Goal: Information Seeking & Learning: Check status

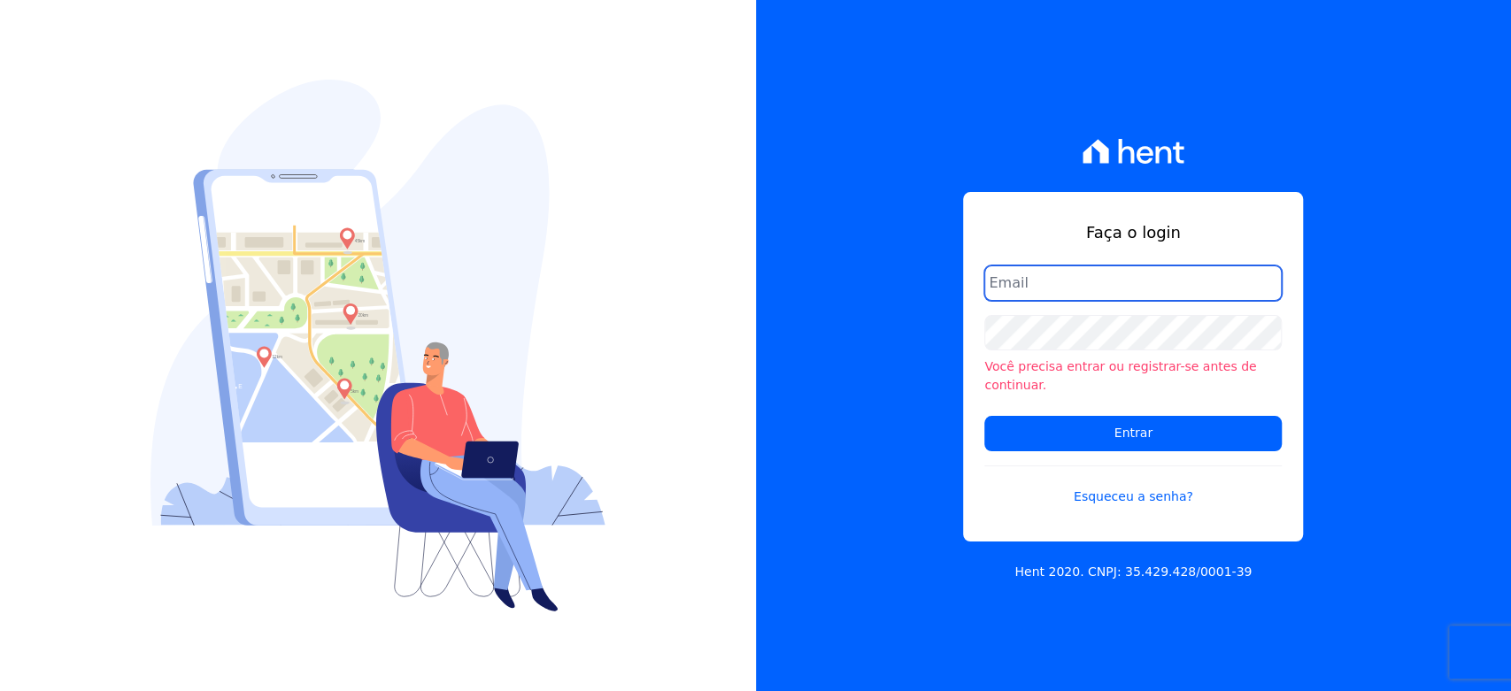
drag, startPoint x: 0, startPoint y: 0, endPoint x: 1159, endPoint y: 284, distance: 1193.2
click at [1159, 284] on input "email" at bounding box center [1132, 283] width 297 height 35
type input "l.jardim@lbacapital.com.br"
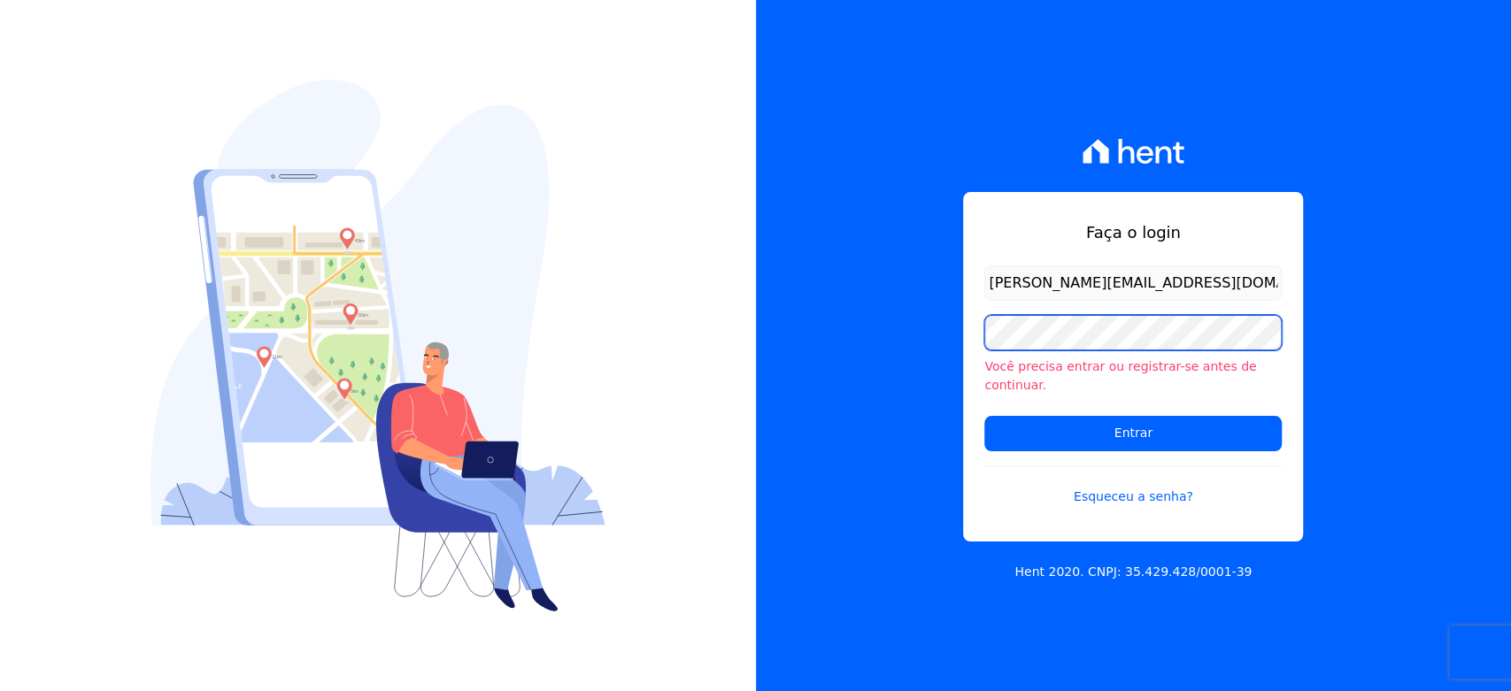
click at [984, 416] on input "Entrar" at bounding box center [1132, 433] width 297 height 35
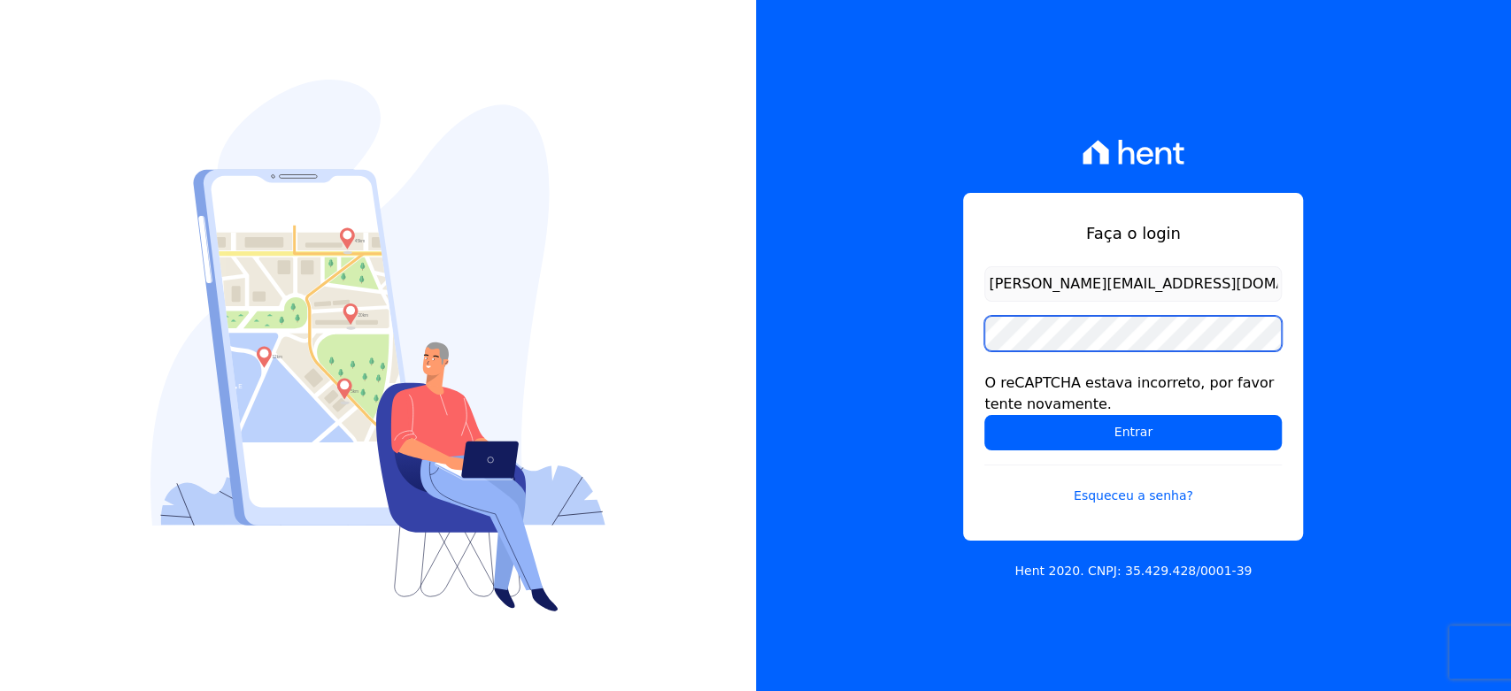
click at [984, 415] on input "Entrar" at bounding box center [1132, 432] width 297 height 35
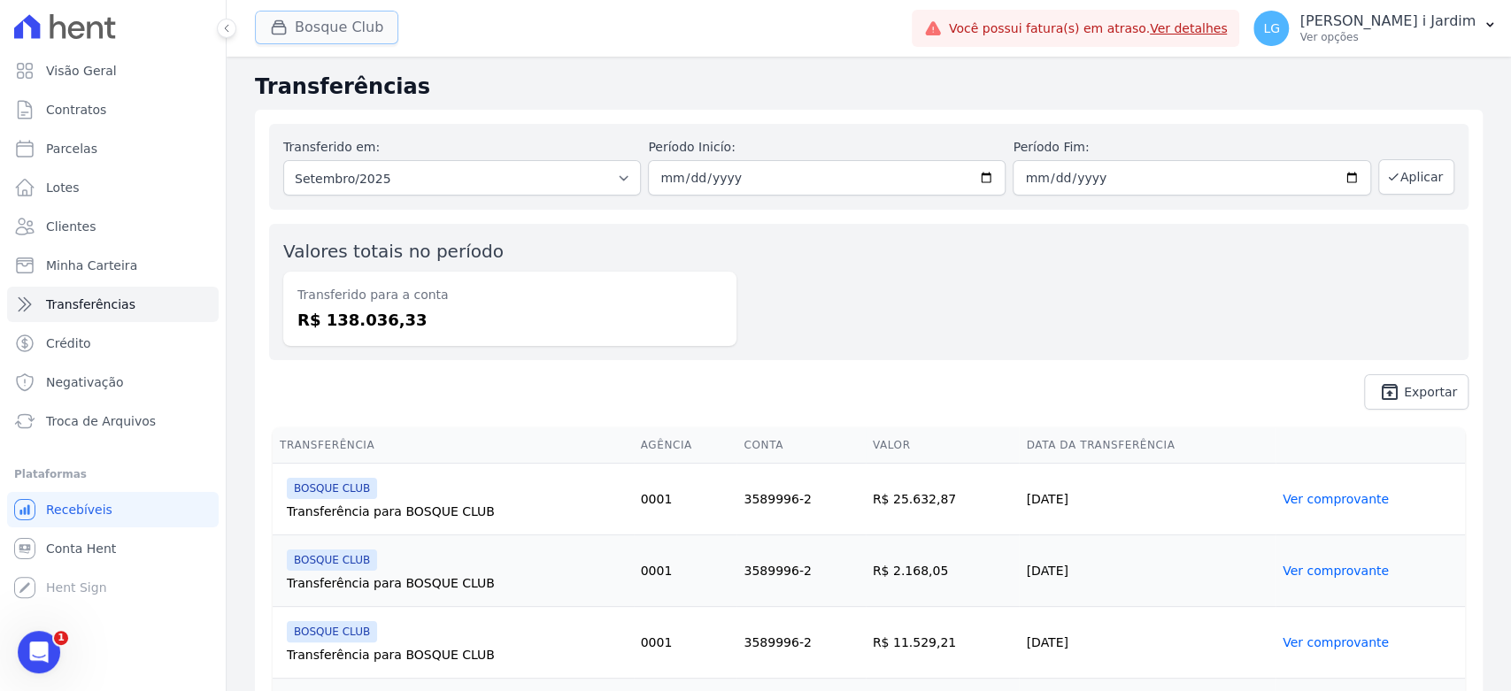
click at [344, 42] on button "Bosque Club" at bounding box center [326, 28] width 143 height 34
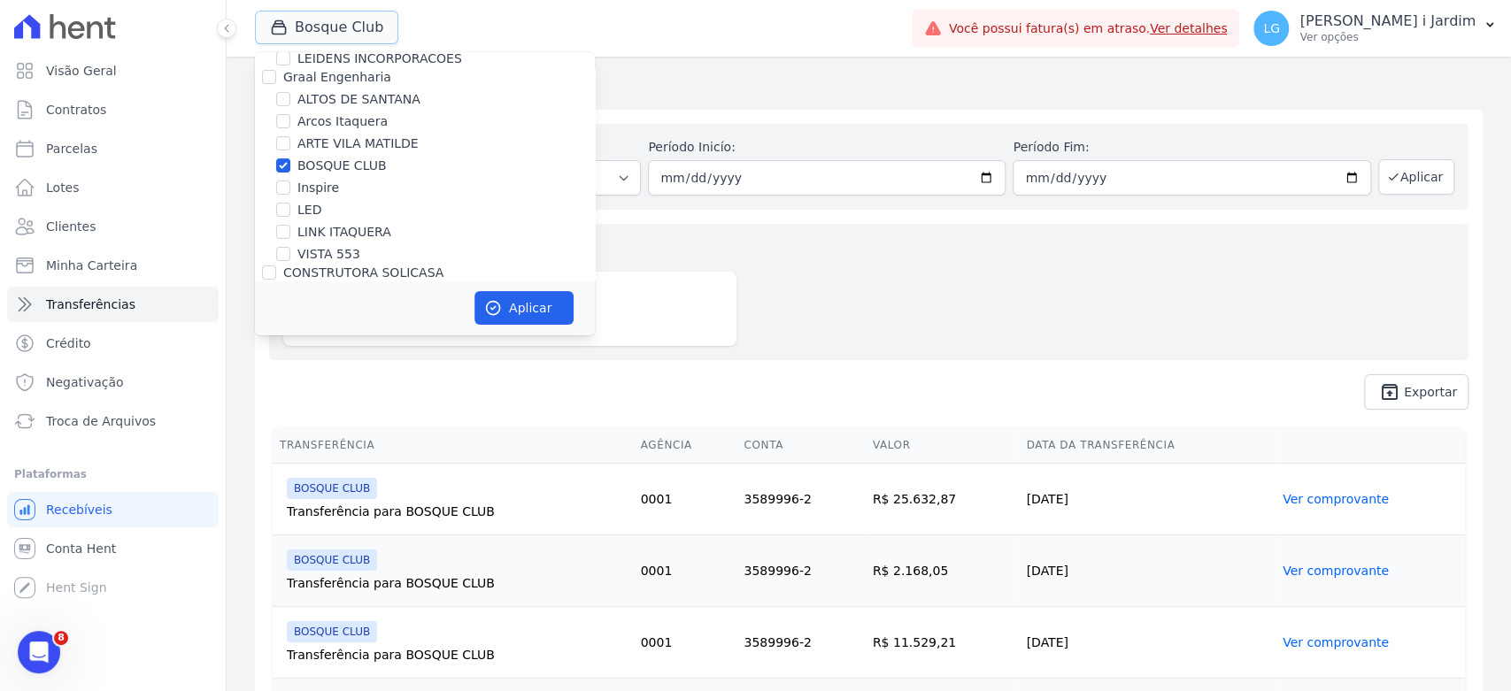
scroll to position [197, 0]
click at [340, 180] on label "BOSQUE CLUB" at bounding box center [341, 178] width 89 height 19
click at [290, 180] on input "BOSQUE CLUB" at bounding box center [283, 178] width 14 height 14
checkbox input "false"
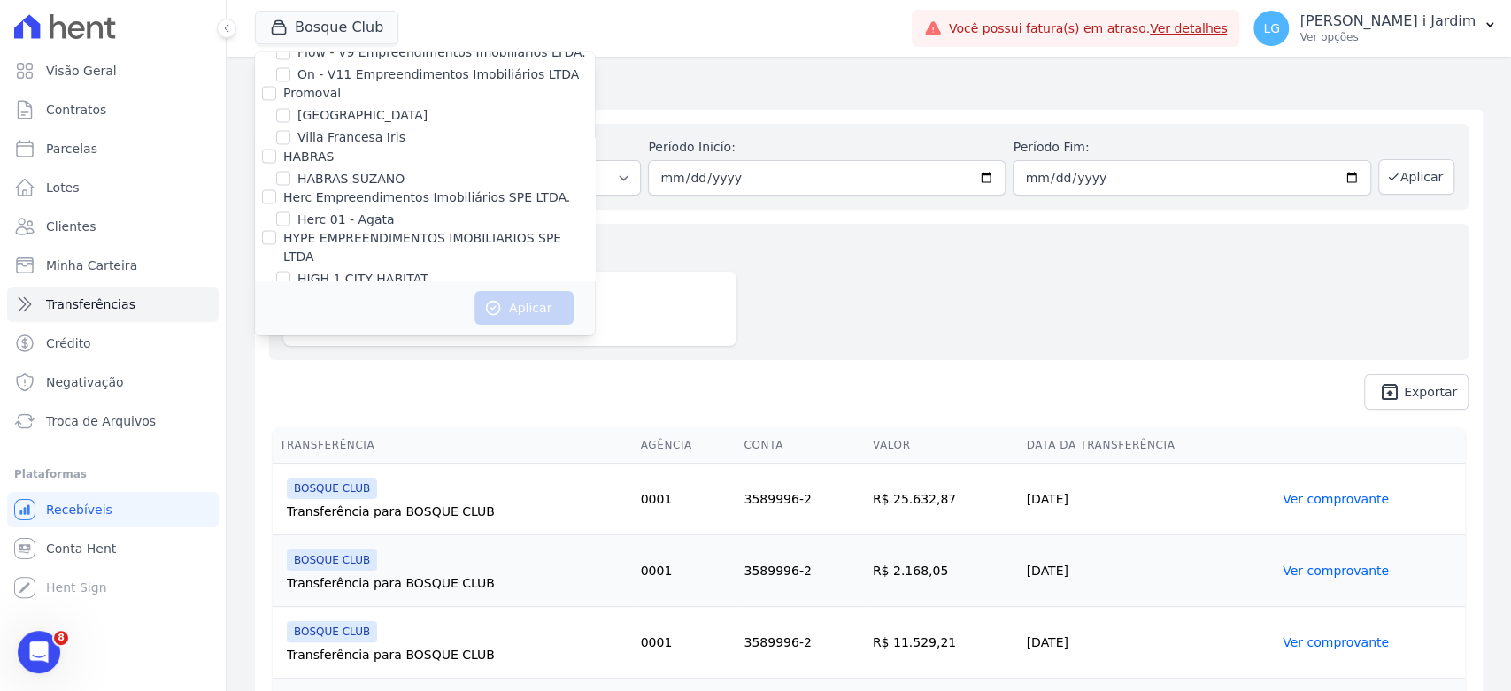
scroll to position [2065, 0]
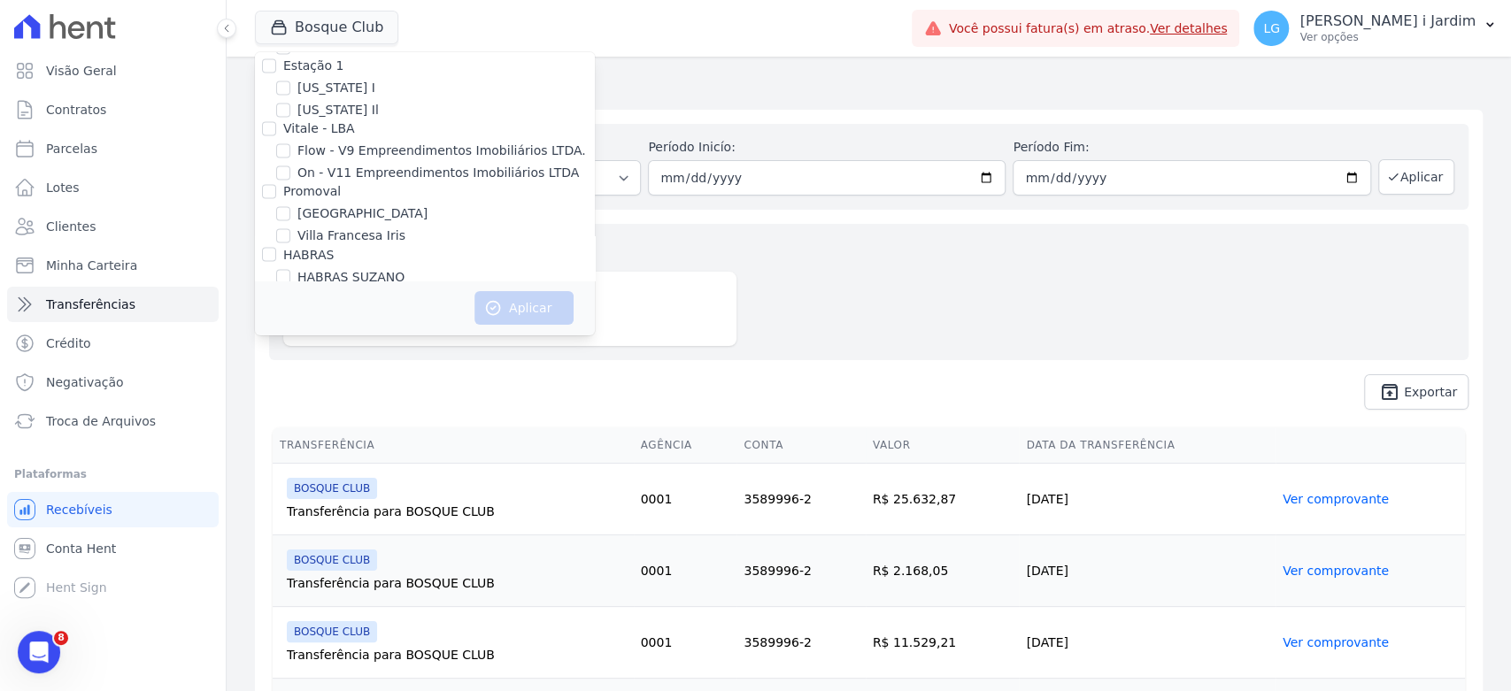
click at [313, 204] on label "[GEOGRAPHIC_DATA]" at bounding box center [362, 213] width 130 height 19
click at [290, 206] on input "[GEOGRAPHIC_DATA]" at bounding box center [283, 213] width 14 height 14
checkbox input "true"
click at [494, 309] on icon "button" at bounding box center [493, 308] width 18 height 18
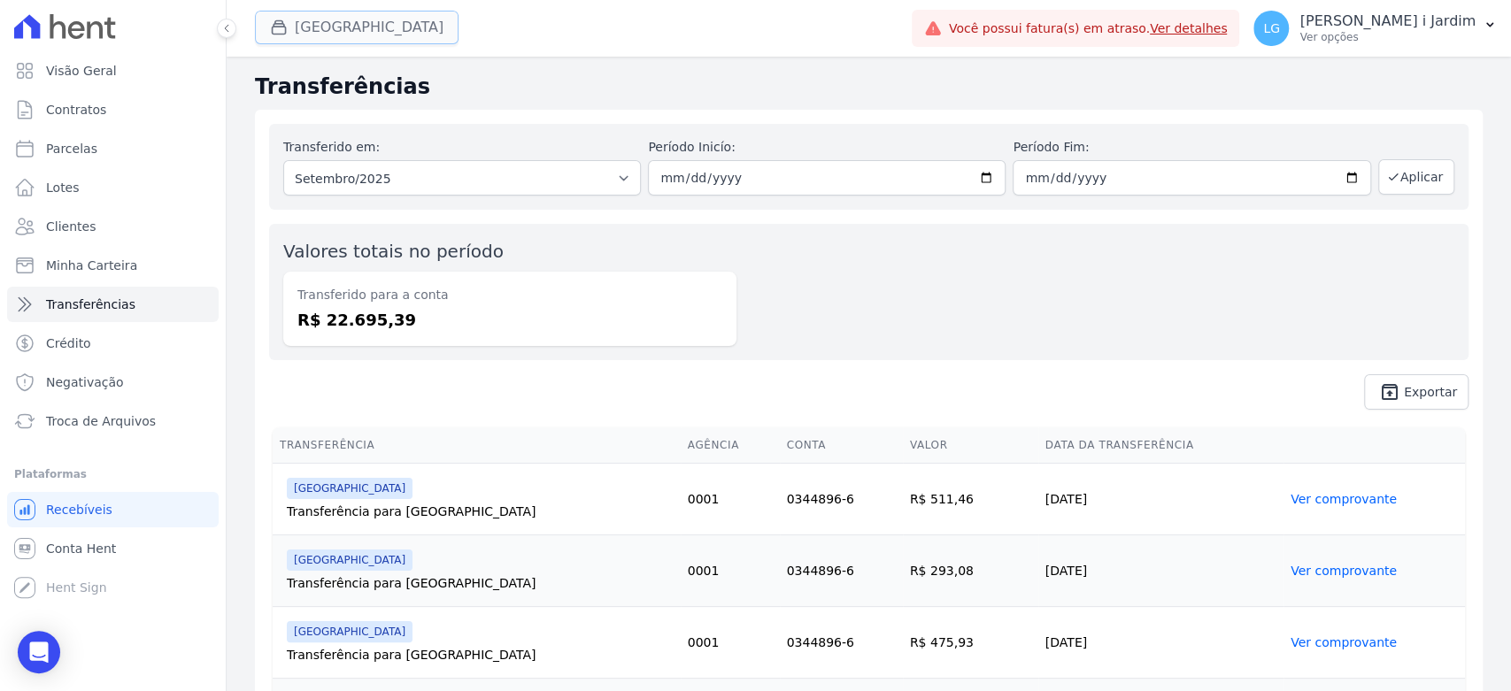
click at [319, 43] on button "[GEOGRAPHIC_DATA]" at bounding box center [357, 28] width 204 height 34
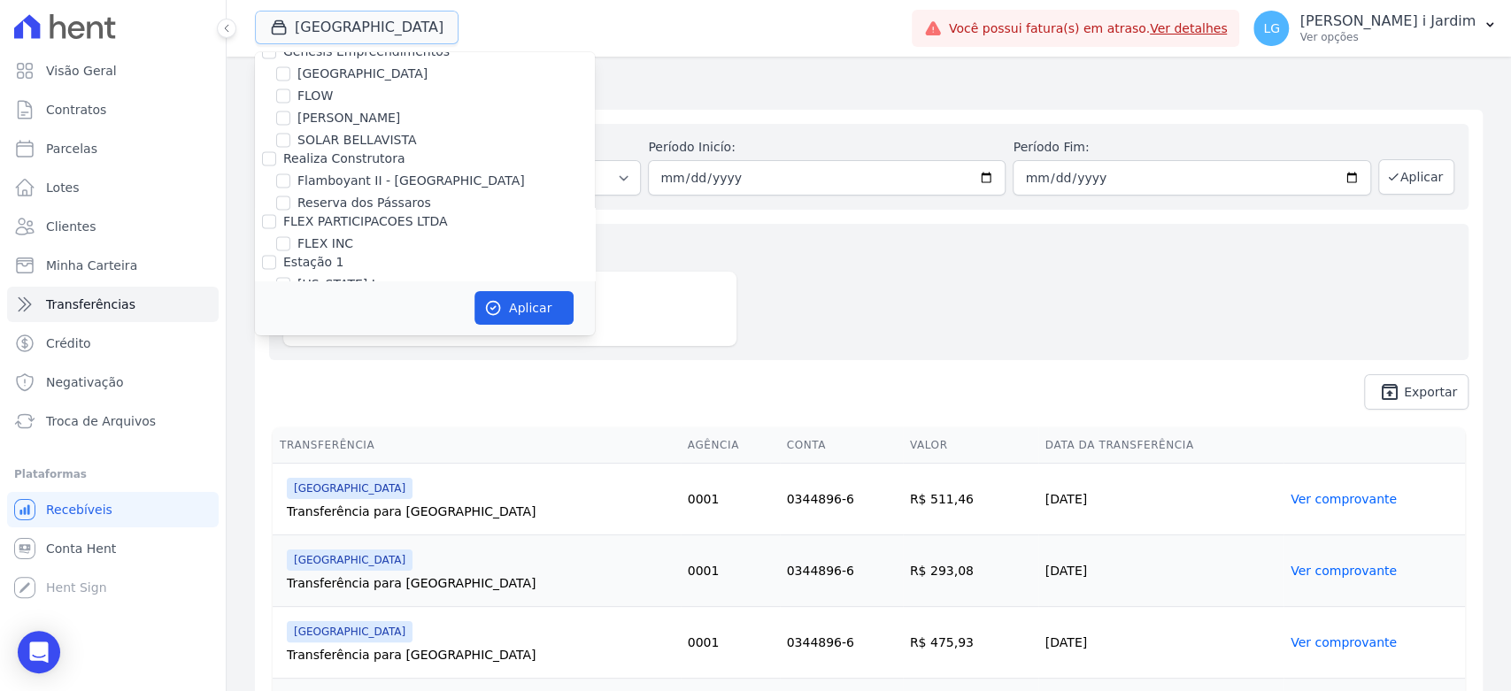
scroll to position [1967, 0]
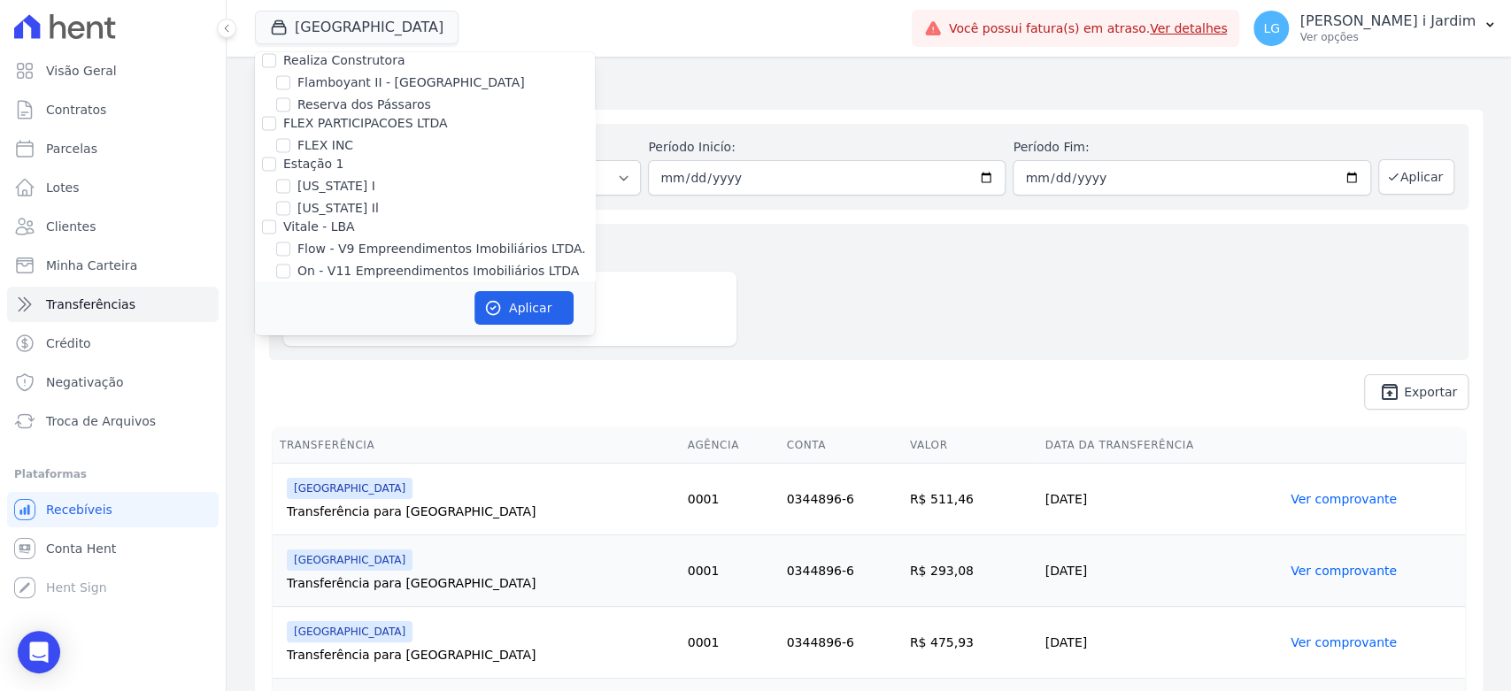
click at [325, 303] on label "[GEOGRAPHIC_DATA]" at bounding box center [362, 312] width 130 height 19
click at [290, 305] on input "[GEOGRAPHIC_DATA]" at bounding box center [283, 312] width 14 height 14
checkbox input "false"
click at [331, 343] on div "HABRAS" at bounding box center [425, 352] width 340 height 19
click at [334, 325] on label "Villa Francesa Iris" at bounding box center [351, 334] width 108 height 19
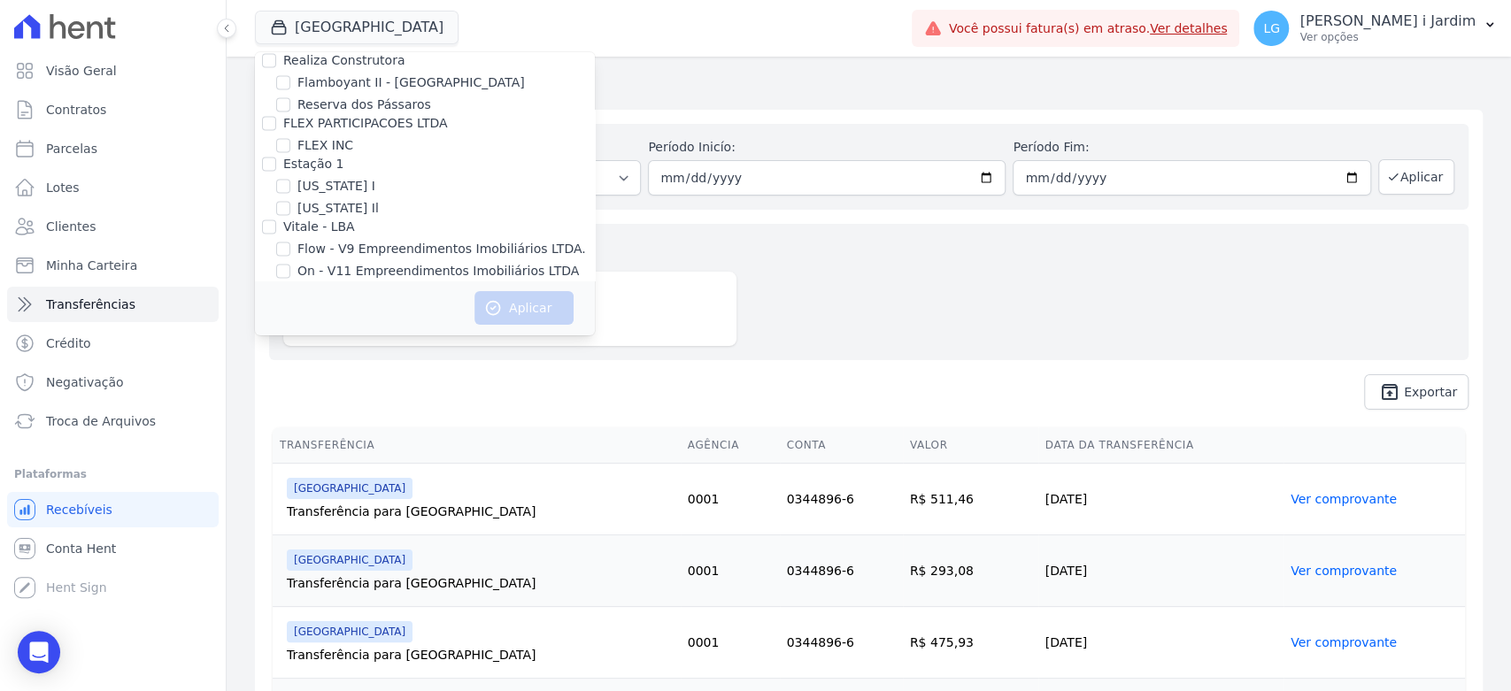
click at [290, 327] on input "Villa Francesa Iris" at bounding box center [283, 334] width 14 height 14
checkbox input "true"
click at [509, 305] on button "Aplicar" at bounding box center [524, 308] width 99 height 34
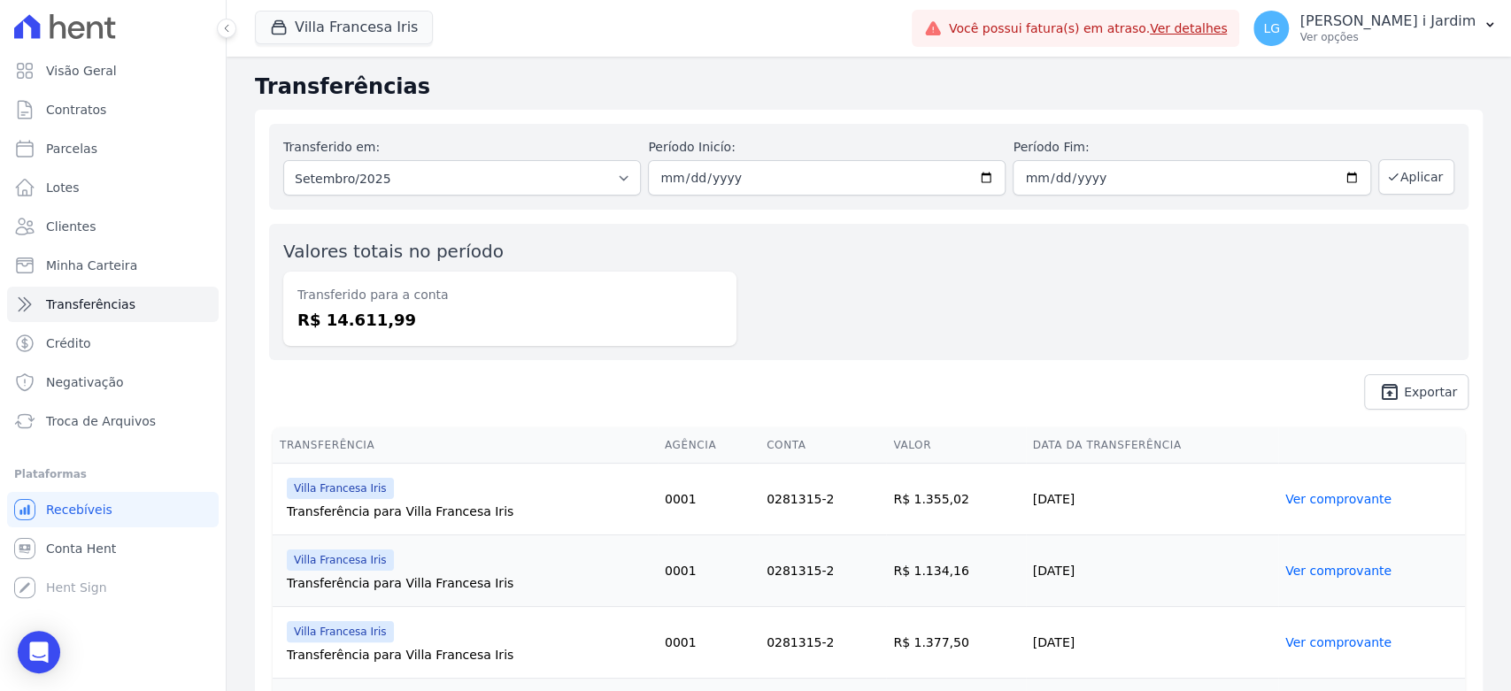
drag, startPoint x: 406, startPoint y: 95, endPoint x: 266, endPoint y: 98, distance: 140.8
click at [266, 98] on h2 "Transferências" at bounding box center [869, 87] width 1228 height 32
click at [328, 26] on button "Villa Francesa Iris" at bounding box center [344, 28] width 178 height 34
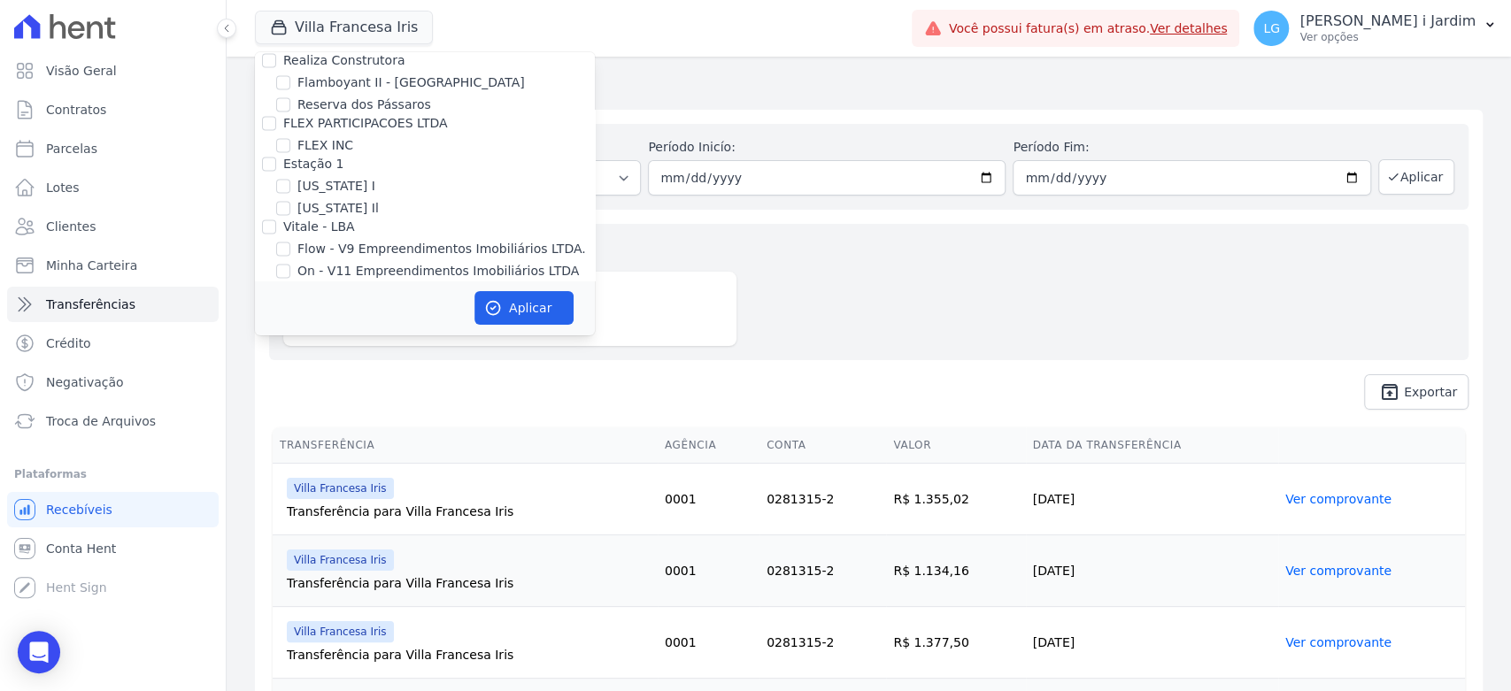
click at [334, 325] on label "Villa Francesa Iris" at bounding box center [351, 334] width 108 height 19
click at [290, 327] on input "Villa Francesa Iris" at bounding box center [283, 334] width 14 height 14
checkbox input "false"
click at [313, 303] on label "[GEOGRAPHIC_DATA]" at bounding box center [362, 312] width 130 height 19
click at [290, 305] on input "[GEOGRAPHIC_DATA]" at bounding box center [283, 312] width 14 height 14
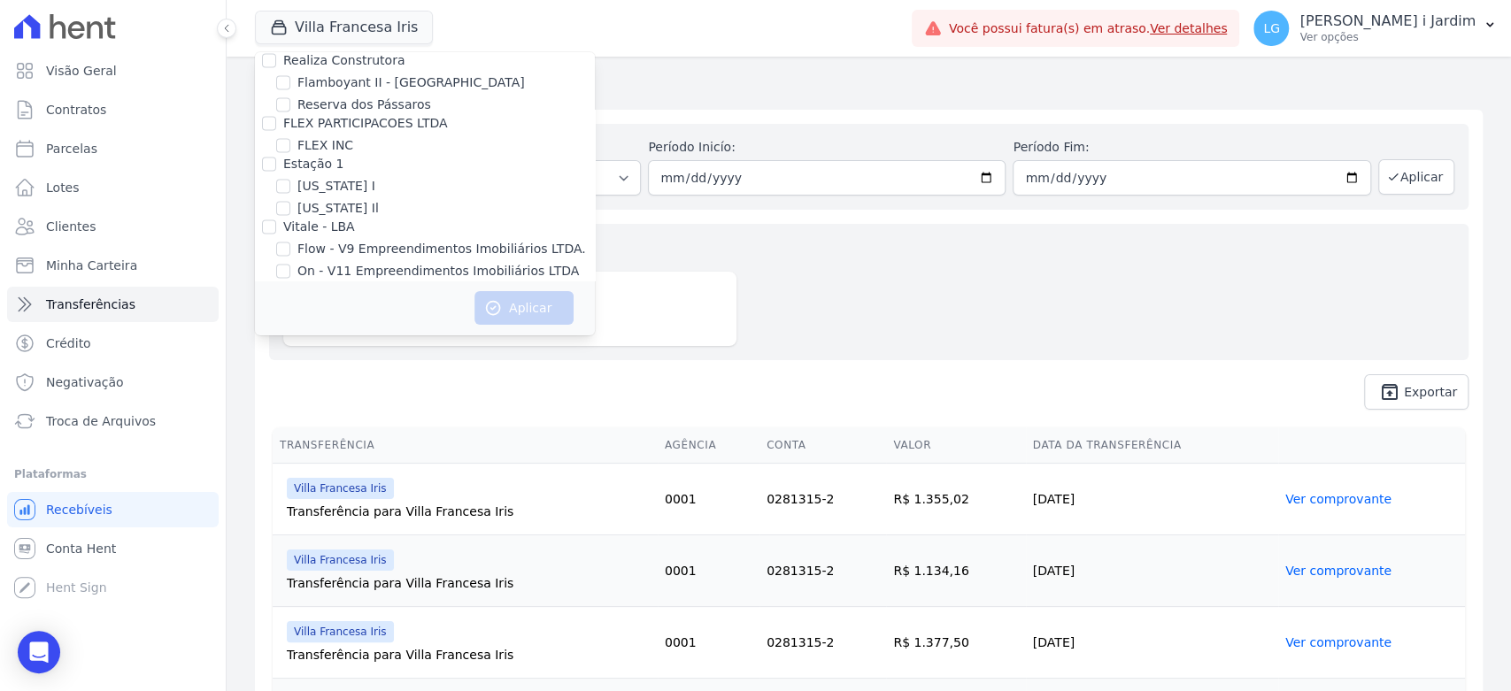
checkbox input "true"
click at [532, 293] on button "Aplicar" at bounding box center [524, 308] width 99 height 34
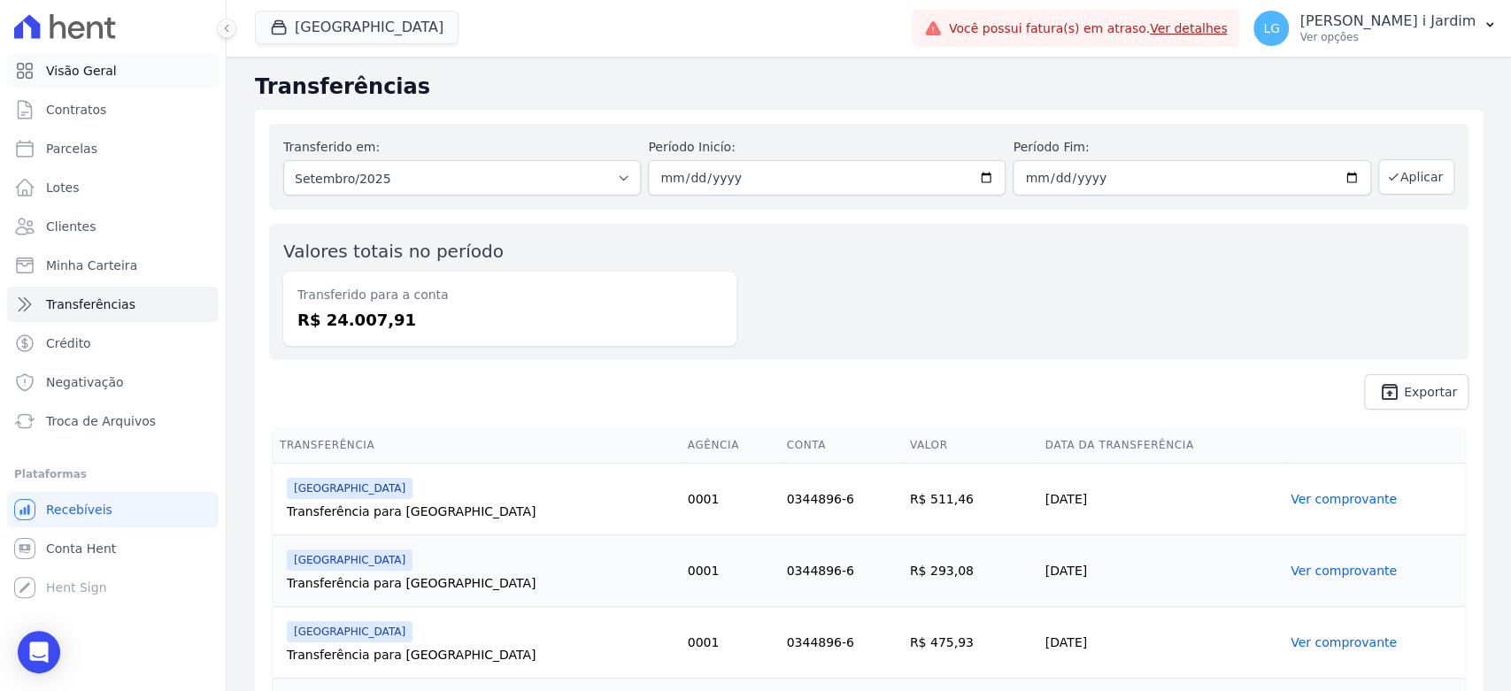
click at [124, 61] on link "Visão Geral" at bounding box center [113, 70] width 212 height 35
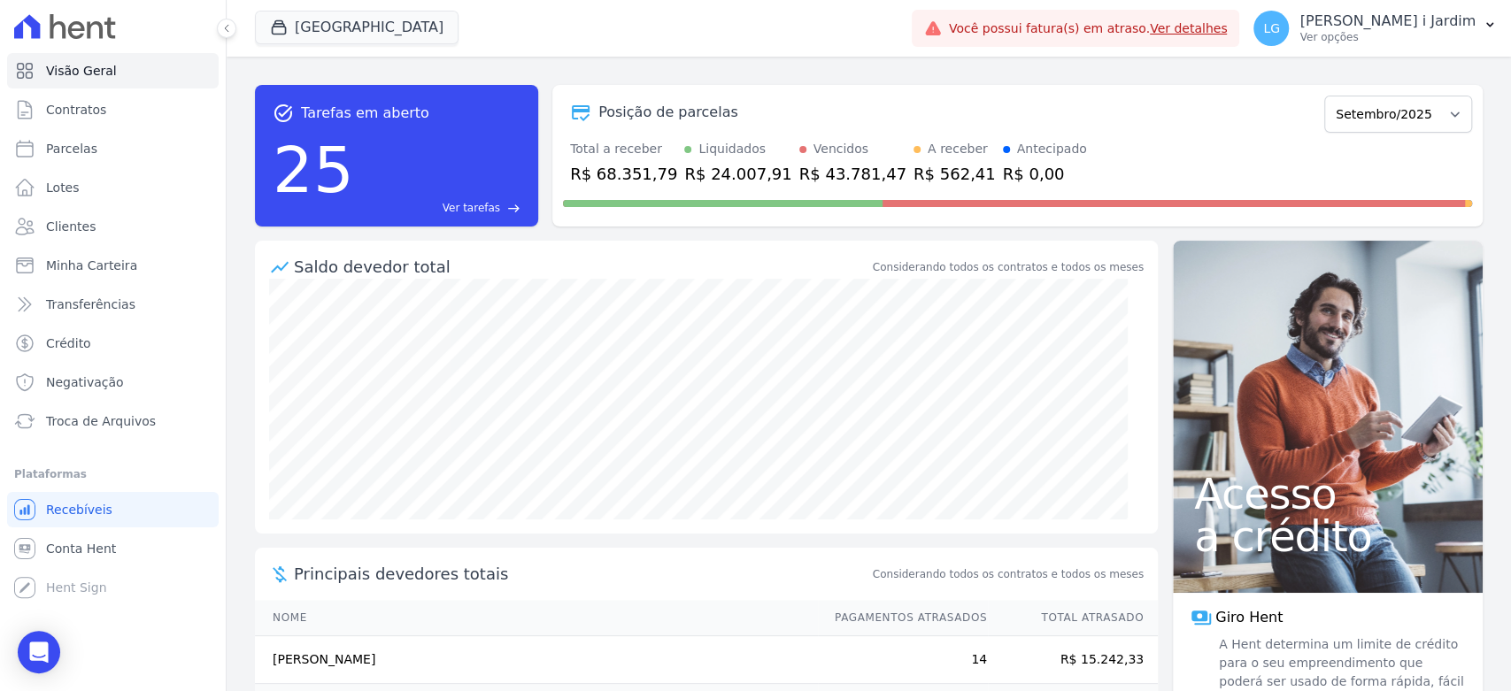
click at [914, 170] on div "R$ 562,41" at bounding box center [955, 174] width 82 height 24
click at [905, 186] on div at bounding box center [1017, 200] width 909 height 28
click at [914, 172] on div "R$ 562,41" at bounding box center [955, 174] width 82 height 24
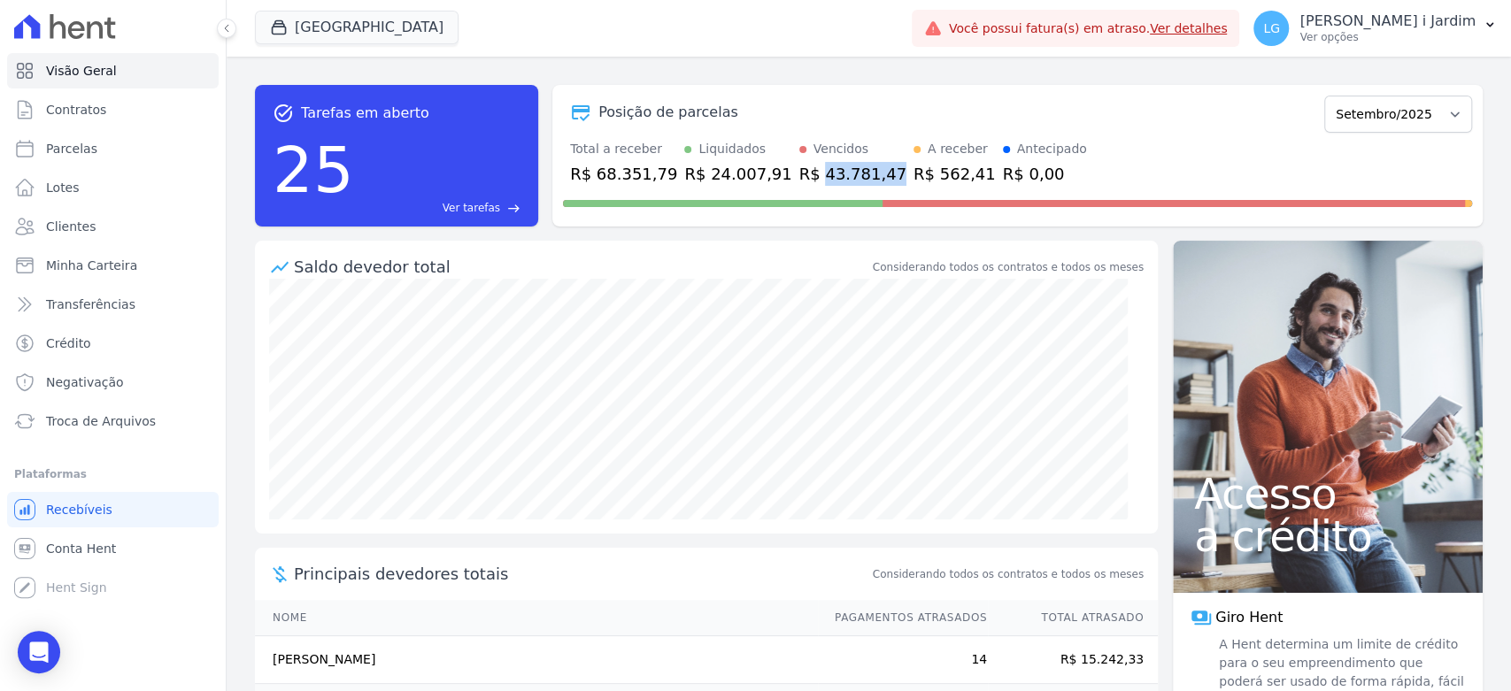
drag, startPoint x: 787, startPoint y: 168, endPoint x: 853, endPoint y: 181, distance: 66.8
click at [853, 181] on div "Total a receber R$ 68.351,79 Liquidados R$ 24.007,91 Vencidos R$ 43.781,47 A re…" at bounding box center [1017, 163] width 909 height 46
drag, startPoint x: 850, startPoint y: 207, endPoint x: 679, endPoint y: 227, distance: 172.0
click at [849, 208] on div at bounding box center [1017, 200] width 909 height 28
click at [348, 24] on button "[GEOGRAPHIC_DATA]" at bounding box center [357, 28] width 204 height 34
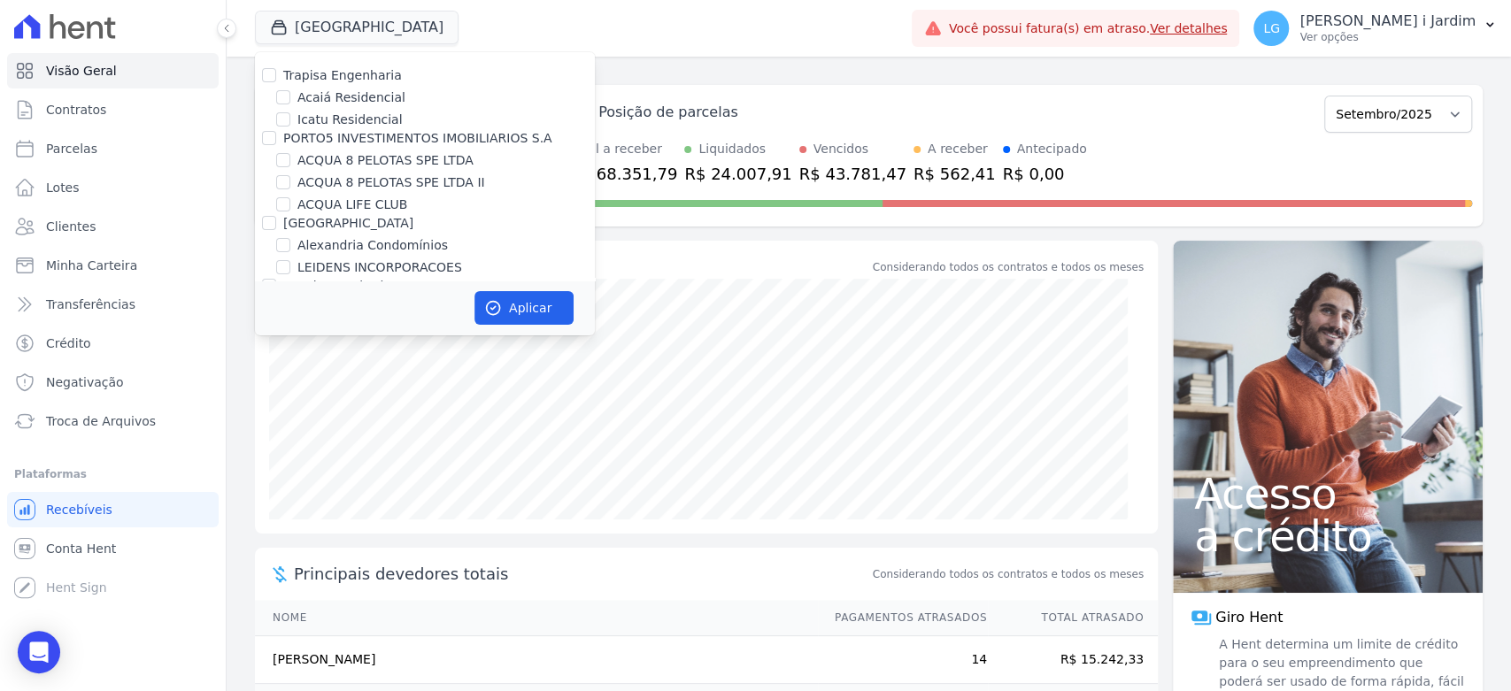
click at [841, 209] on div at bounding box center [1017, 200] width 909 height 28
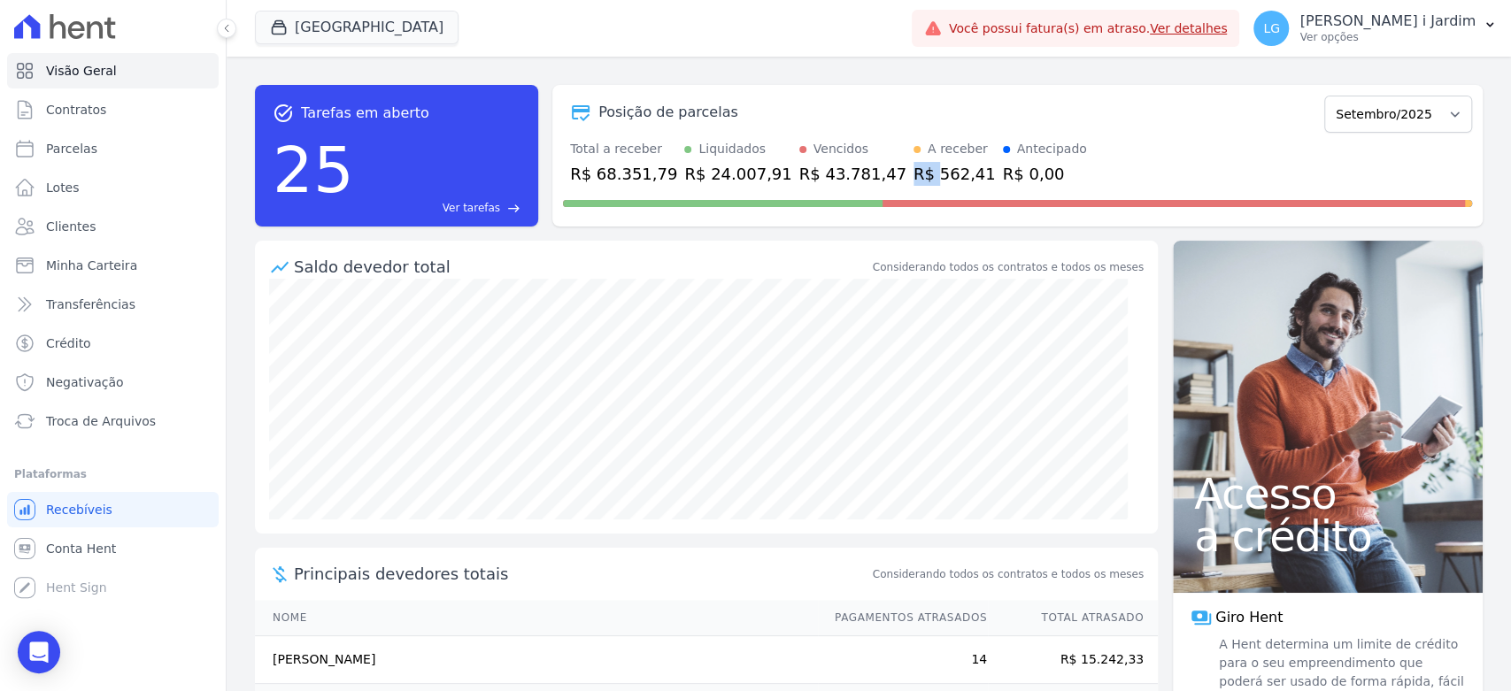
drag, startPoint x: 862, startPoint y: 175, endPoint x: 884, endPoint y: 175, distance: 21.2
click at [914, 175] on div "R$ 562,41" at bounding box center [955, 174] width 82 height 24
drag, startPoint x: 840, startPoint y: 171, endPoint x: 853, endPoint y: 181, distance: 16.3
click at [799, 173] on div "R$ 43.781,47" at bounding box center [852, 174] width 107 height 24
click at [914, 167] on div "R$ 562,41" at bounding box center [955, 174] width 82 height 24
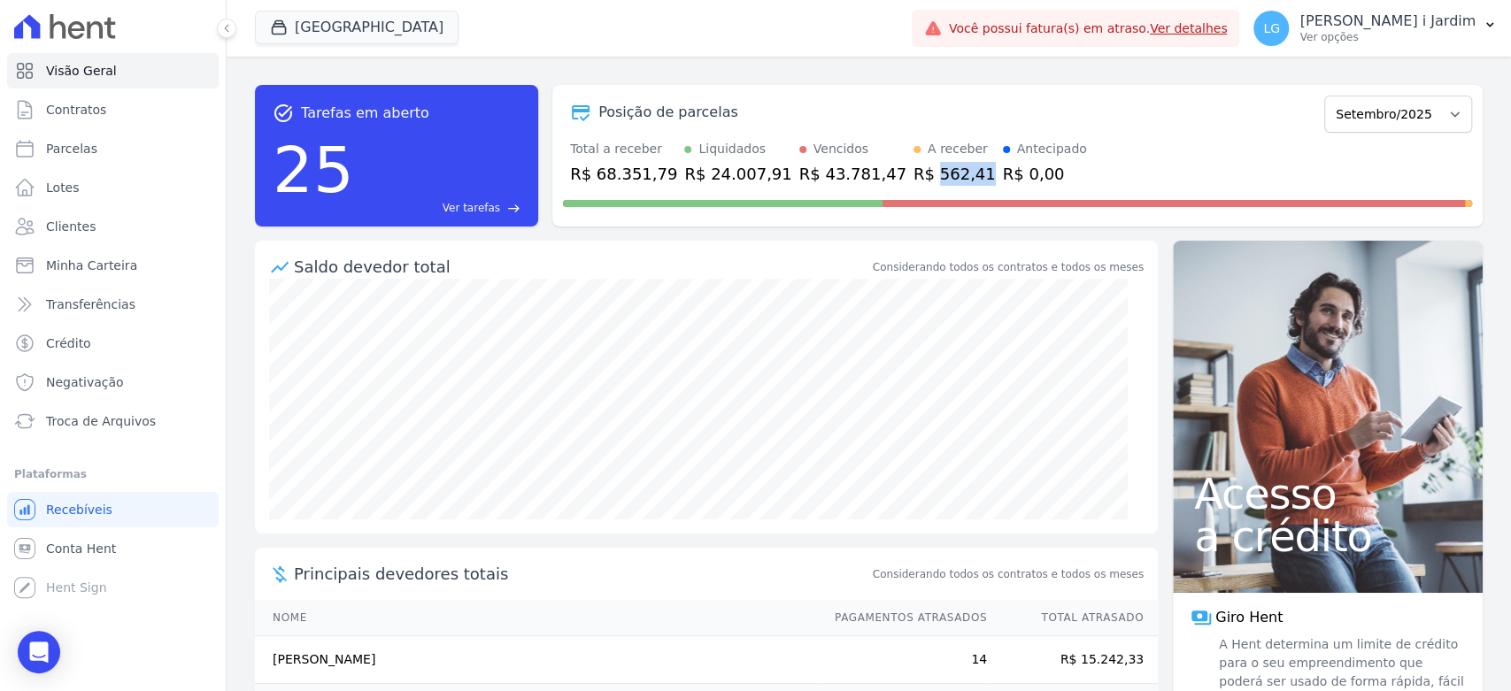
click at [914, 167] on div "R$ 562,41" at bounding box center [955, 174] width 82 height 24
drag, startPoint x: 266, startPoint y: 19, endPoint x: 285, endPoint y: 36, distance: 25.1
click at [283, 35] on button "[GEOGRAPHIC_DATA]" at bounding box center [357, 28] width 204 height 34
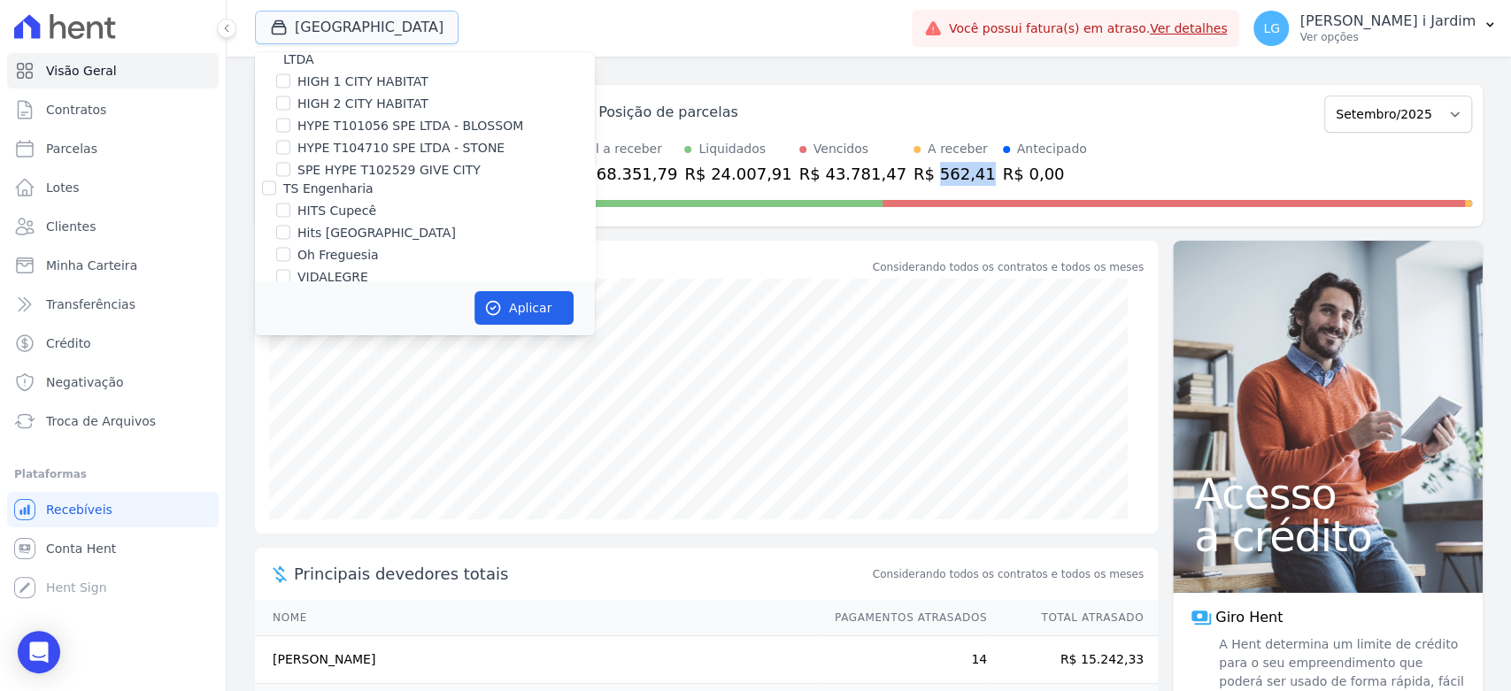
scroll to position [2065, 0]
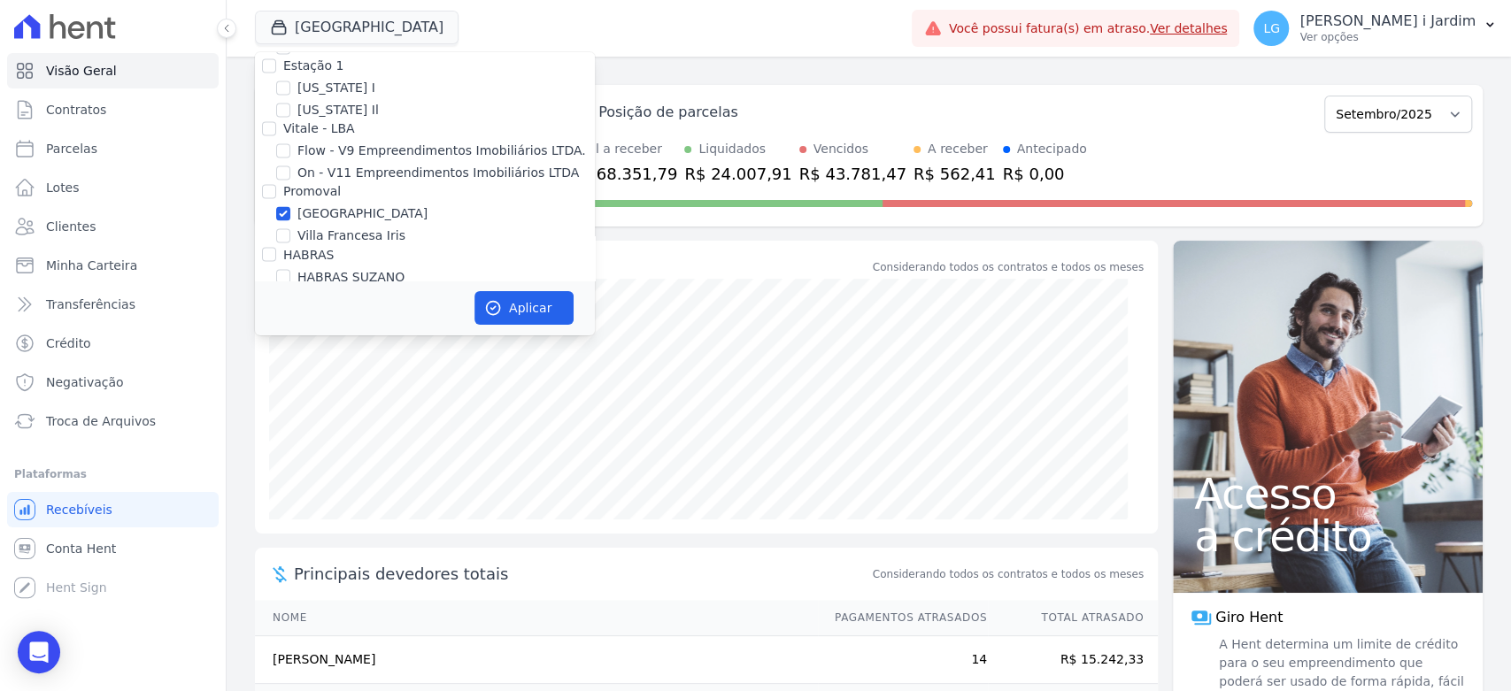
click at [344, 227] on label "Villa Francesa Iris" at bounding box center [351, 236] width 108 height 19
click at [290, 228] on input "Villa Francesa Iris" at bounding box center [283, 235] width 14 height 14
checkbox input "true"
click at [312, 204] on label "[GEOGRAPHIC_DATA]" at bounding box center [362, 213] width 130 height 19
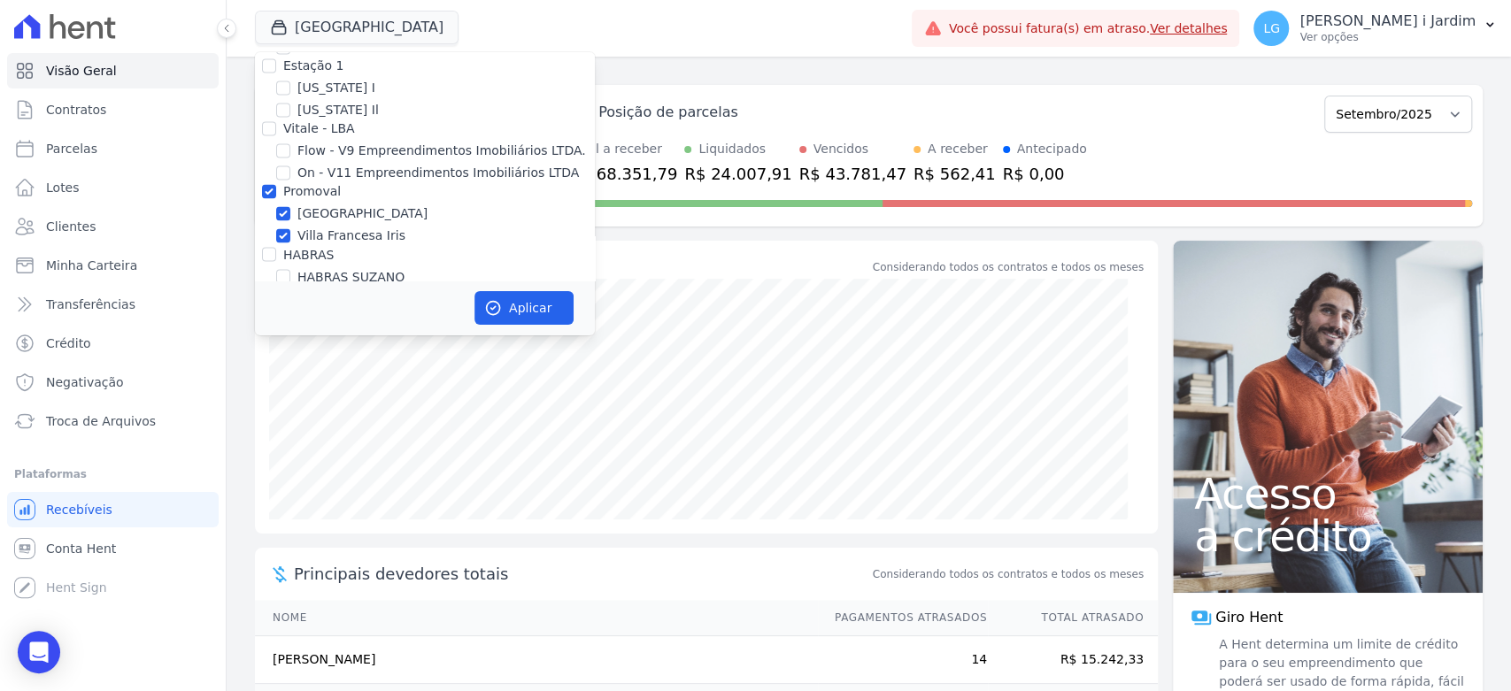
click at [290, 206] on input "[GEOGRAPHIC_DATA]" at bounding box center [283, 213] width 14 height 14
checkbox input "false"
click at [496, 309] on icon "button" at bounding box center [493, 308] width 18 height 18
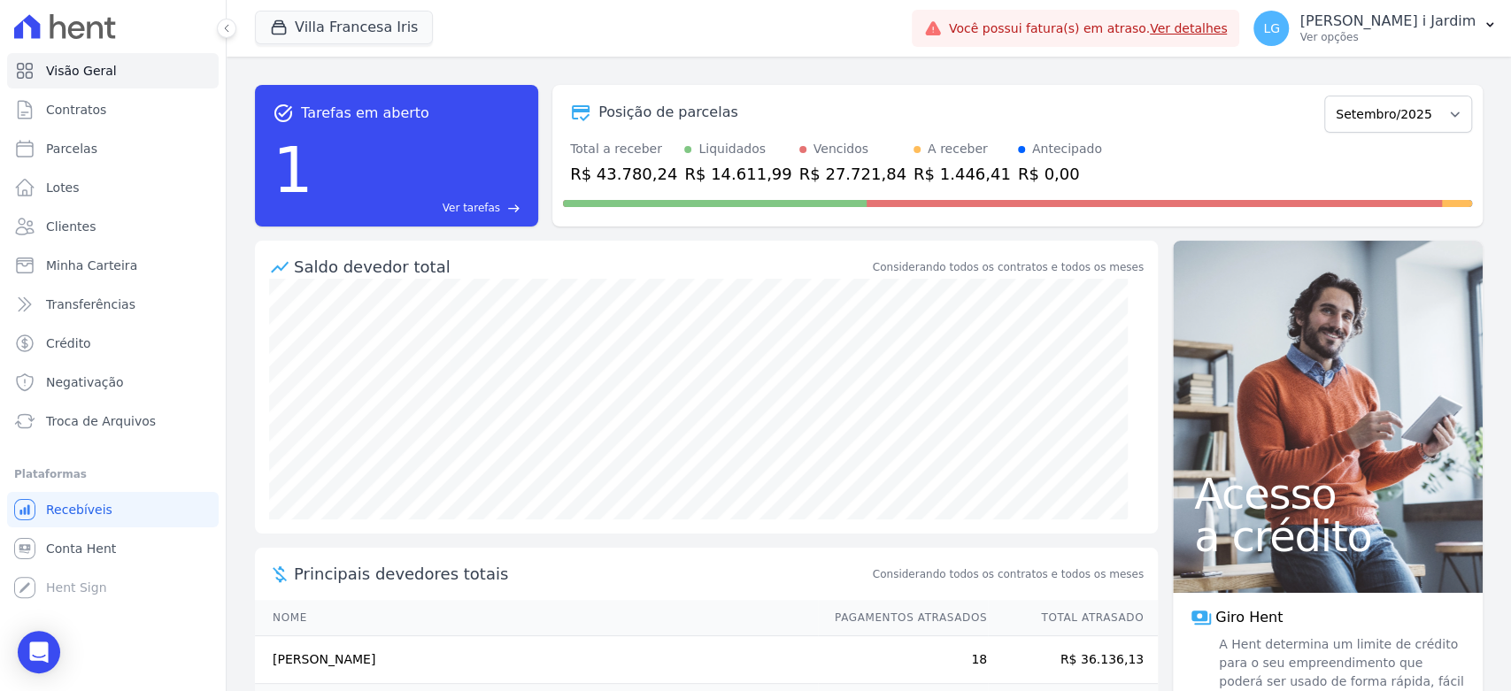
click at [914, 175] on div "R$ 1.446,41" at bounding box center [962, 174] width 97 height 24
click at [722, 180] on div "R$ 14.611,99" at bounding box center [737, 174] width 107 height 24
click at [706, 186] on div at bounding box center [1017, 200] width 909 height 28
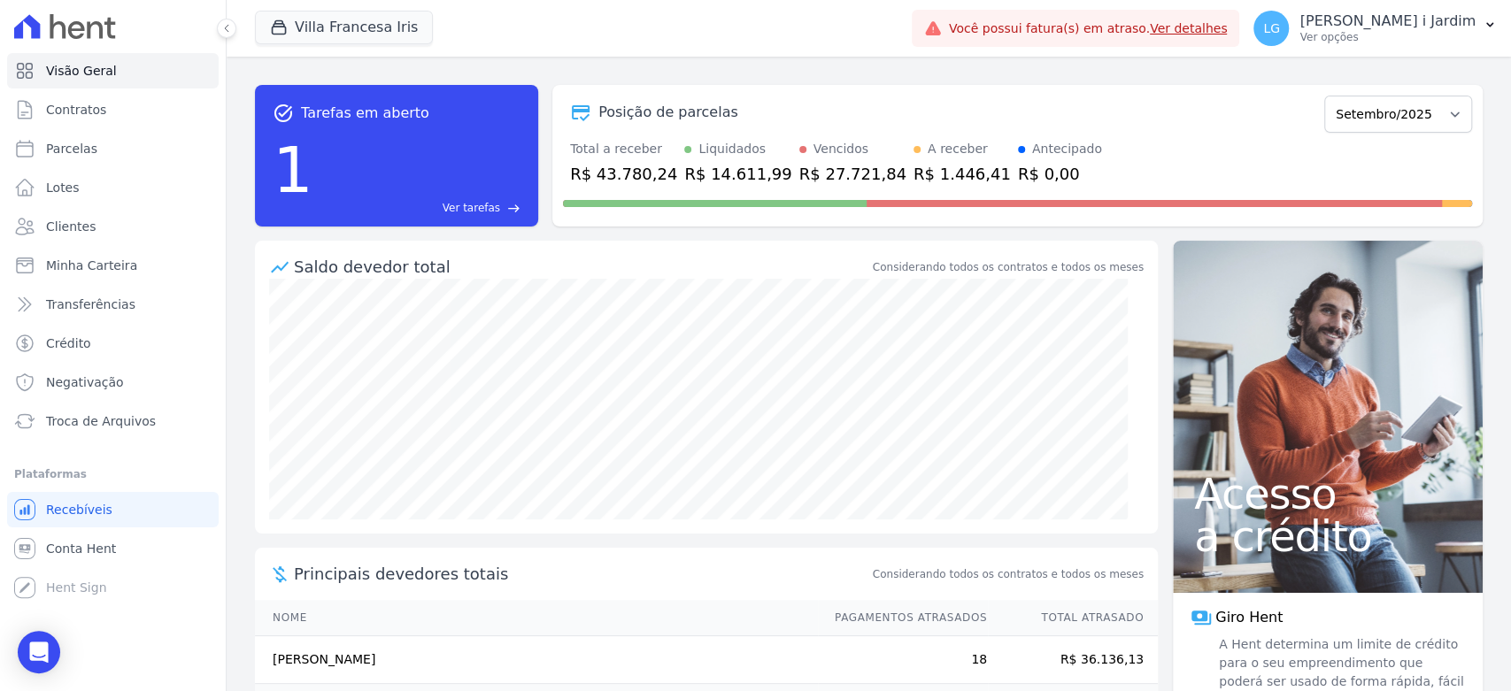
click at [701, 170] on div "R$ 14.611,99" at bounding box center [737, 174] width 107 height 24
click at [733, 270] on div "Saldo devedor total" at bounding box center [581, 267] width 575 height 24
click at [121, 296] on span "Transferências" at bounding box center [90, 305] width 89 height 18
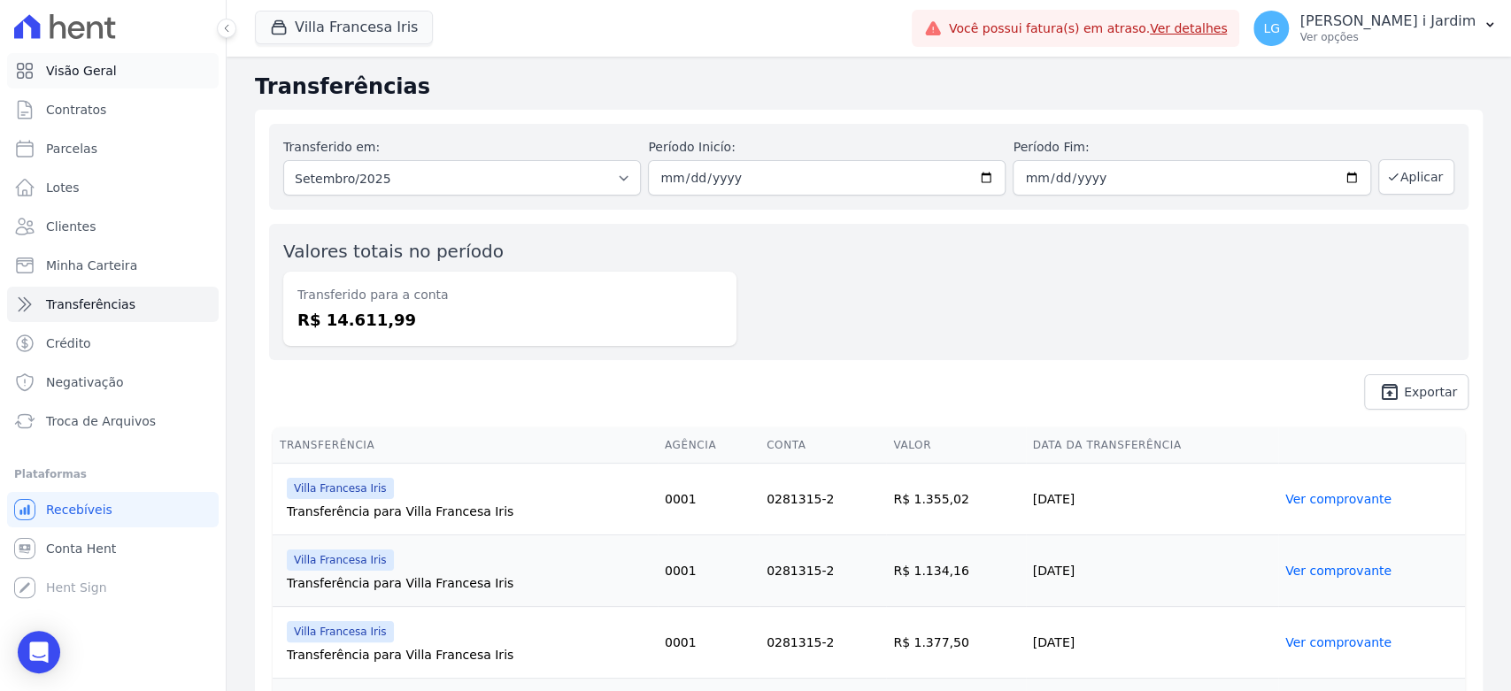
click at [127, 66] on link "Visão Geral" at bounding box center [113, 70] width 212 height 35
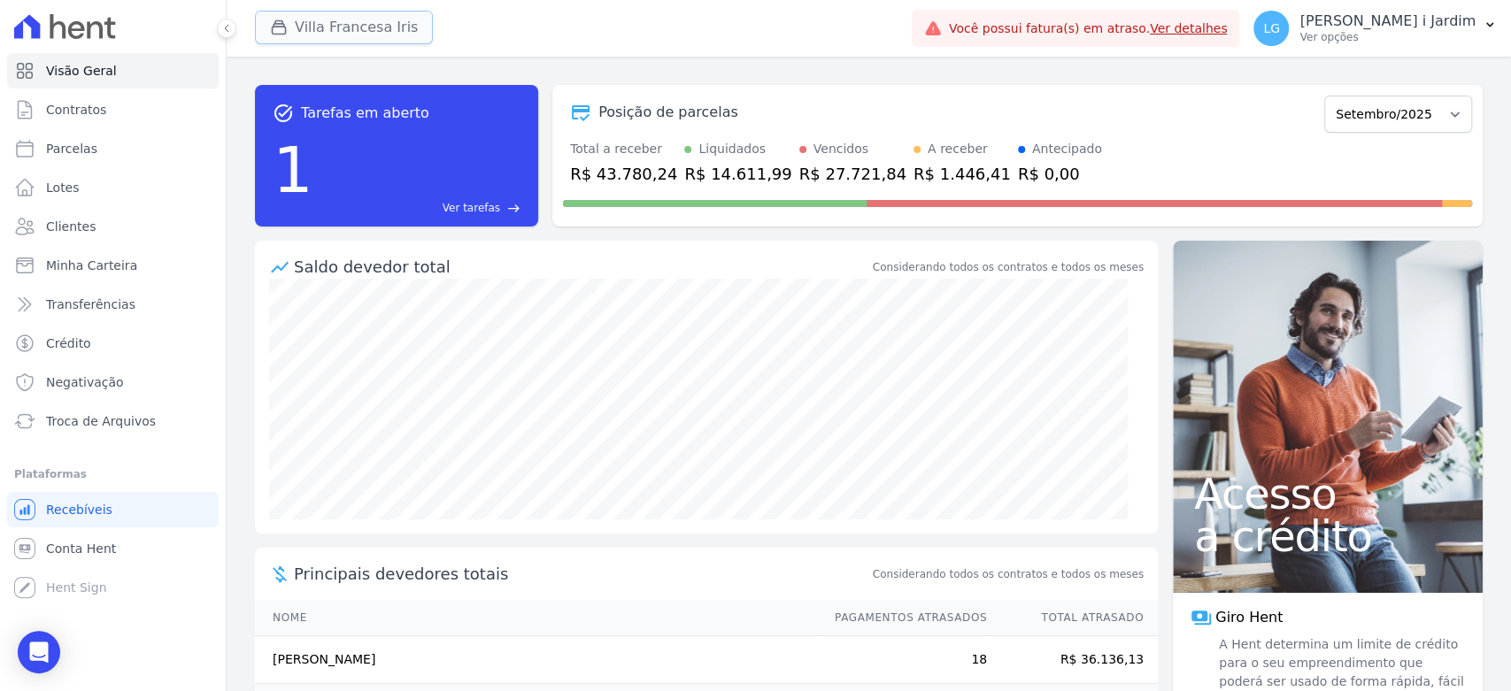
click at [382, 19] on button "Villa Francesa Iris" at bounding box center [344, 28] width 178 height 34
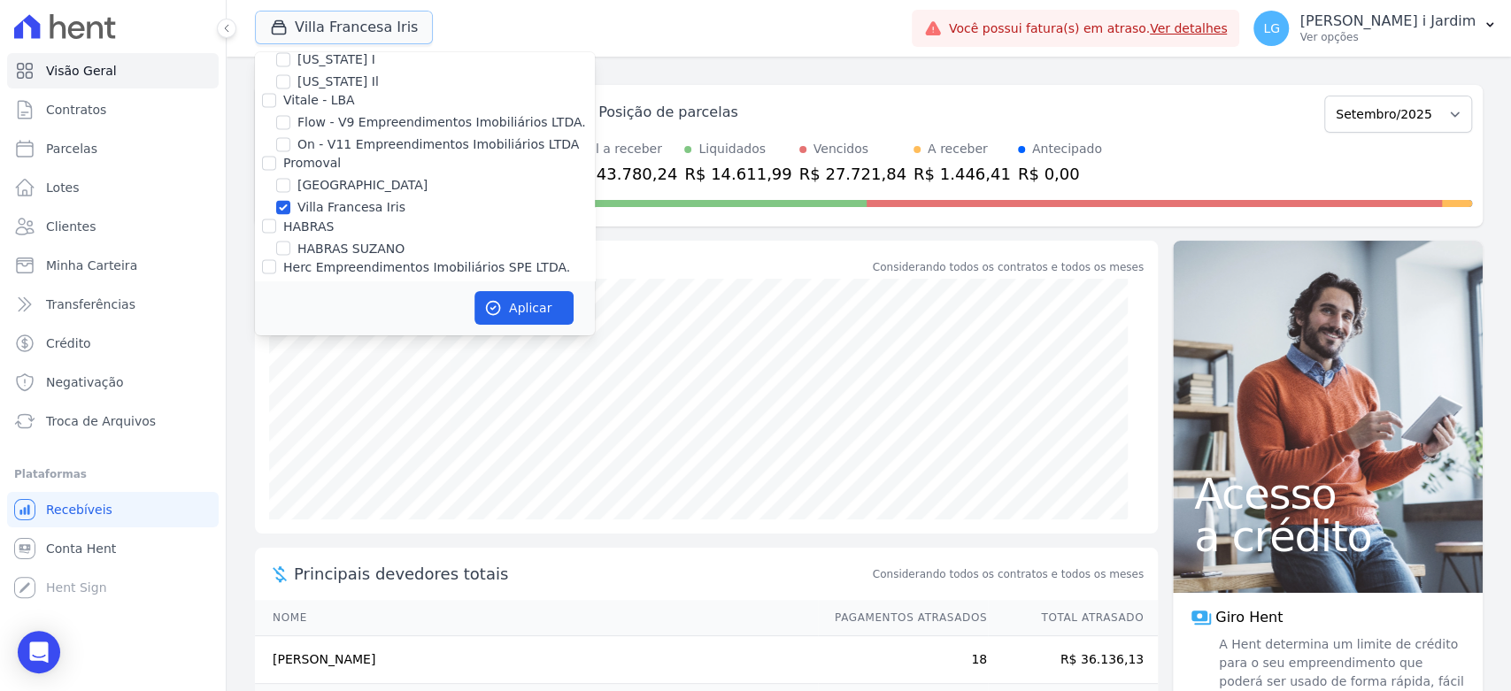
scroll to position [2065, 0]
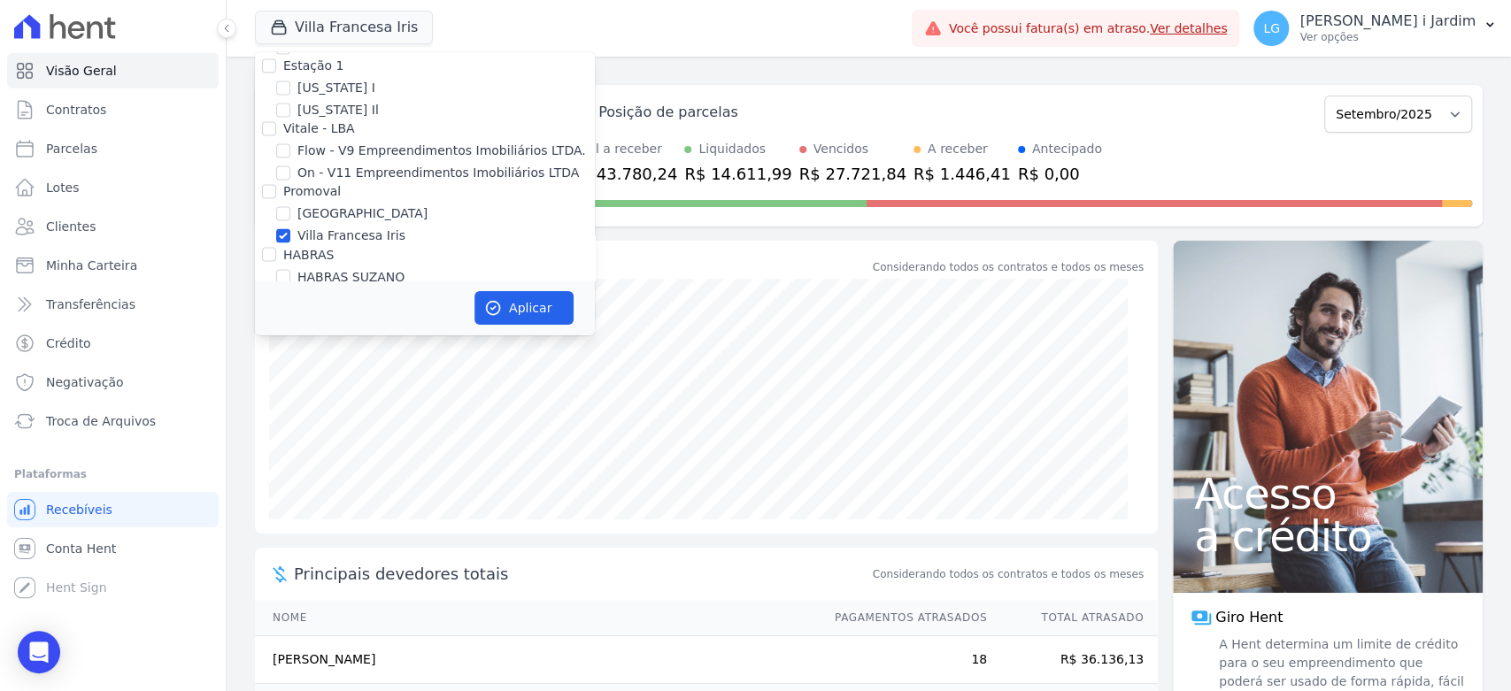
click at [317, 227] on label "Villa Francesa Iris" at bounding box center [351, 236] width 108 height 19
click at [290, 228] on input "Villa Francesa Iris" at bounding box center [283, 235] width 14 height 14
checkbox input "false"
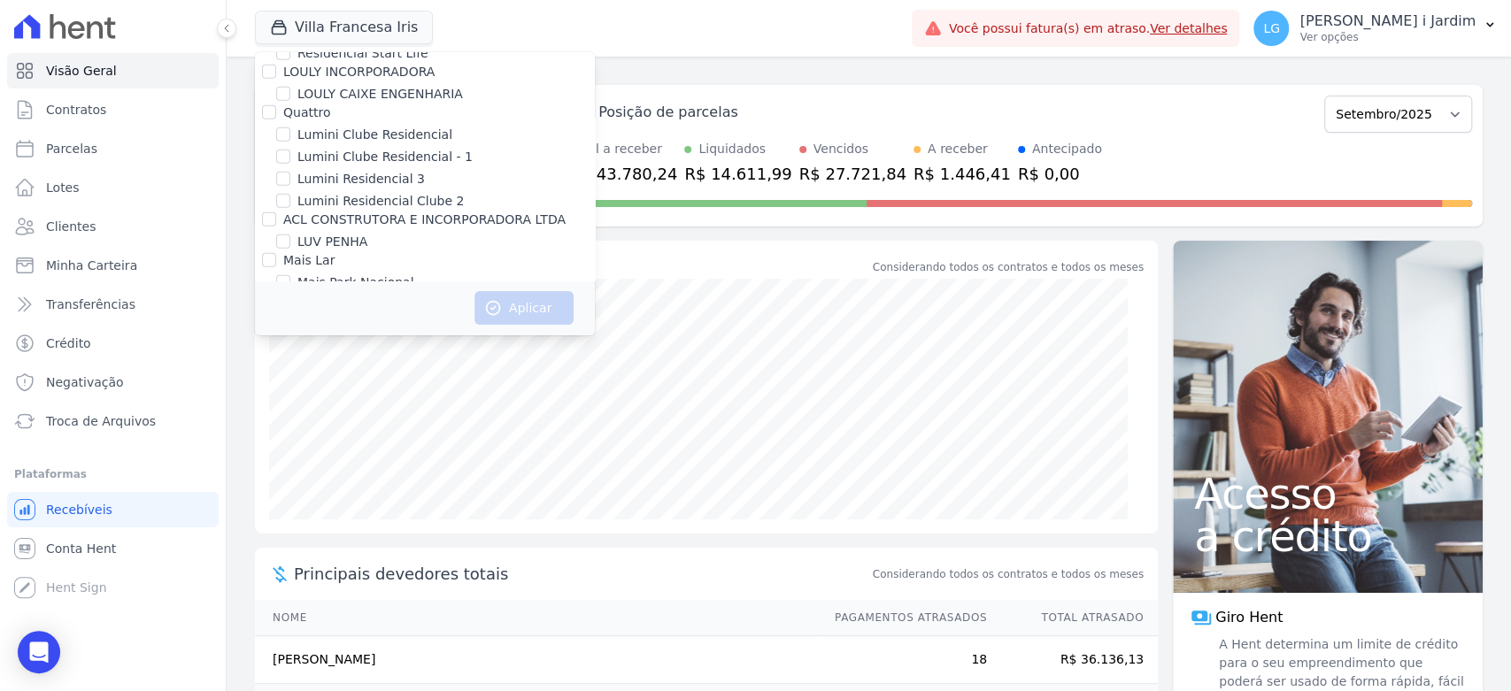
click at [389, 296] on label "Mugango - Viva Iguaçu" at bounding box center [368, 305] width 142 height 19
click at [290, 297] on input "Mugango - Viva Iguaçu" at bounding box center [283, 304] width 14 height 14
checkbox input "true"
click at [498, 290] on div "Aplicar" at bounding box center [425, 308] width 340 height 55
click at [498, 299] on icon "button" at bounding box center [493, 308] width 18 height 18
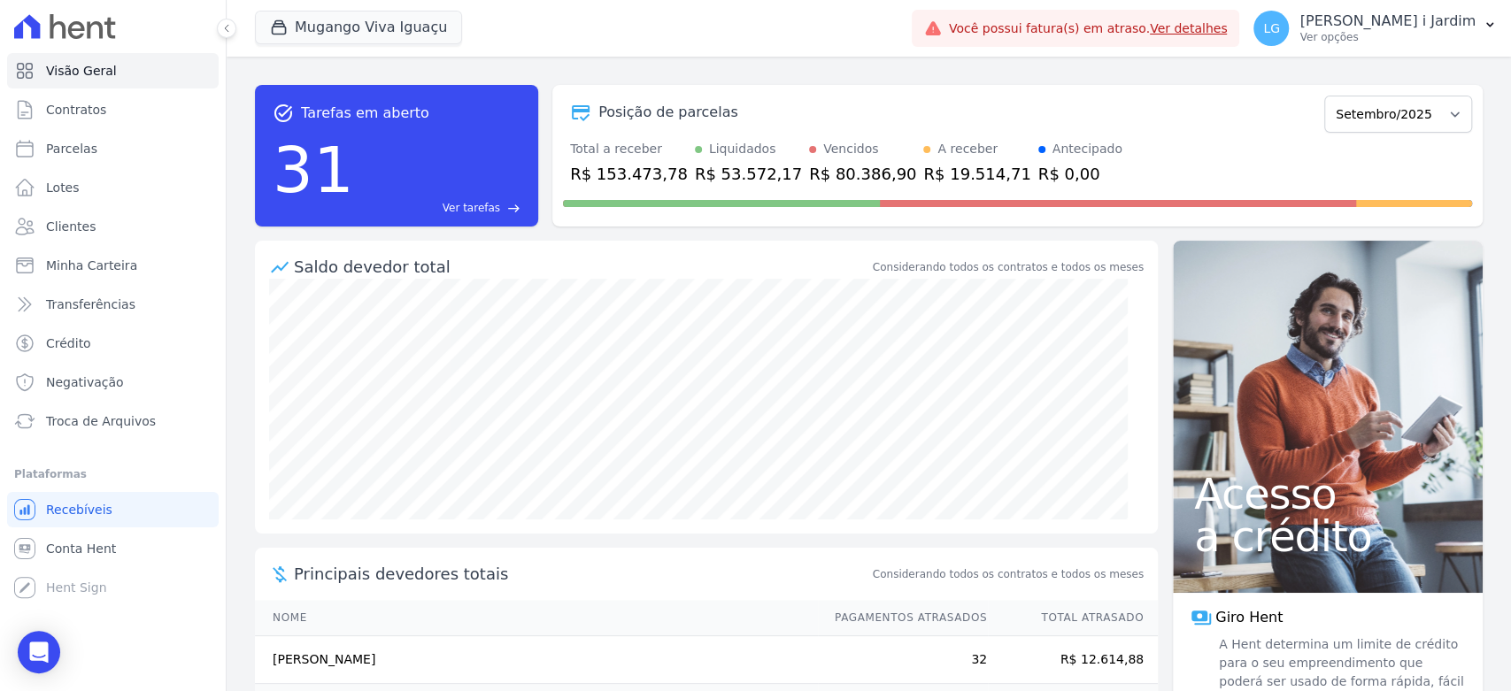
click at [737, 167] on div "R$ 53.572,17" at bounding box center [748, 174] width 107 height 24
click at [157, 302] on link "Transferências" at bounding box center [113, 304] width 212 height 35
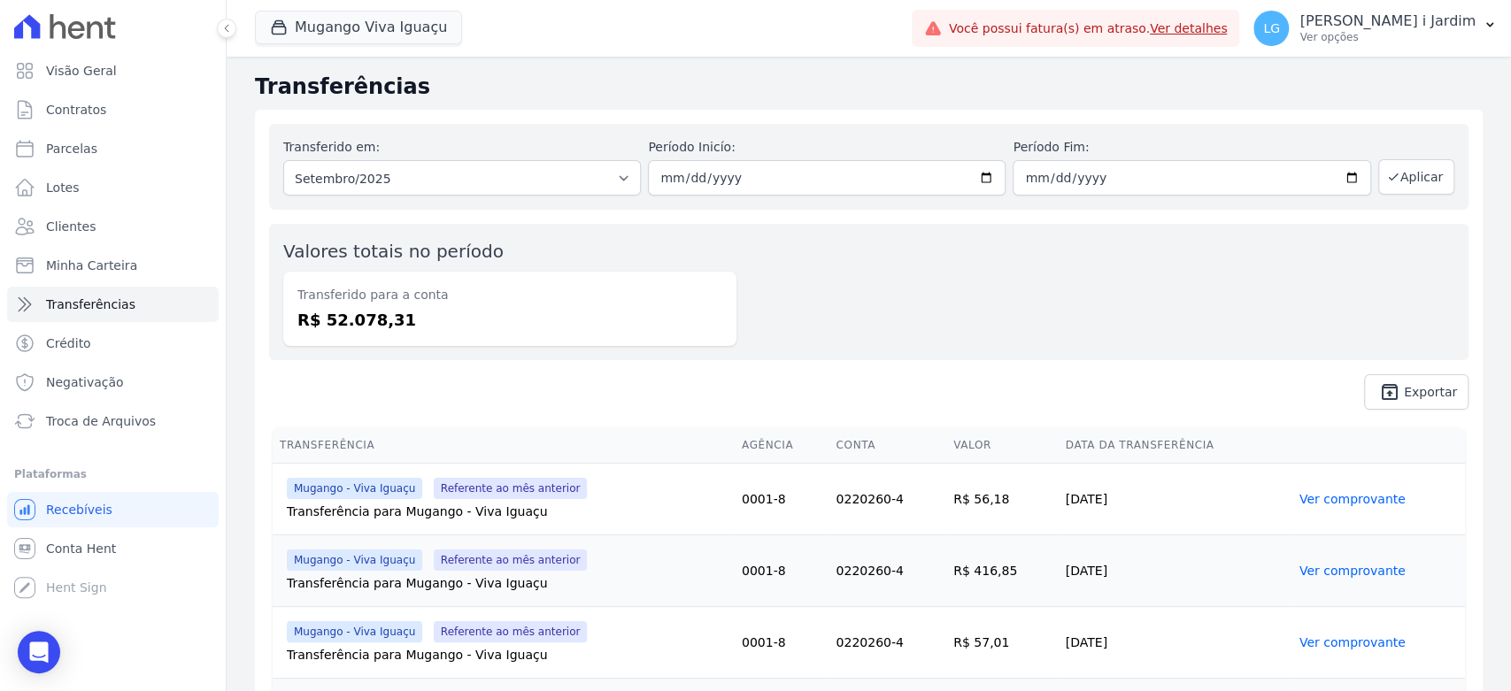
drag, startPoint x: 418, startPoint y: 320, endPoint x: 1130, endPoint y: 533, distance: 742.8
click at [336, 334] on div "Transferido para a conta R$ 52.078,31" at bounding box center [509, 309] width 453 height 74
click at [583, 324] on dd "R$ 52.078,31" at bounding box center [509, 320] width 425 height 24
drag, startPoint x: 466, startPoint y: 335, endPoint x: 324, endPoint y: 335, distance: 141.6
click at [324, 335] on div "Transferido para a conta R$ 52.078,31" at bounding box center [509, 309] width 453 height 74
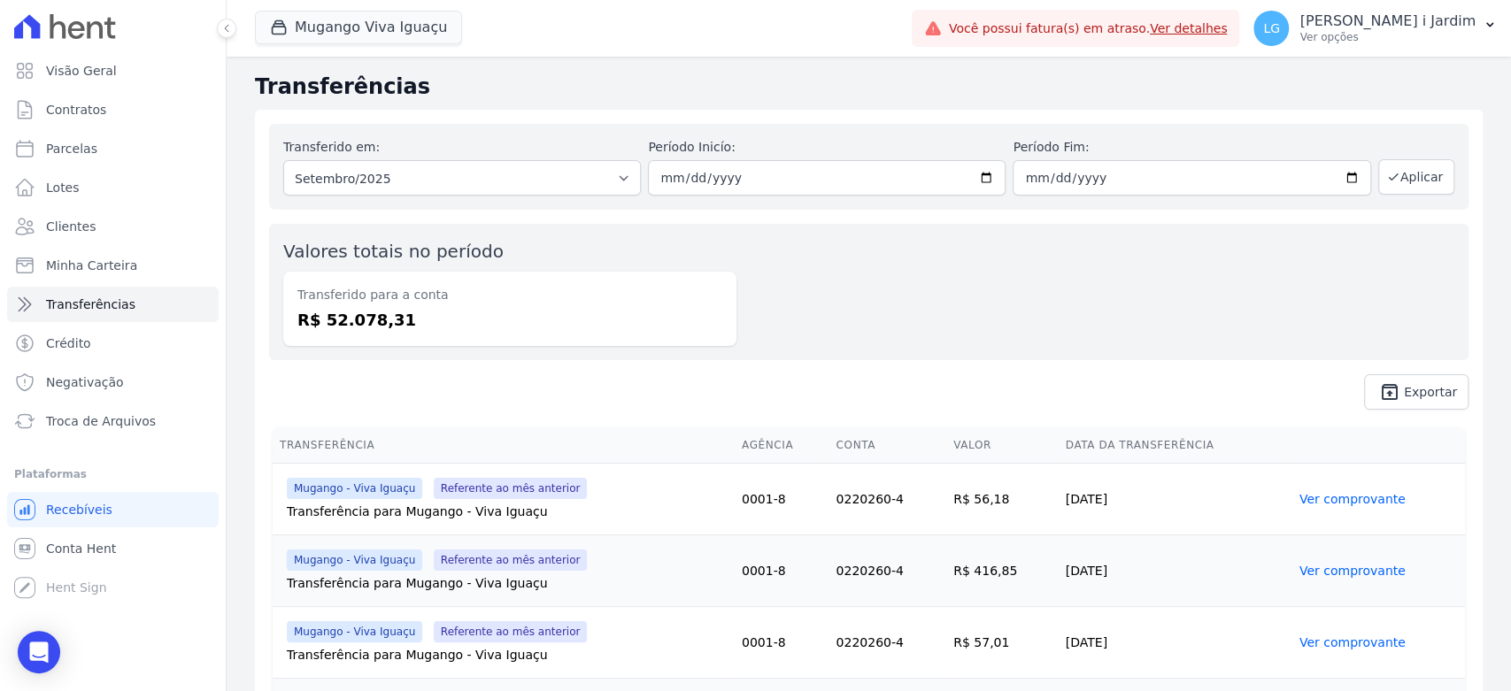
click at [755, 308] on div "Valores totais no período Transferido para a conta R$ 52.078,31" at bounding box center [869, 292] width 1200 height 136
click at [336, 5] on div "Mugango Viva Iguaçu Trapisa Engenharia Acaiá Residencial Icatu Residencial PORT…" at bounding box center [580, 28] width 650 height 58
click at [340, 18] on button "Mugango Viva Iguaçu" at bounding box center [358, 28] width 207 height 34
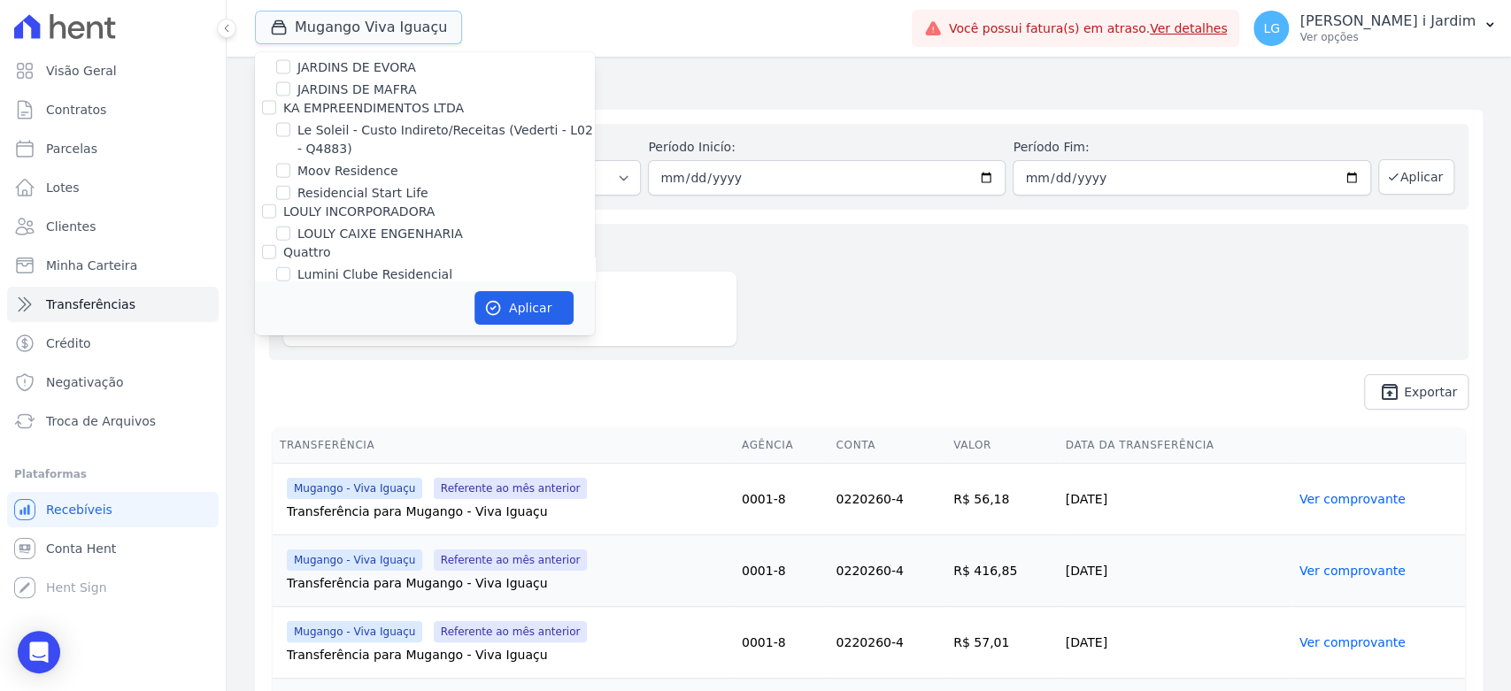
scroll to position [2852, 0]
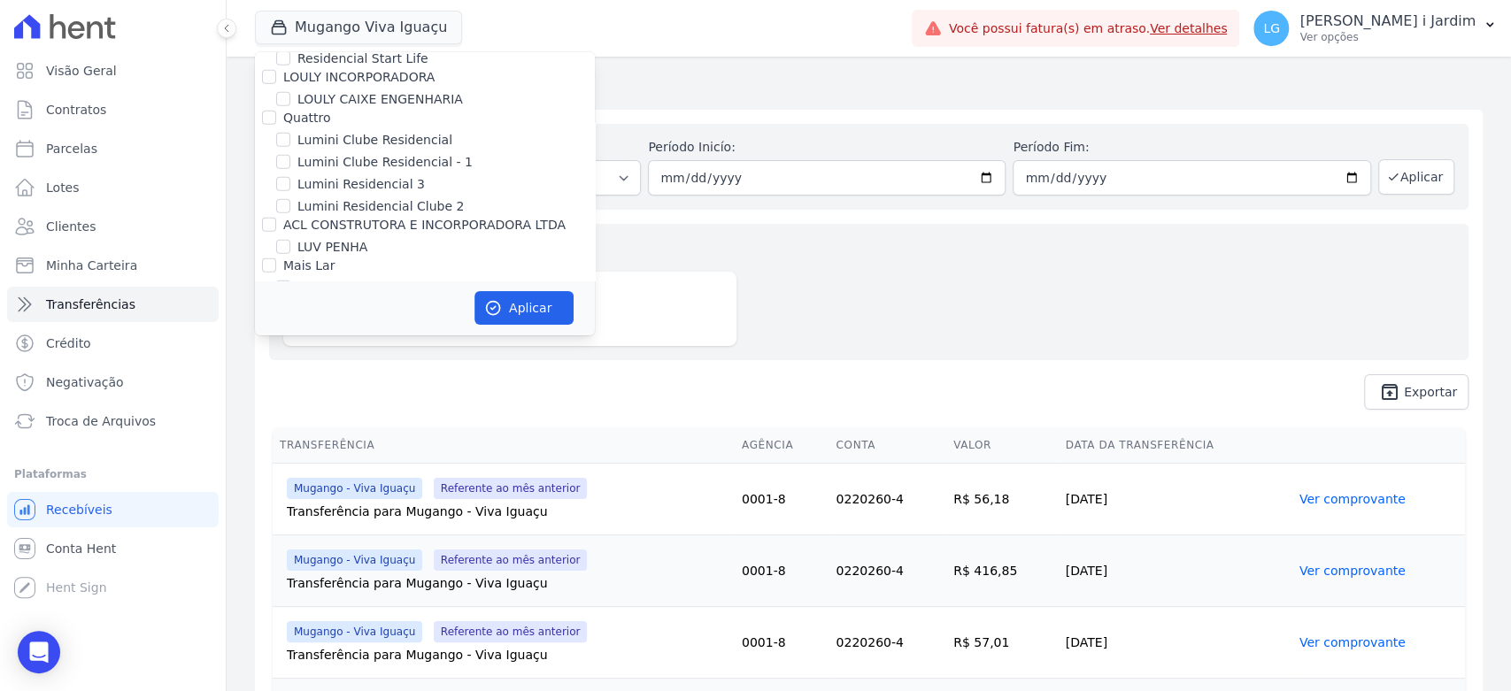
click at [331, 301] on label "Mugango - Viva Iguaçu" at bounding box center [368, 310] width 142 height 19
click at [290, 303] on input "Mugango - Viva Iguaçu" at bounding box center [283, 310] width 14 height 14
checkbox input "false"
click at [350, 323] on label "[GEOGRAPHIC_DATA]" at bounding box center [362, 332] width 130 height 19
click at [290, 325] on input "[GEOGRAPHIC_DATA]" at bounding box center [283, 332] width 14 height 14
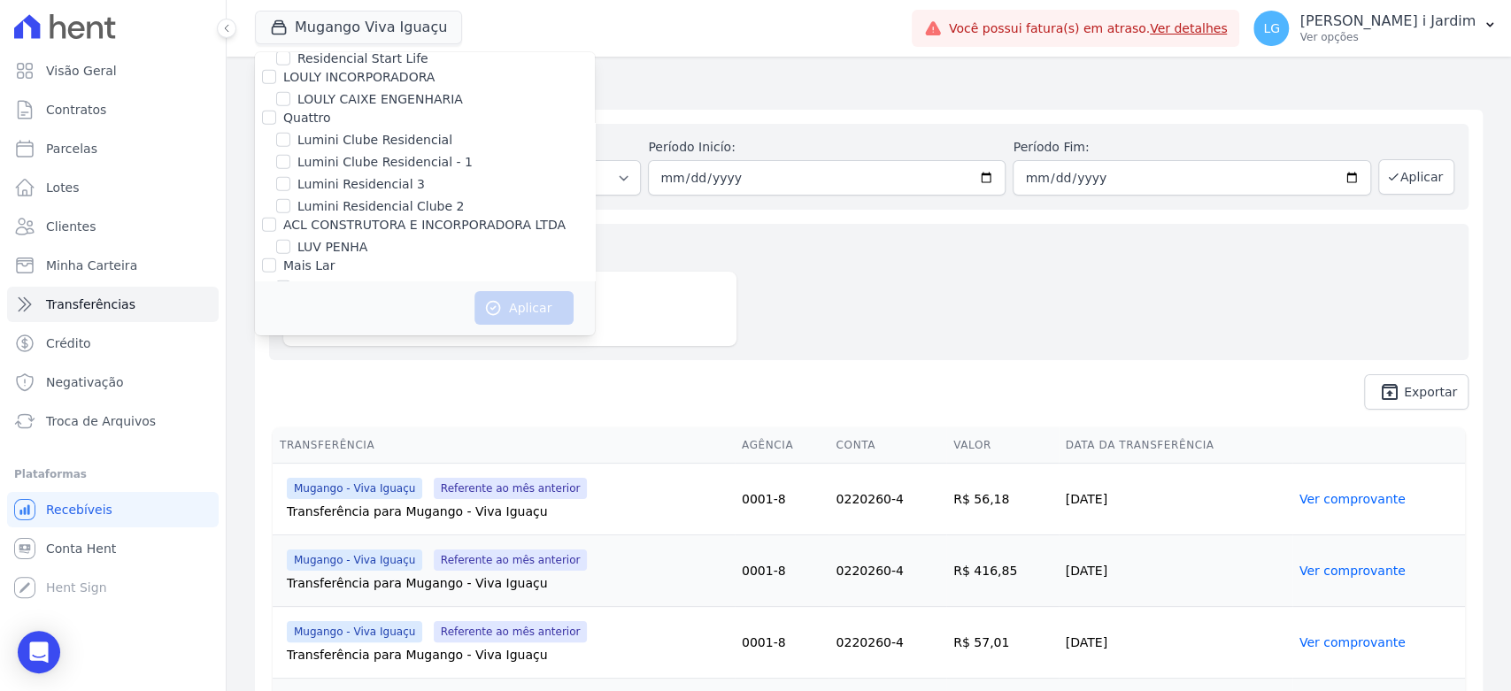
checkbox input "true"
click at [524, 310] on button "Aplicar" at bounding box center [524, 308] width 99 height 34
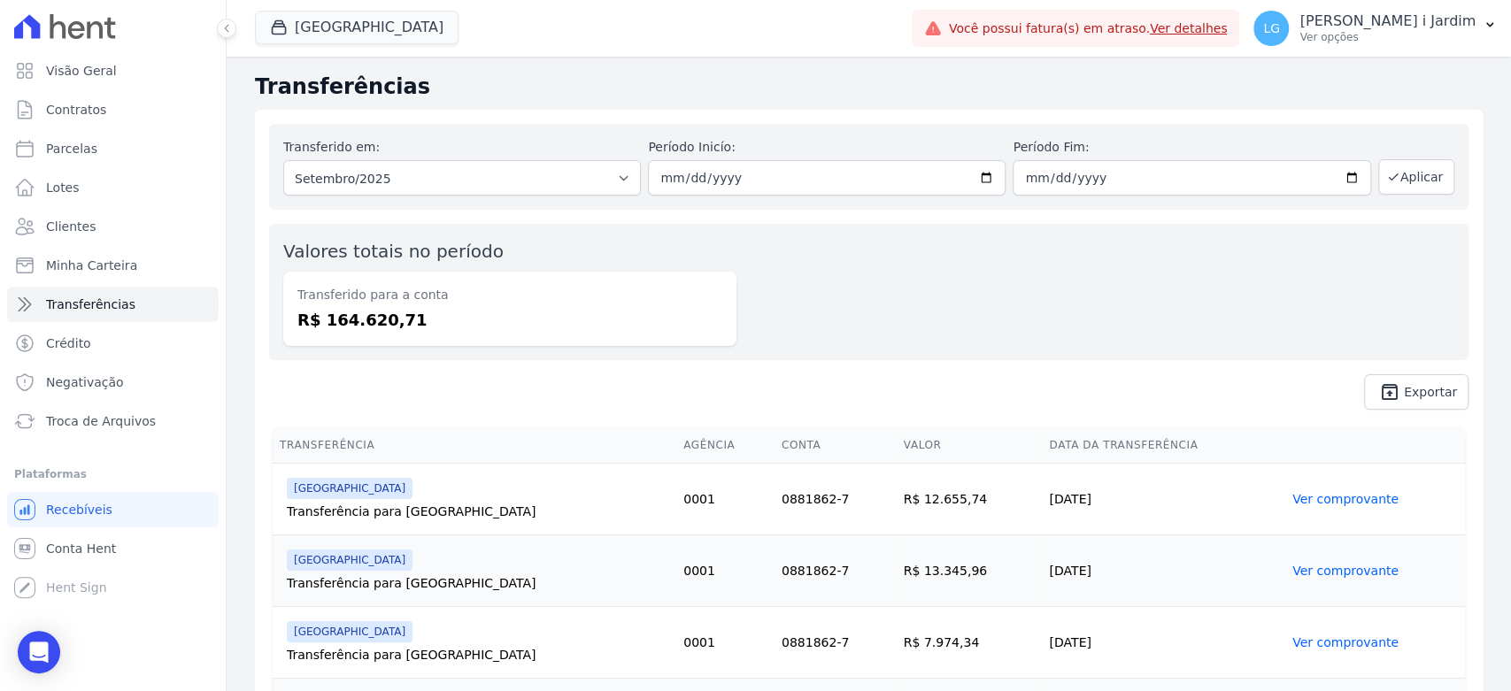
click at [347, 313] on dd "R$ 164.620,71" at bounding box center [509, 320] width 425 height 24
click at [120, 69] on link "Visão Geral" at bounding box center [113, 70] width 212 height 35
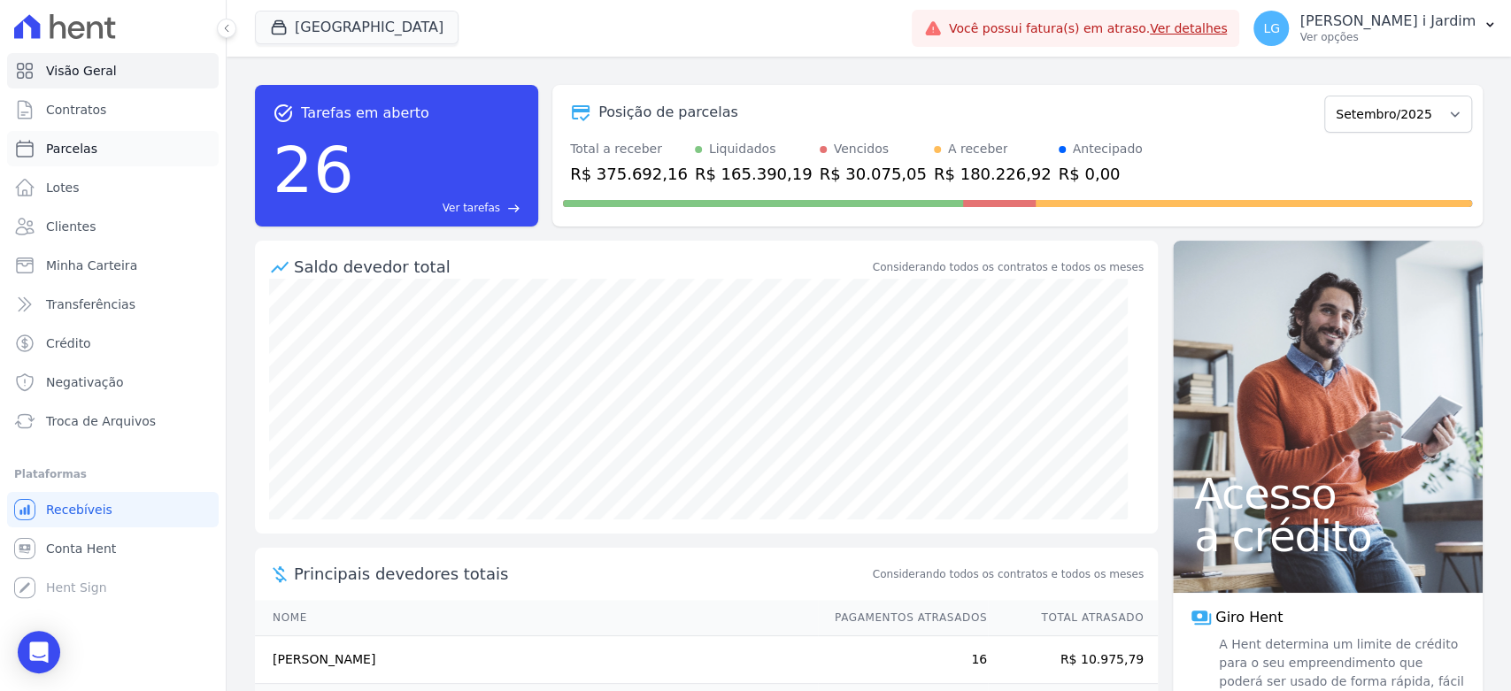
click at [103, 143] on link "Parcelas" at bounding box center [113, 148] width 212 height 35
select select
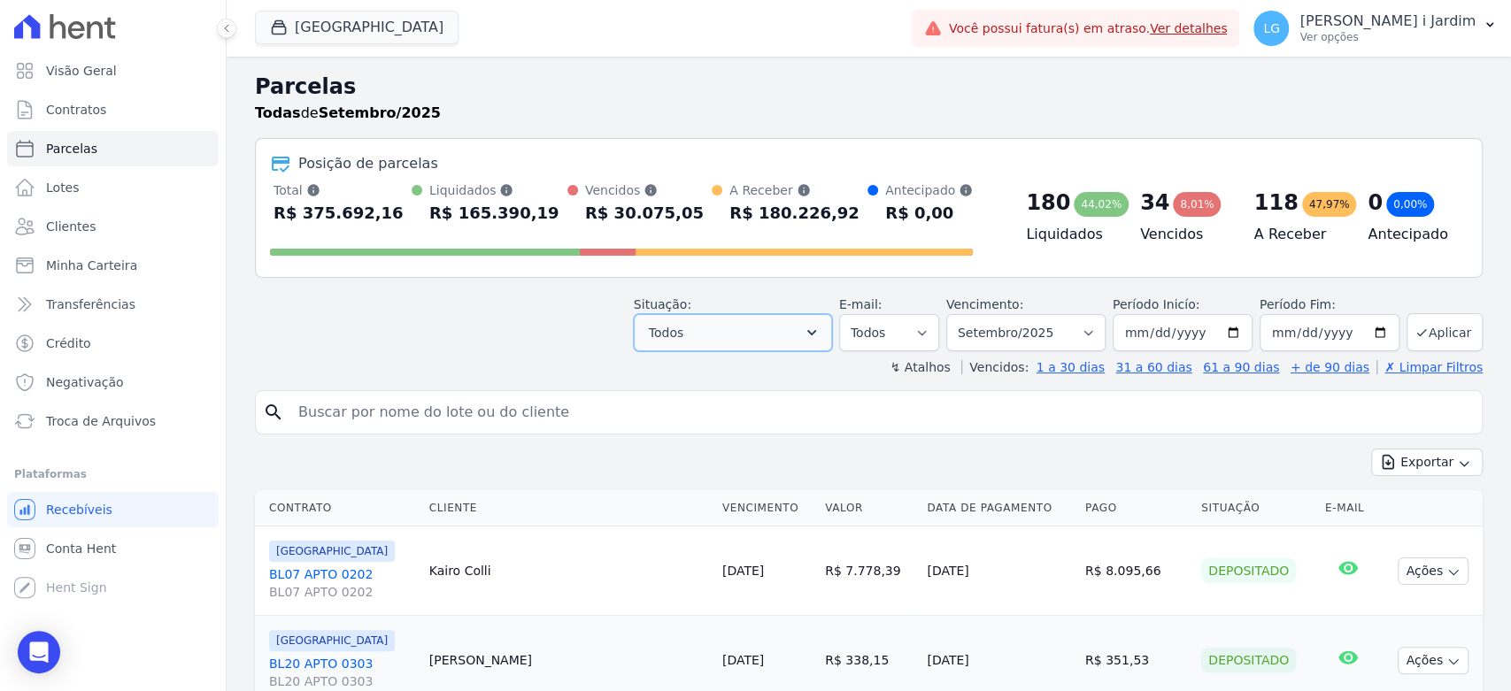
click at [732, 338] on button "Todos" at bounding box center [733, 332] width 198 height 37
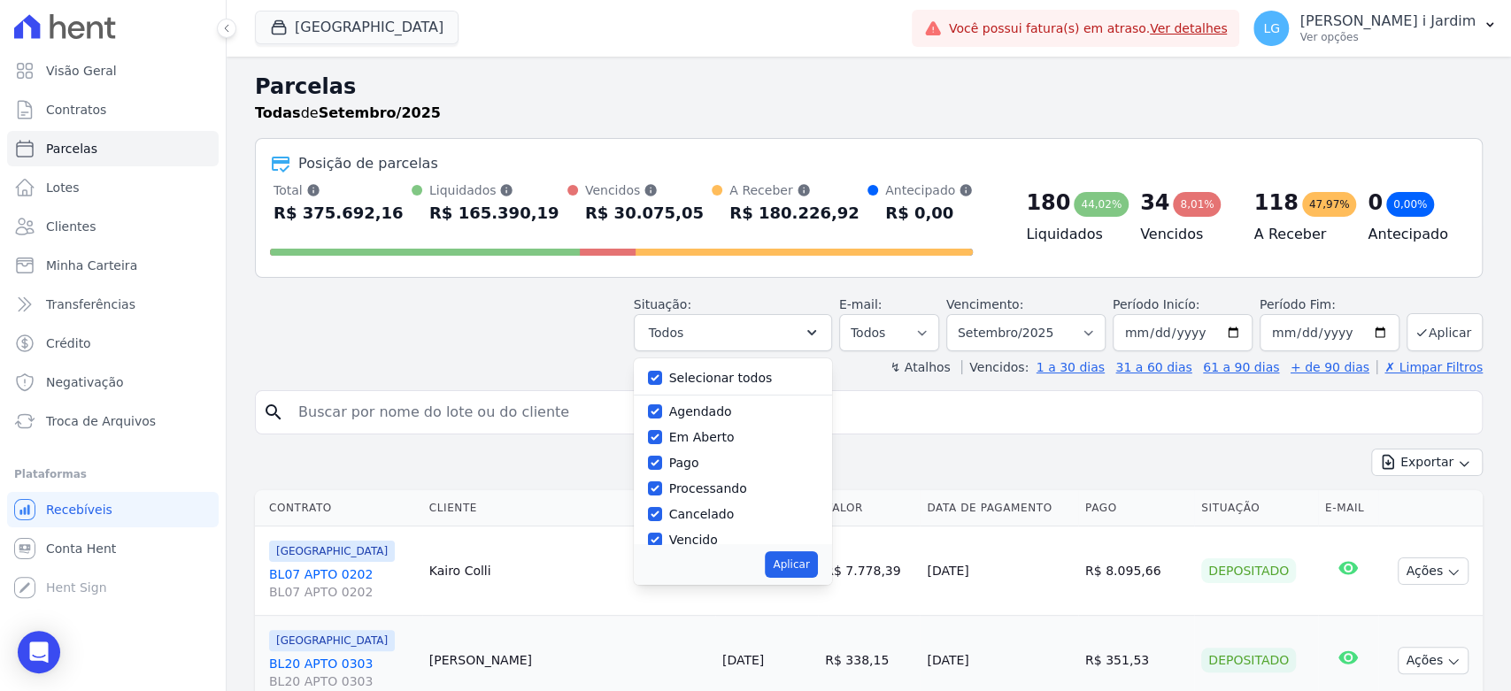
click at [730, 383] on label "Selecionar todos" at bounding box center [721, 378] width 104 height 14
click at [662, 383] on input "Selecionar todos" at bounding box center [655, 378] width 14 height 14
checkbox input "false"
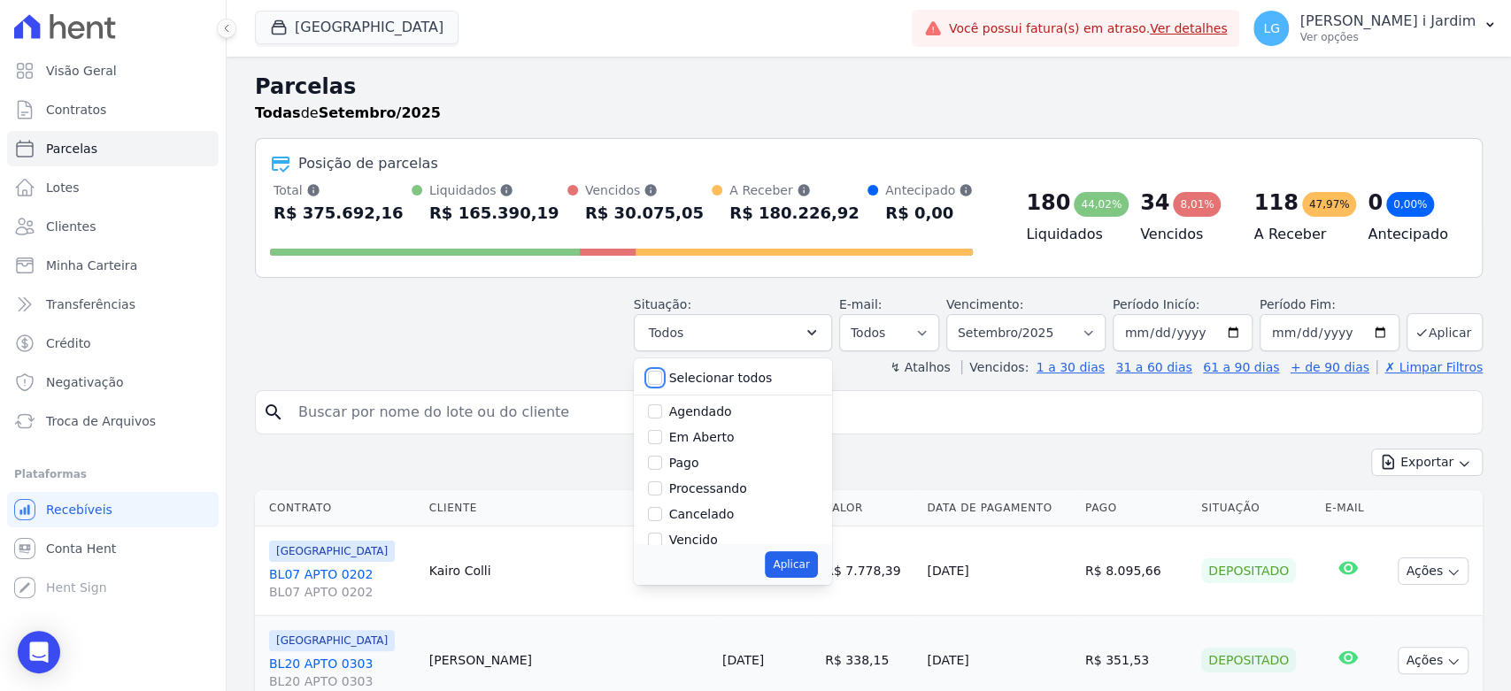
checkbox input "false"
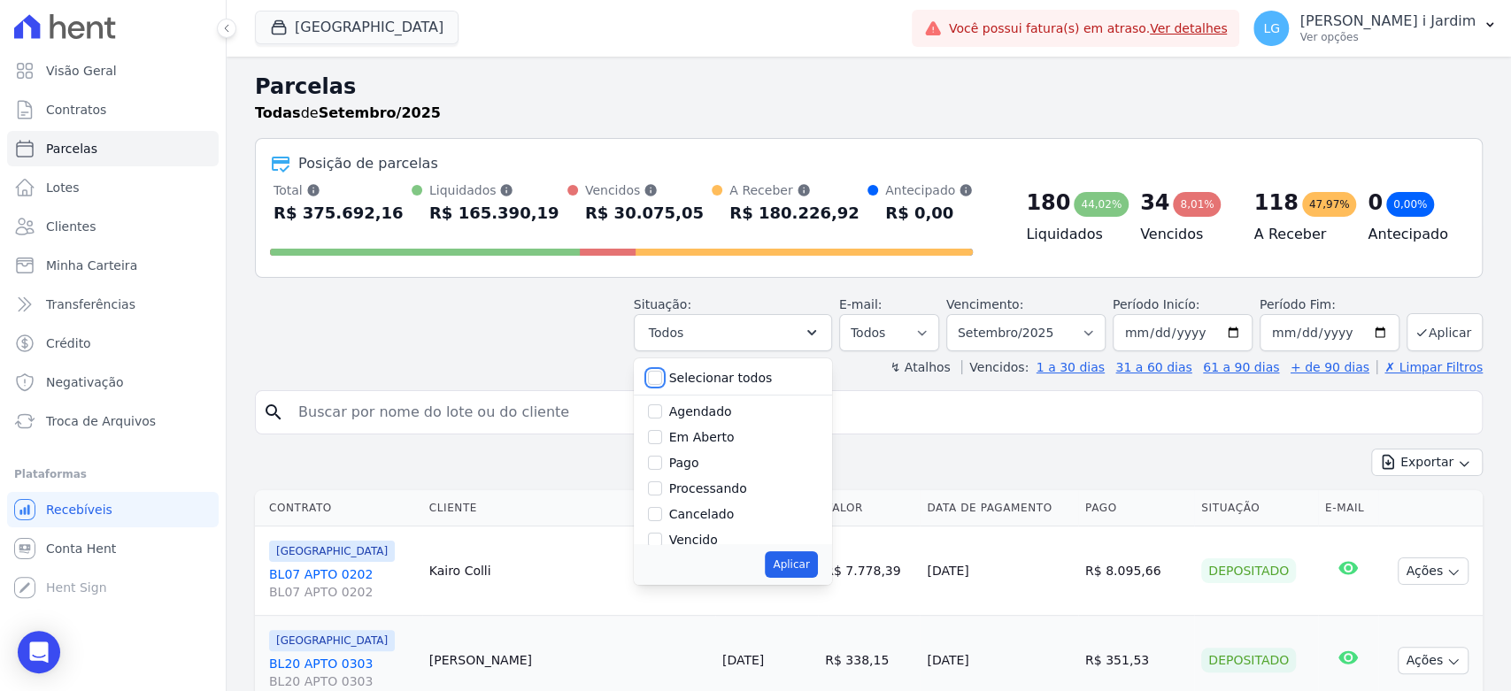
checkbox input "false"
click at [724, 449] on div "Em Aberto" at bounding box center [733, 438] width 170 height 26
click at [720, 444] on label "Em Aberto" at bounding box center [702, 437] width 66 height 14
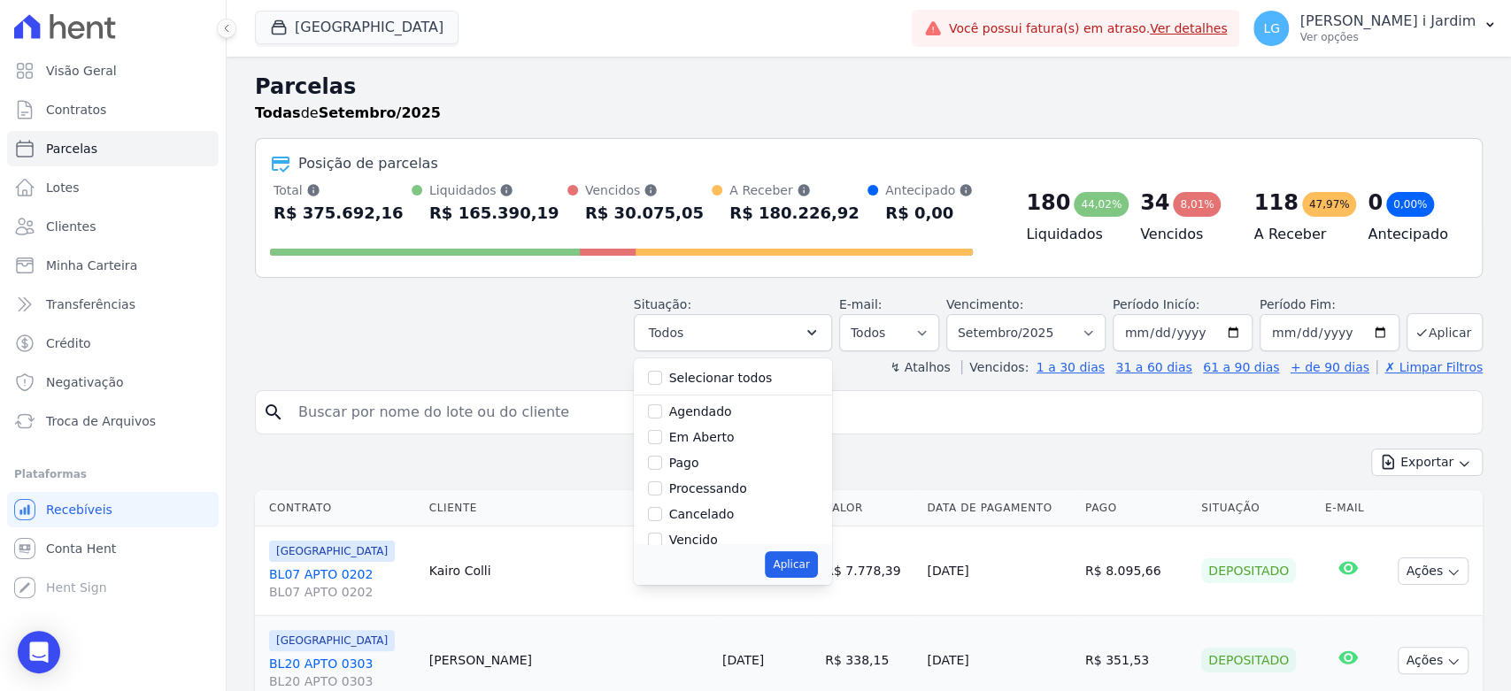
click at [662, 444] on input "Em Aberto" at bounding box center [655, 437] width 14 height 14
checkbox input "true"
click at [803, 569] on button "Aplicar" at bounding box center [791, 565] width 52 height 27
select select "pending"
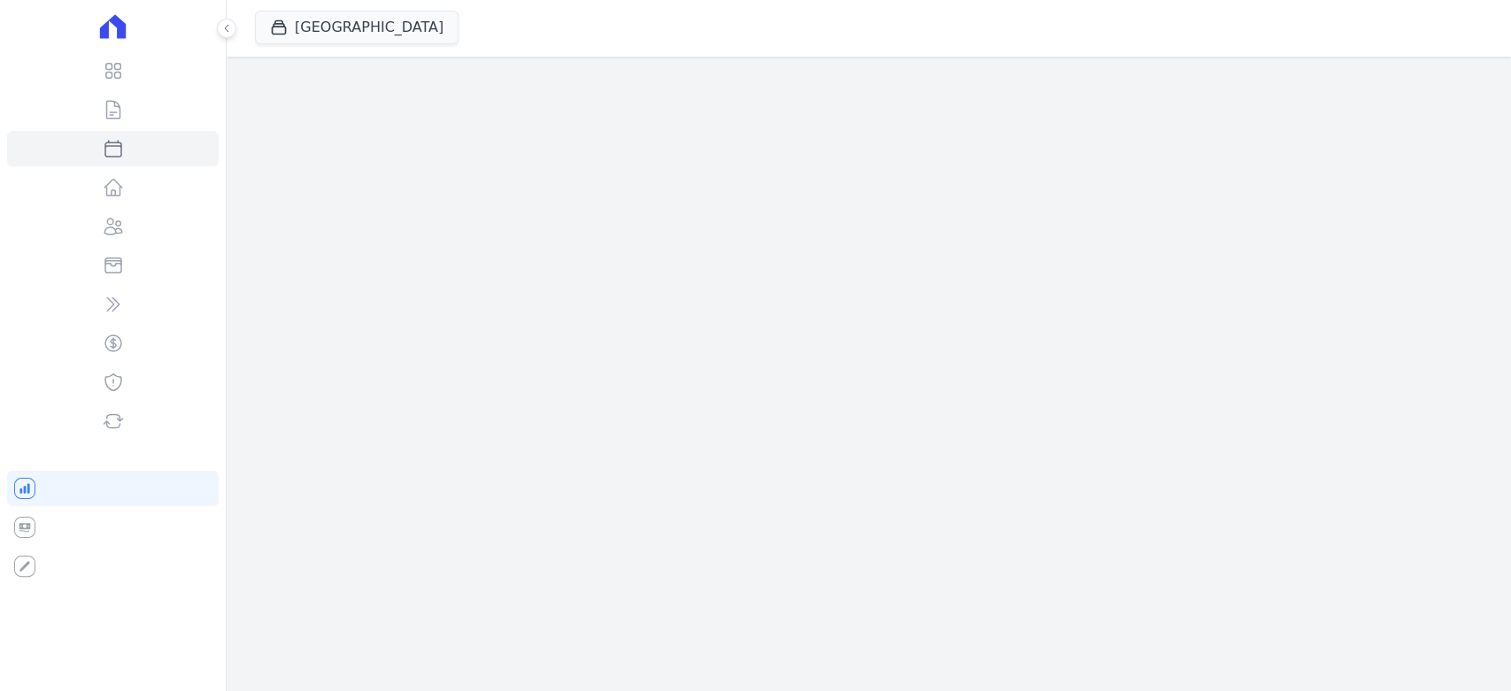
select select
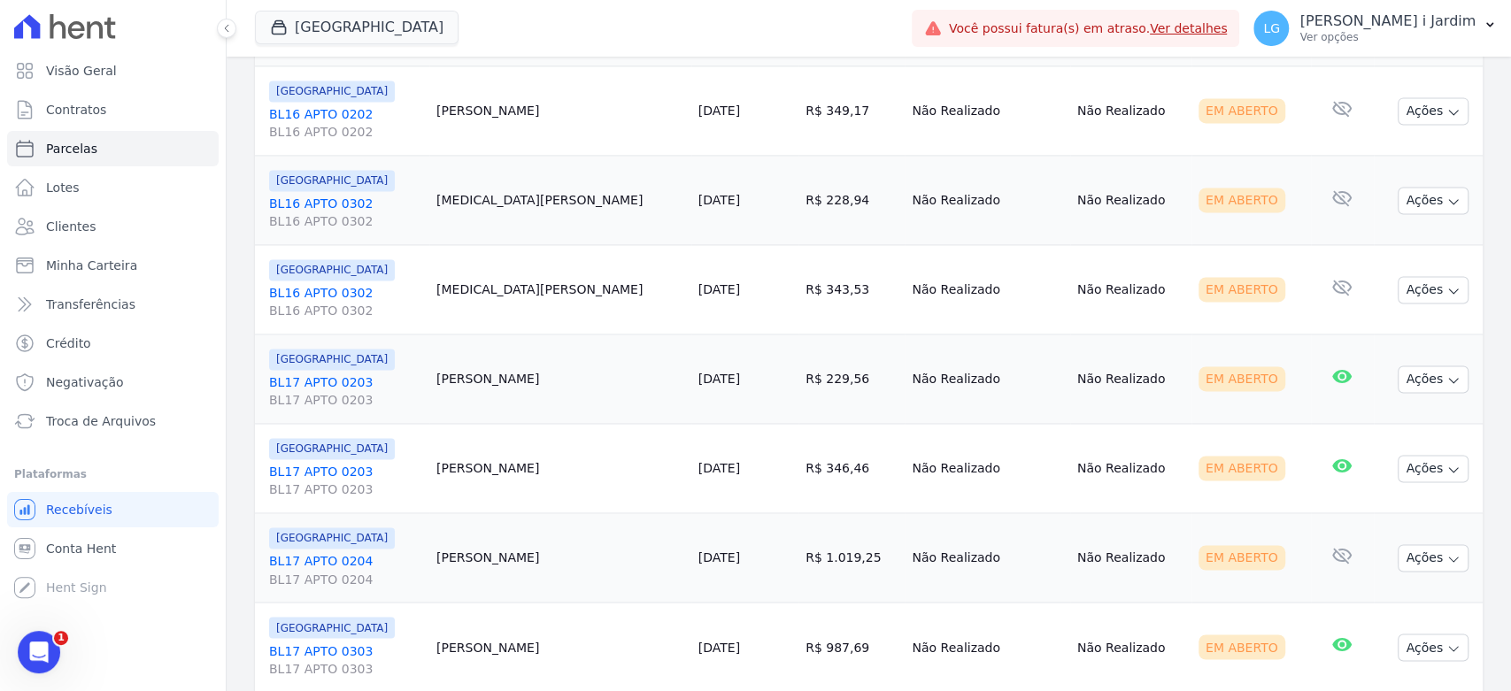
scroll to position [1993, 0]
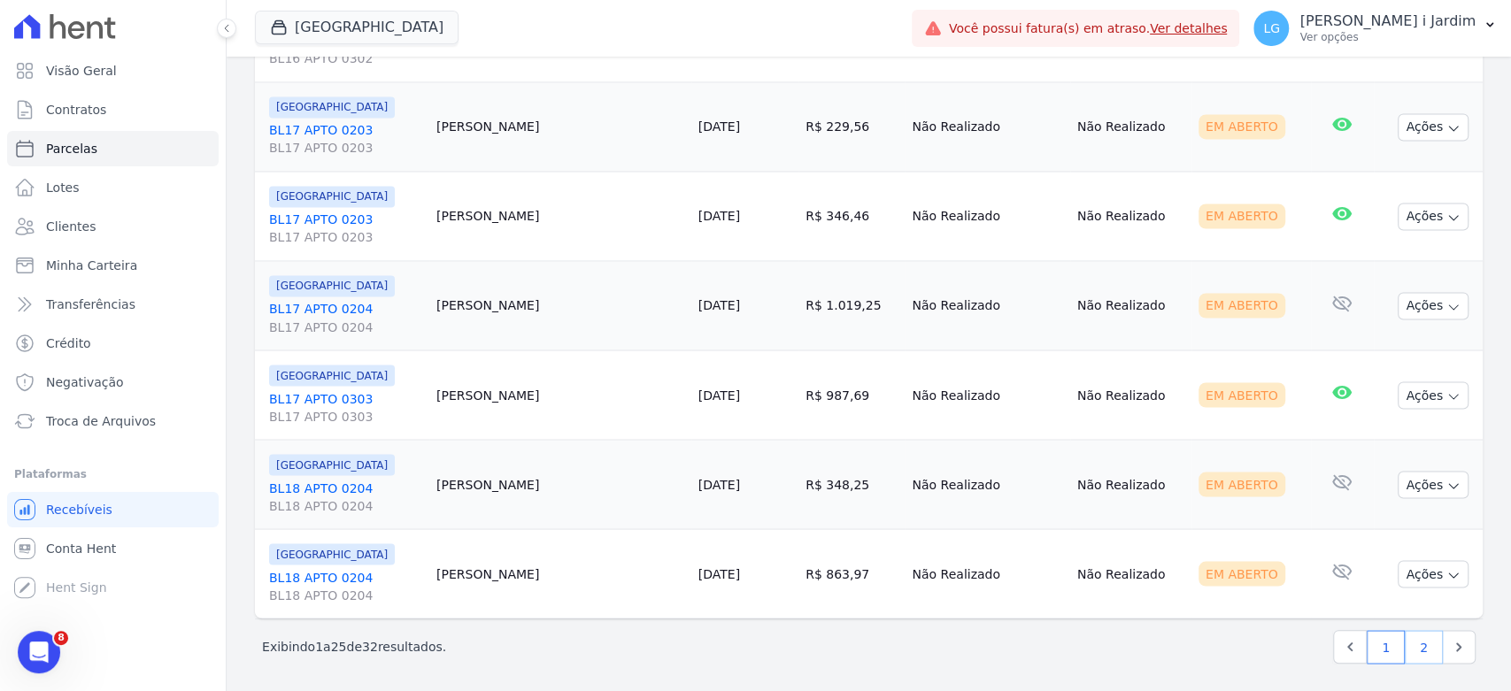
click at [1416, 635] on link "2" at bounding box center [1424, 647] width 38 height 34
select select
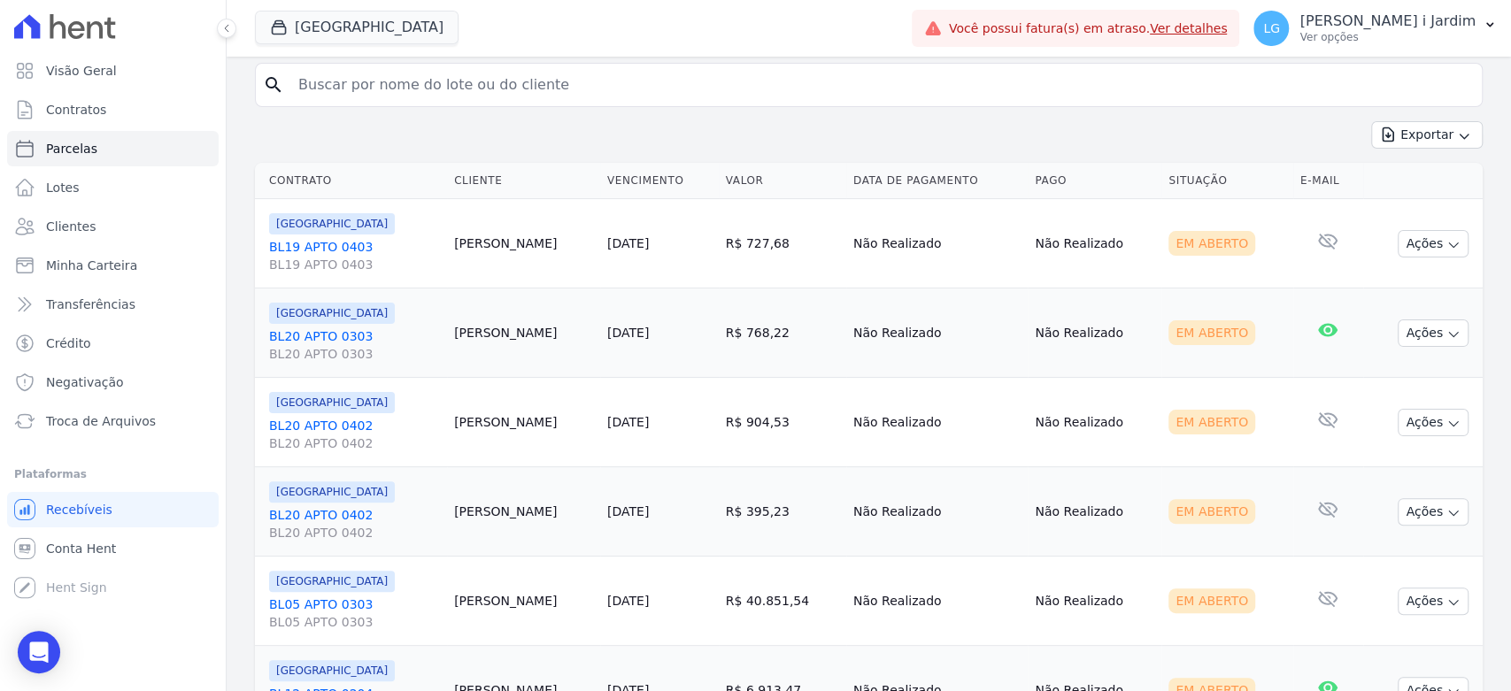
scroll to position [385, 0]
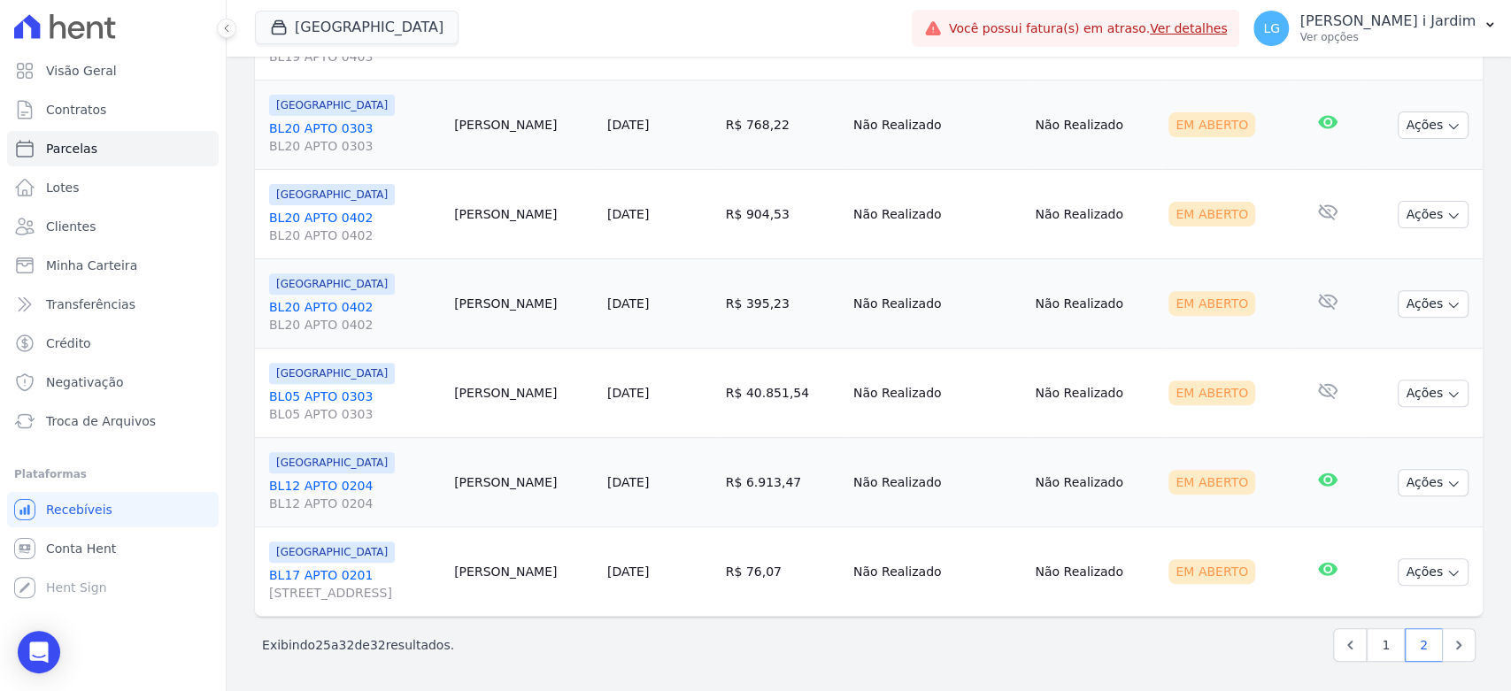
drag, startPoint x: 698, startPoint y: 378, endPoint x: 739, endPoint y: 373, distance: 41.1
click at [719, 373] on td "[DATE]" at bounding box center [659, 393] width 119 height 89
click at [719, 416] on td "[DATE]" at bounding box center [659, 393] width 119 height 89
click at [818, 396] on td "R$ 40.851,54" at bounding box center [782, 393] width 127 height 89
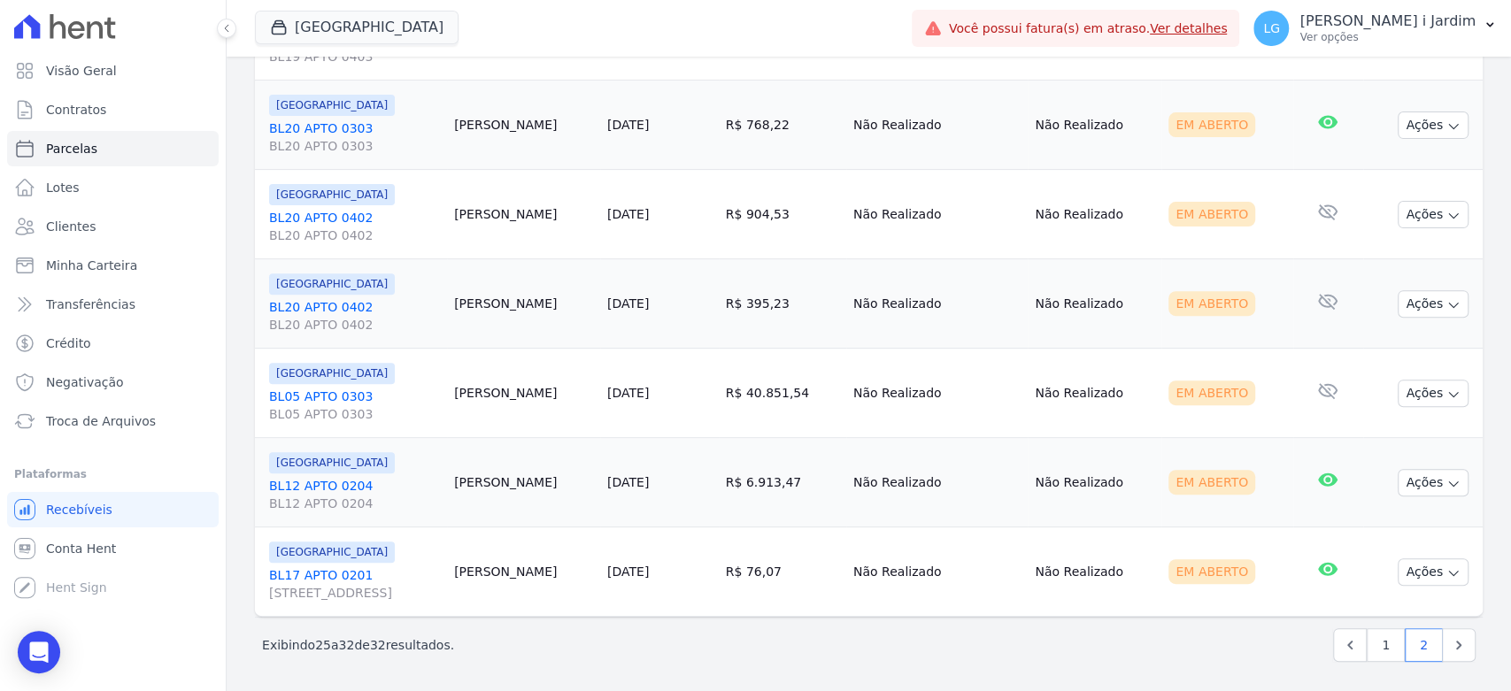
click at [717, 466] on td "[DATE]" at bounding box center [659, 482] width 119 height 89
click at [829, 388] on td "R$ 40.851,54" at bounding box center [782, 393] width 127 height 89
click at [823, 418] on td "R$ 40.851,54" at bounding box center [782, 393] width 127 height 89
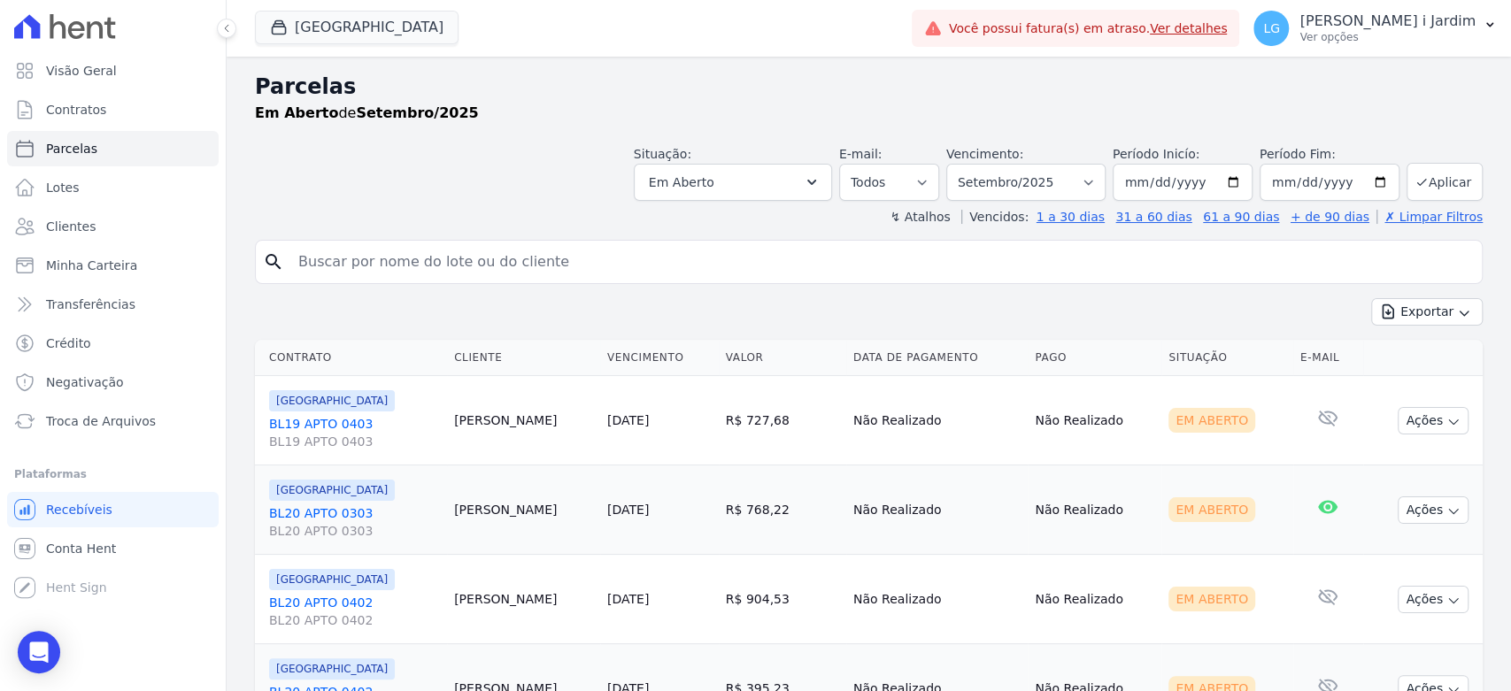
click at [826, 318] on div "Exportar Exportar PDF Exportar CSV" at bounding box center [869, 319] width 1228 height 42
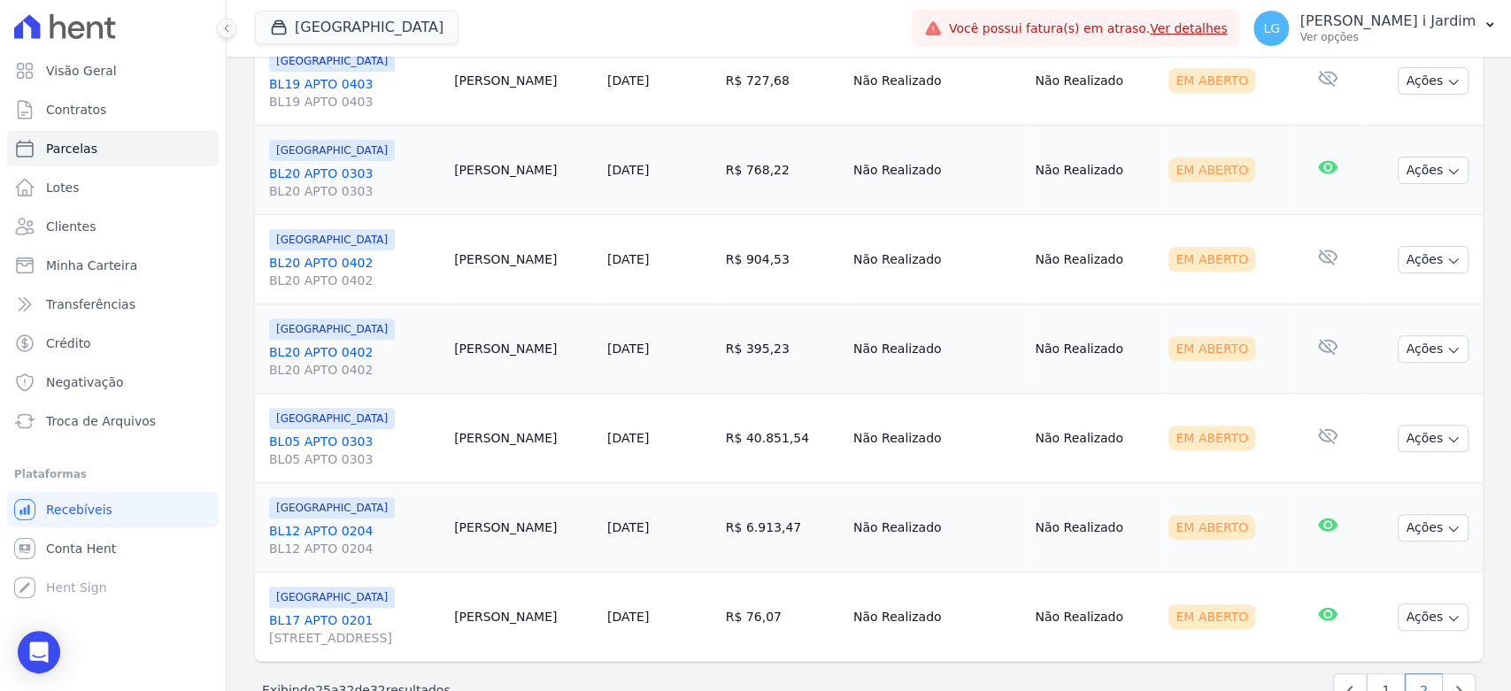
scroll to position [385, 0]
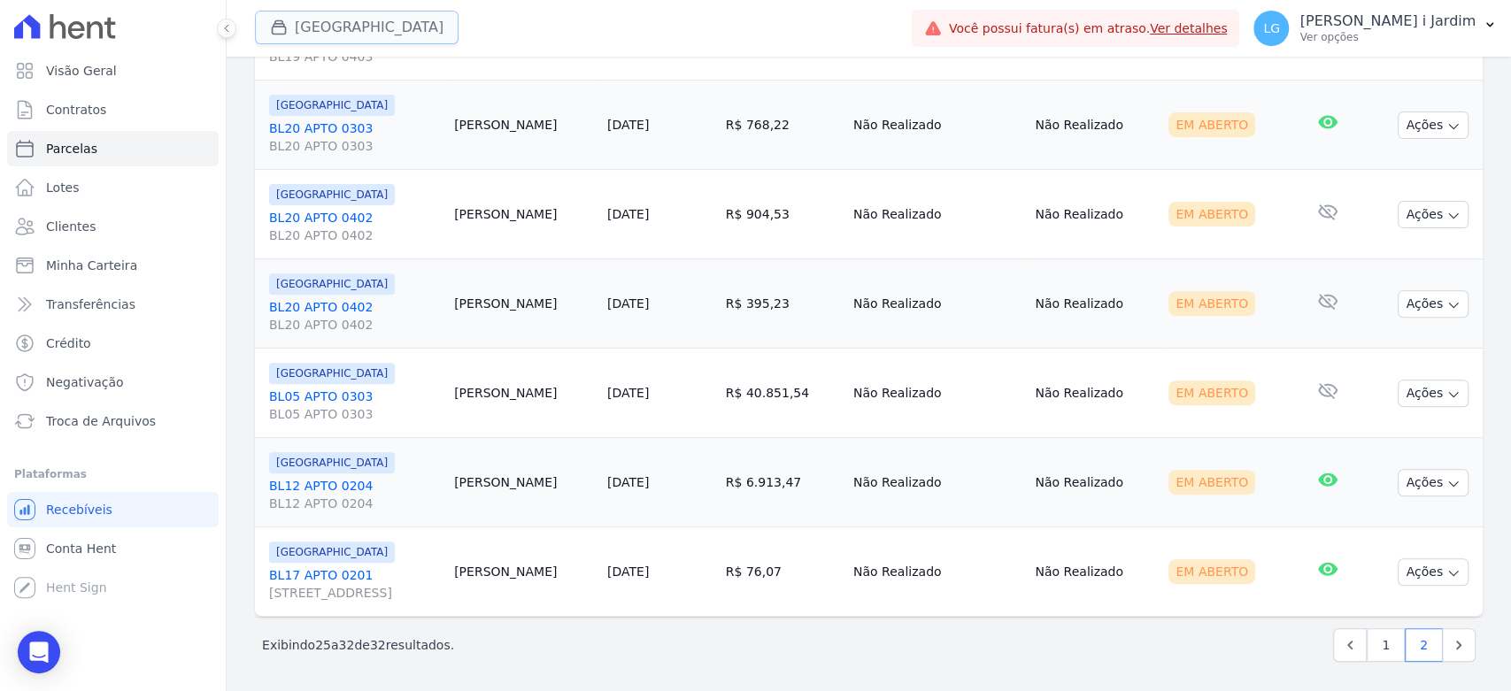
click at [354, 26] on button "[GEOGRAPHIC_DATA]" at bounding box center [357, 28] width 204 height 34
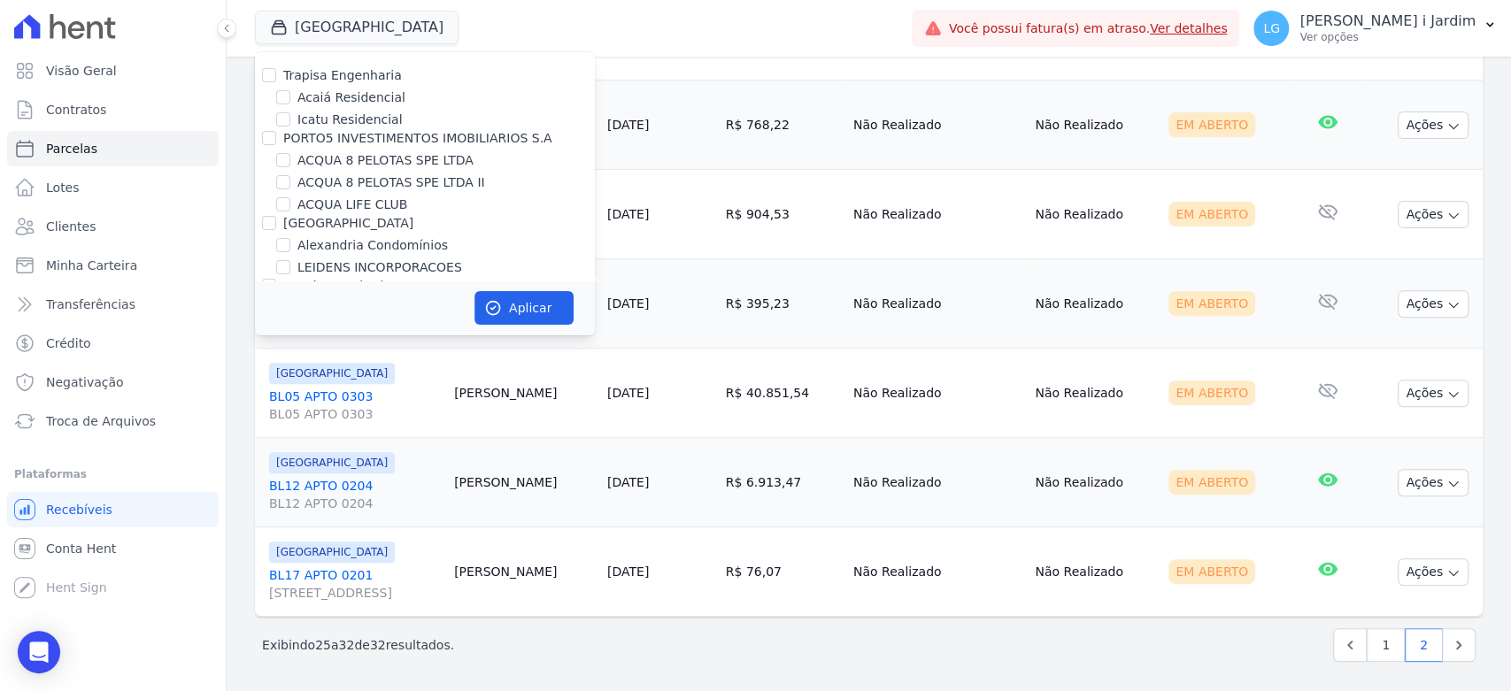
click at [325, 83] on div "Trapisa Engenharia" at bounding box center [342, 75] width 119 height 19
click at [326, 75] on label "Trapisa Engenharia" at bounding box center [342, 75] width 119 height 14
click at [276, 75] on input "Trapisa Engenharia" at bounding box center [269, 75] width 14 height 14
checkbox input "true"
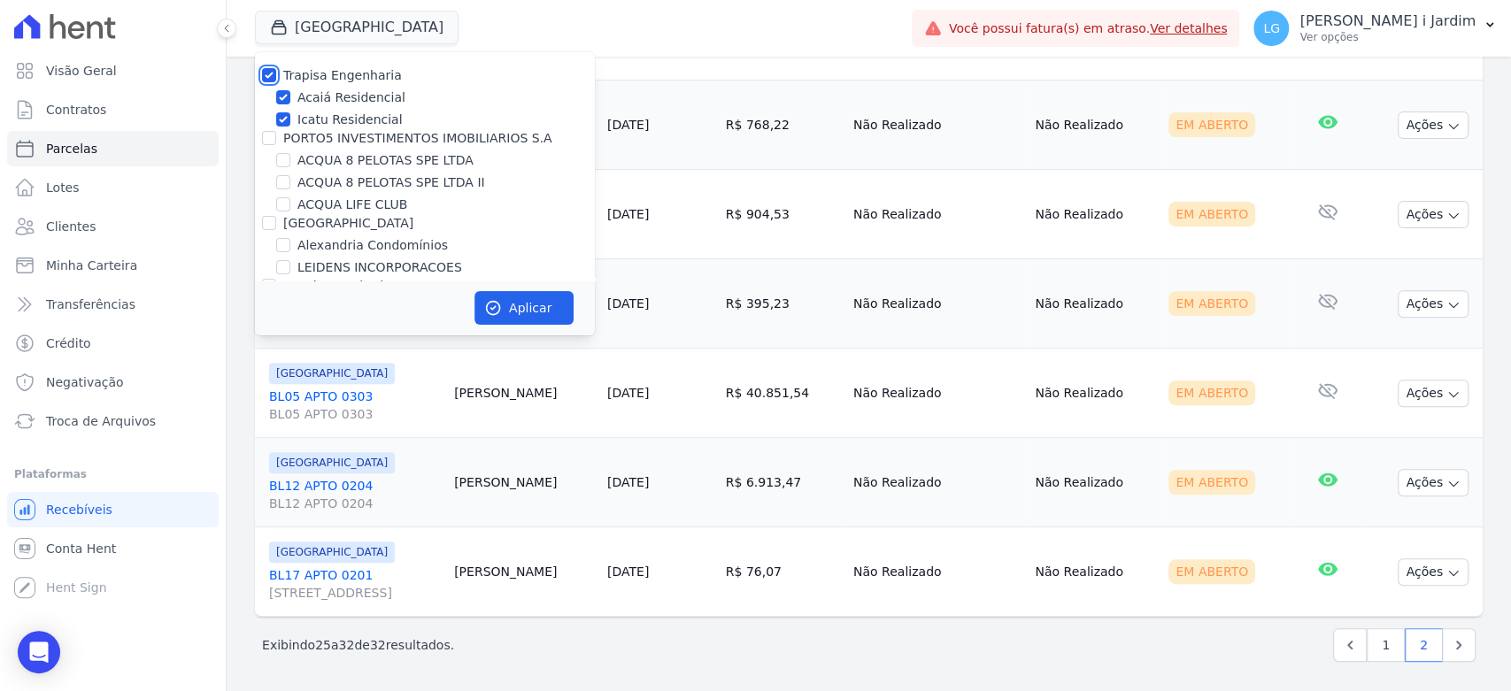
checkbox input "true"
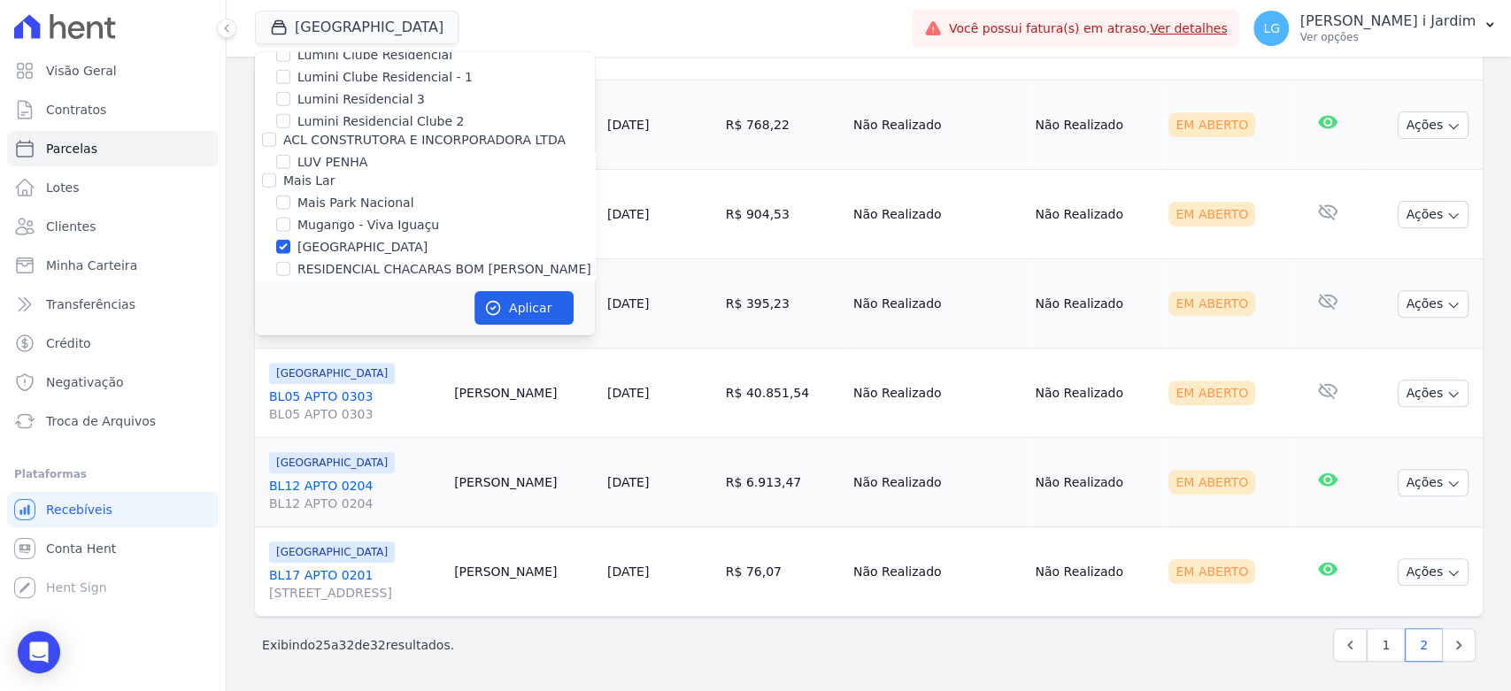
scroll to position [2951, 0]
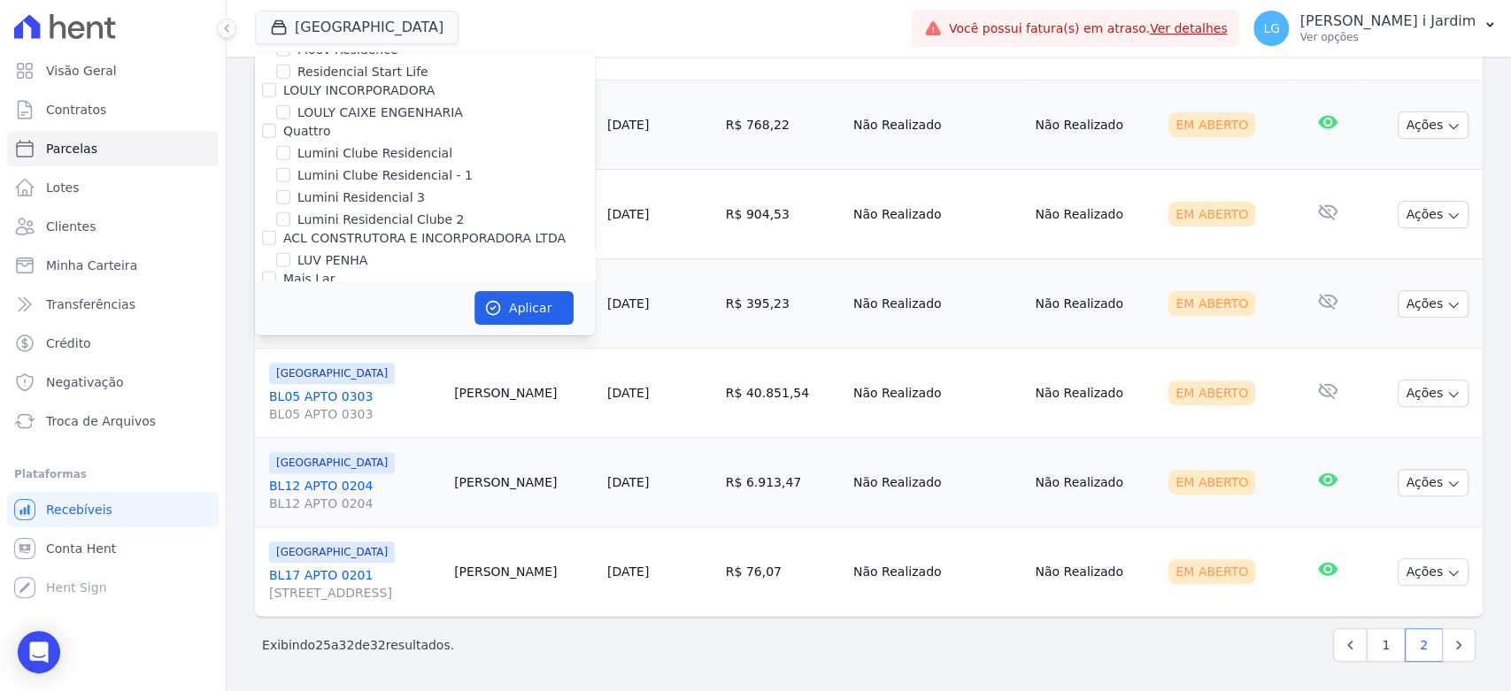
click at [335, 336] on label "[GEOGRAPHIC_DATA]" at bounding box center [362, 345] width 130 height 19
click at [290, 338] on input "[GEOGRAPHIC_DATA]" at bounding box center [283, 345] width 14 height 14
checkbox input "false"
click at [552, 306] on button "Aplicar" at bounding box center [524, 308] width 99 height 34
select select
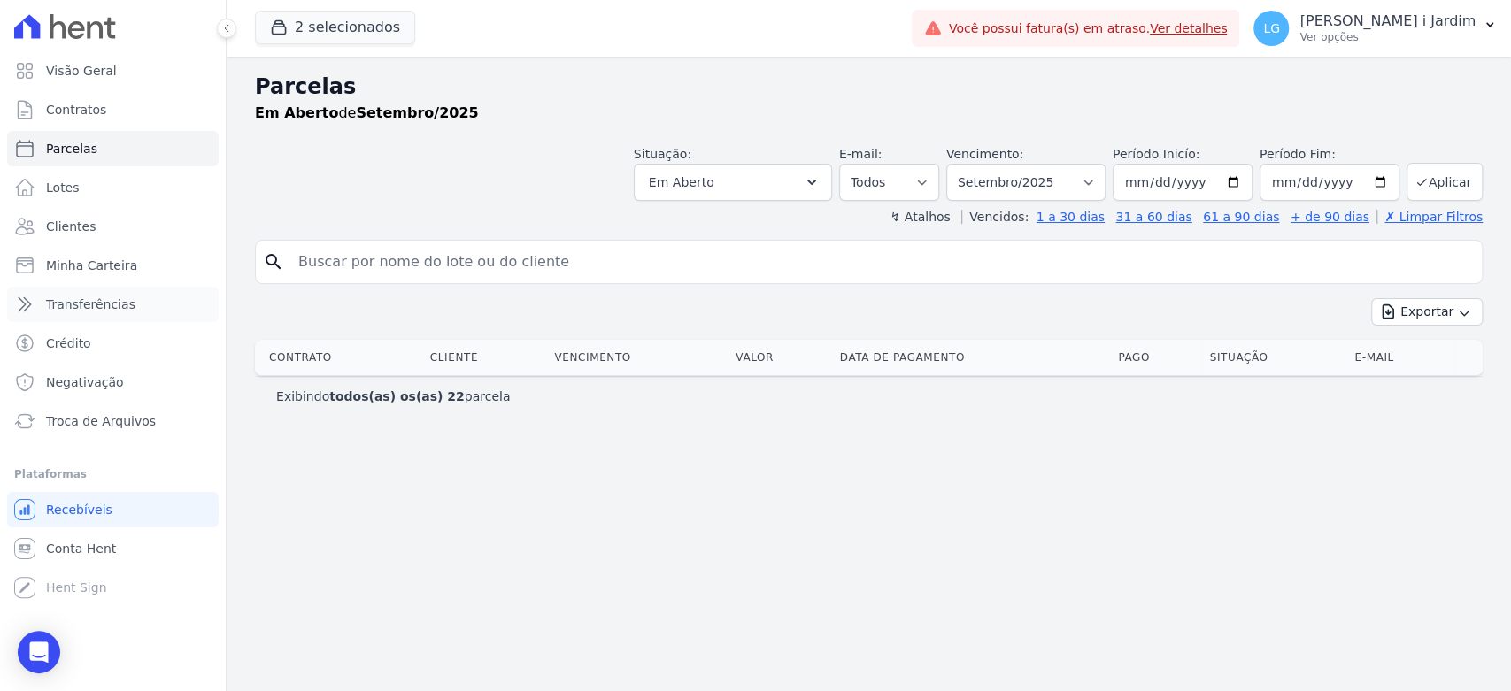
click at [85, 315] on link "Transferências" at bounding box center [113, 304] width 212 height 35
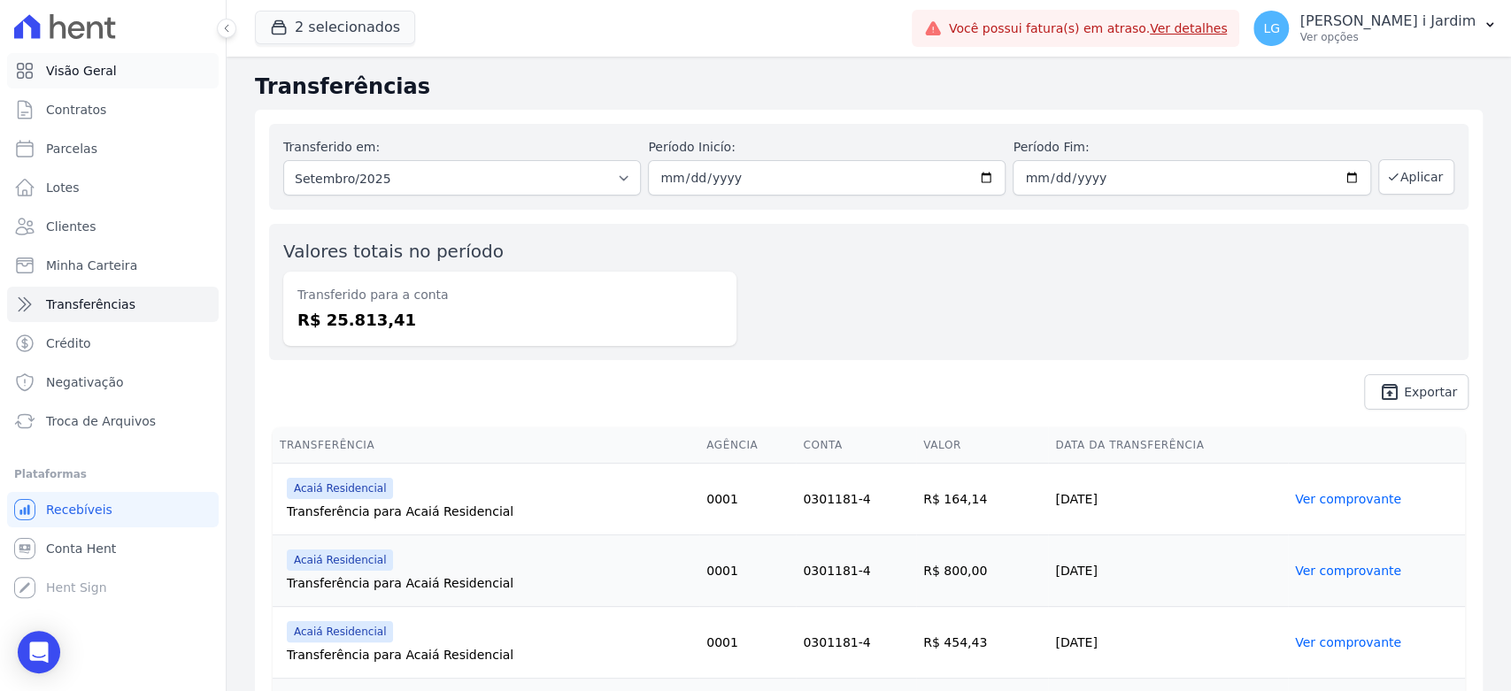
click at [104, 79] on span "Visão Geral" at bounding box center [81, 71] width 71 height 18
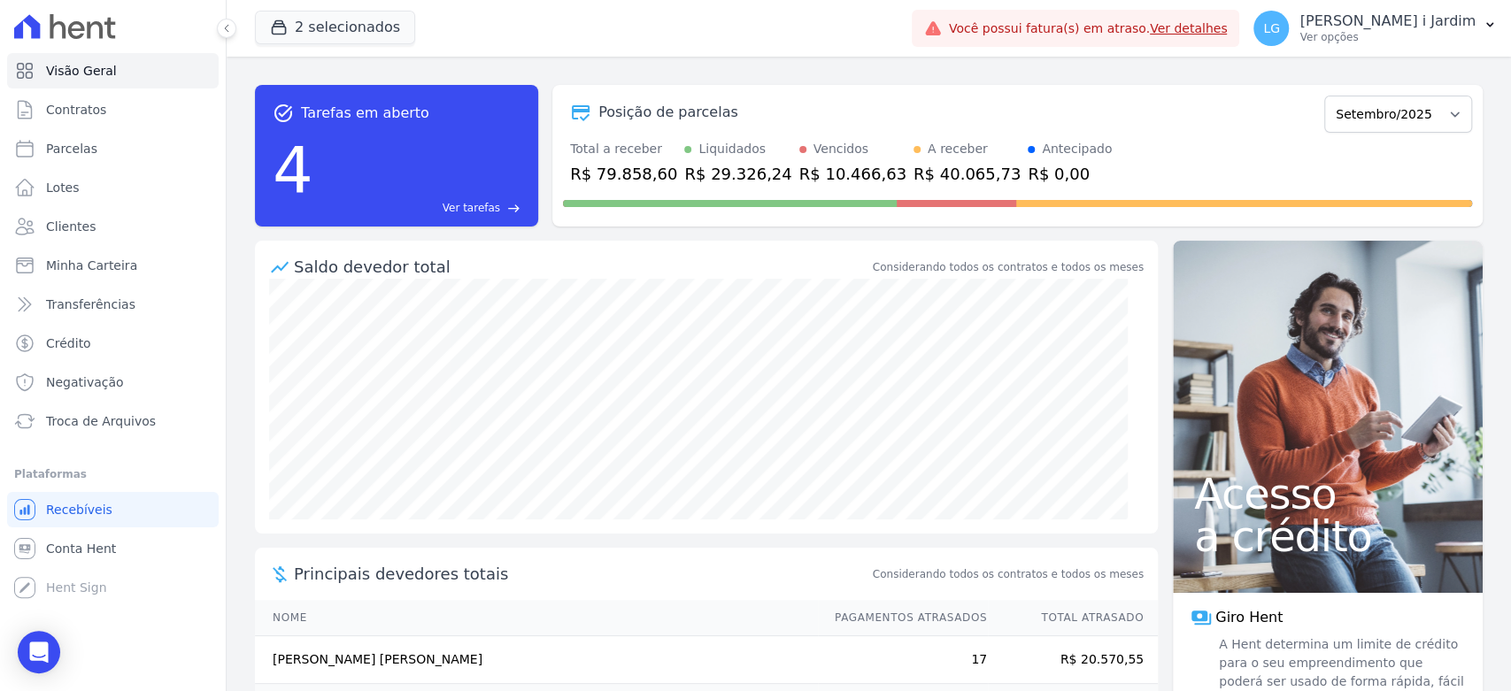
click at [944, 168] on div "R$ 40.065,73" at bounding box center [967, 174] width 107 height 24
click at [934, 260] on div "Considerando todos os contratos e todos os meses" at bounding box center [1008, 267] width 271 height 16
click at [104, 133] on link "Parcelas" at bounding box center [113, 148] width 212 height 35
select select
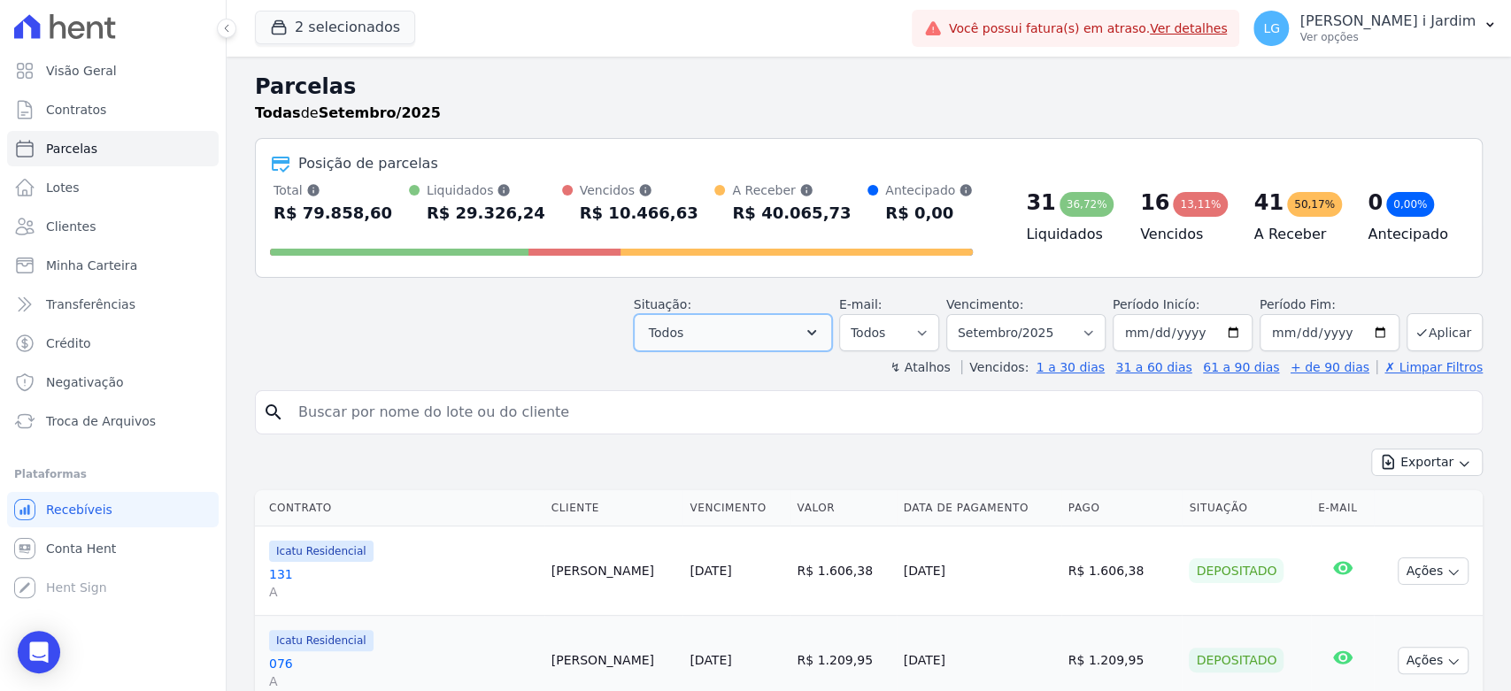
click at [704, 342] on button "Todos" at bounding box center [733, 332] width 198 height 37
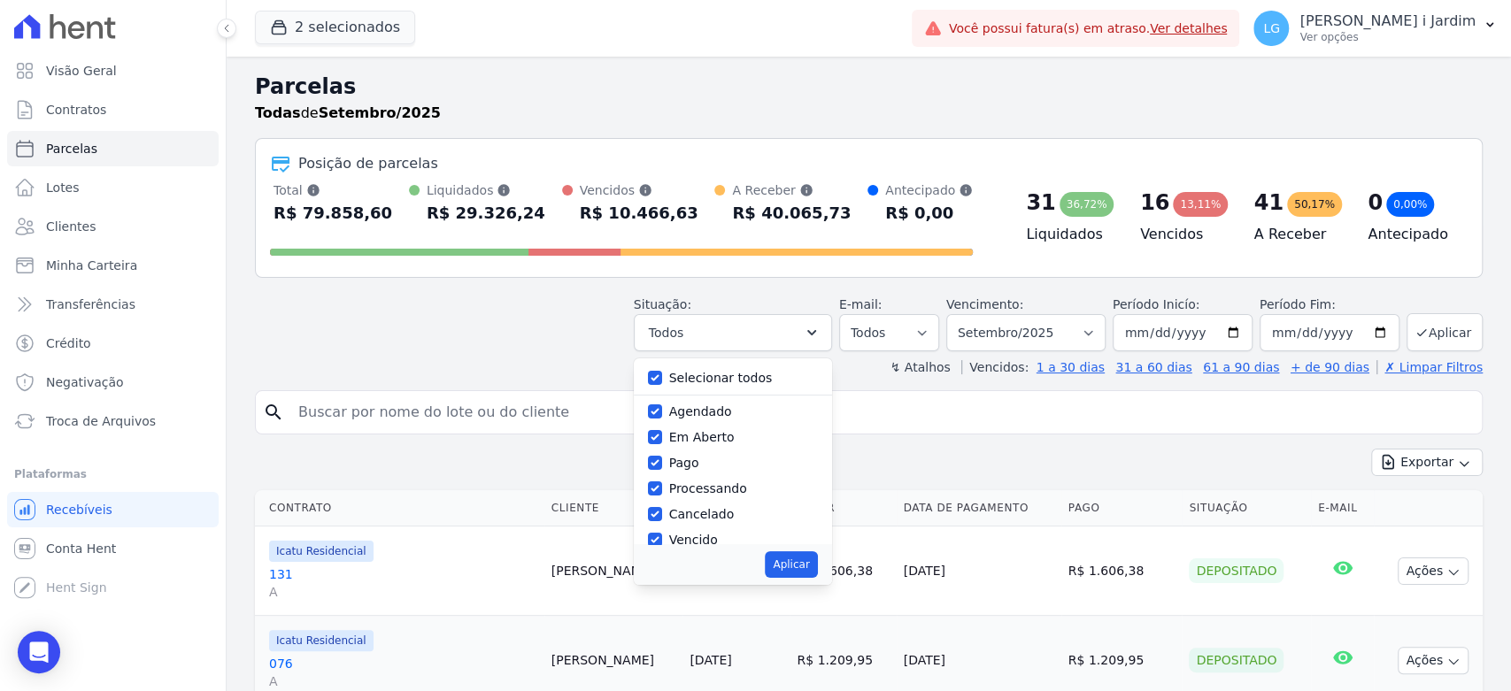
click at [714, 383] on label "Selecionar todos" at bounding box center [721, 378] width 104 height 14
click at [662, 383] on input "Selecionar todos" at bounding box center [655, 378] width 14 height 14
checkbox input "false"
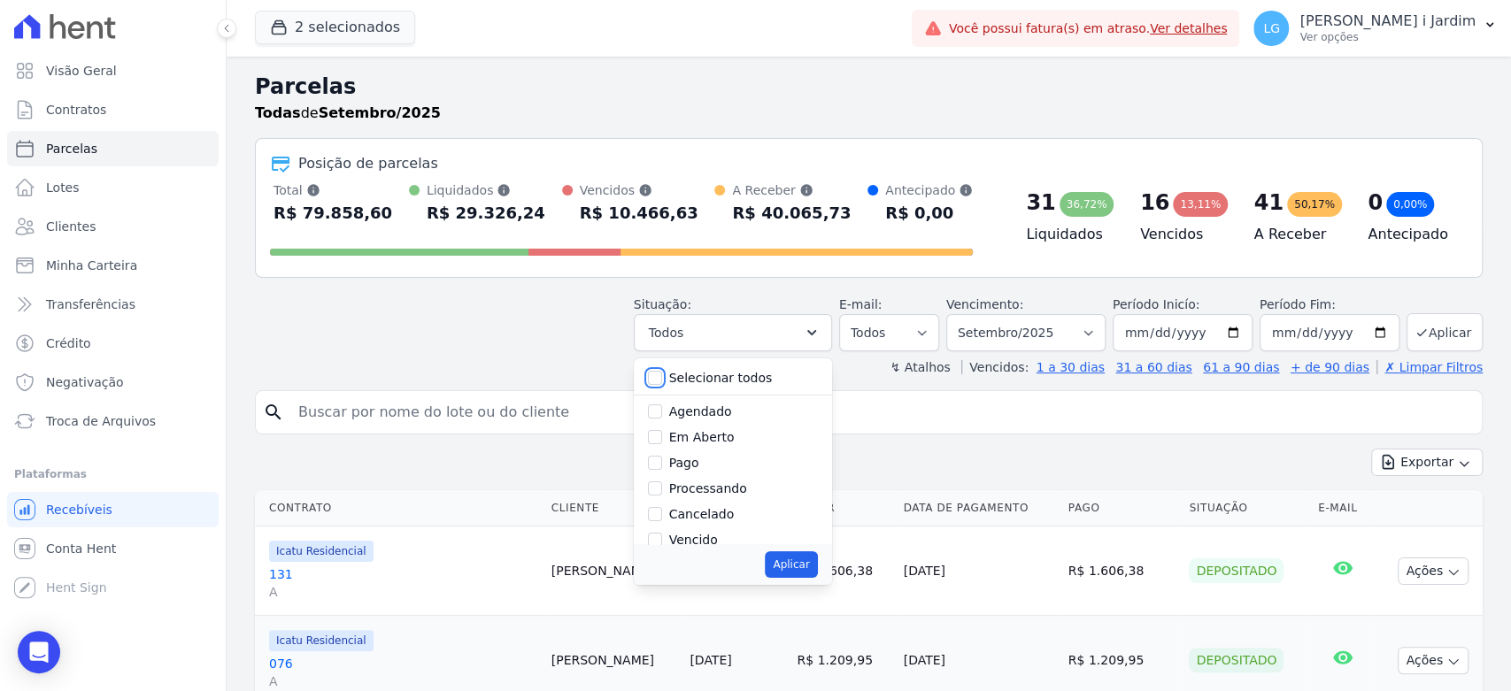
checkbox input "false"
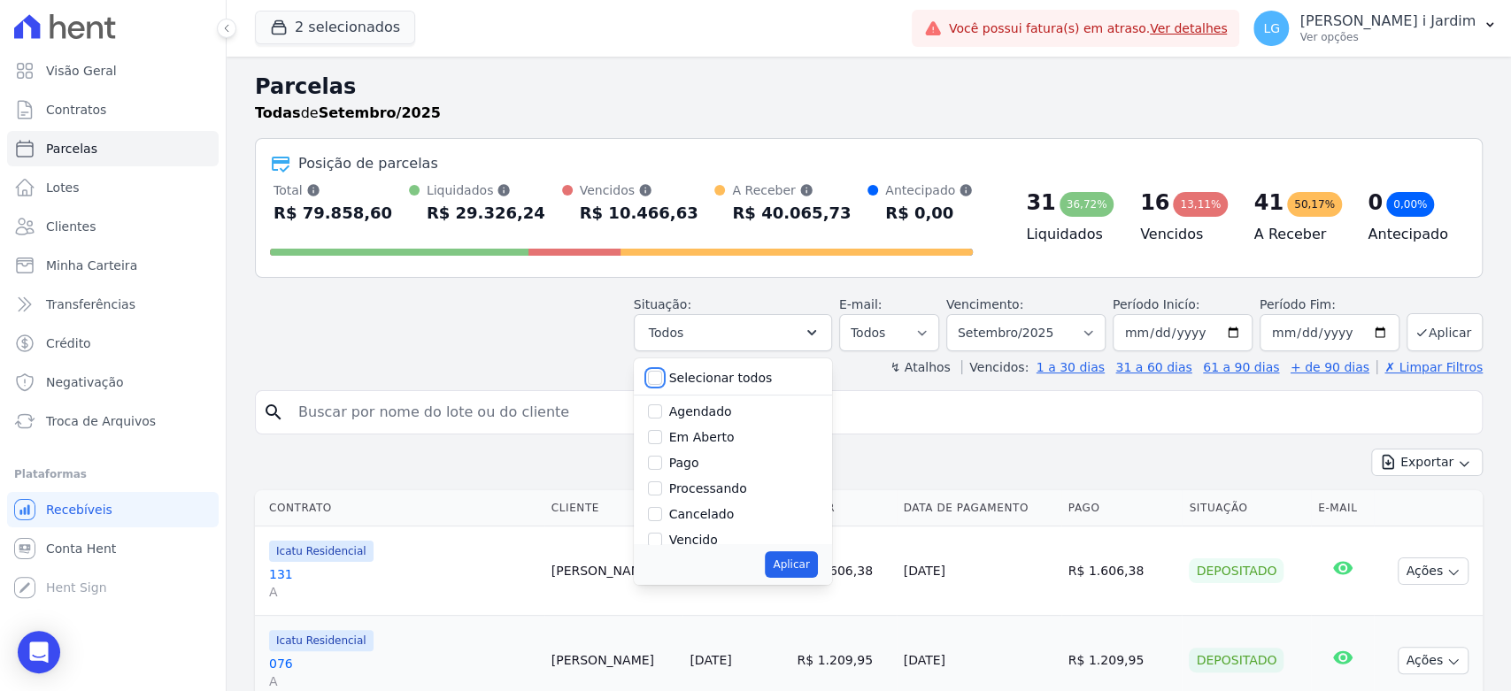
checkbox input "false"
click at [715, 444] on label "Em Aberto" at bounding box center [702, 437] width 66 height 14
click at [662, 444] on input "Em Aberto" at bounding box center [655, 437] width 14 height 14
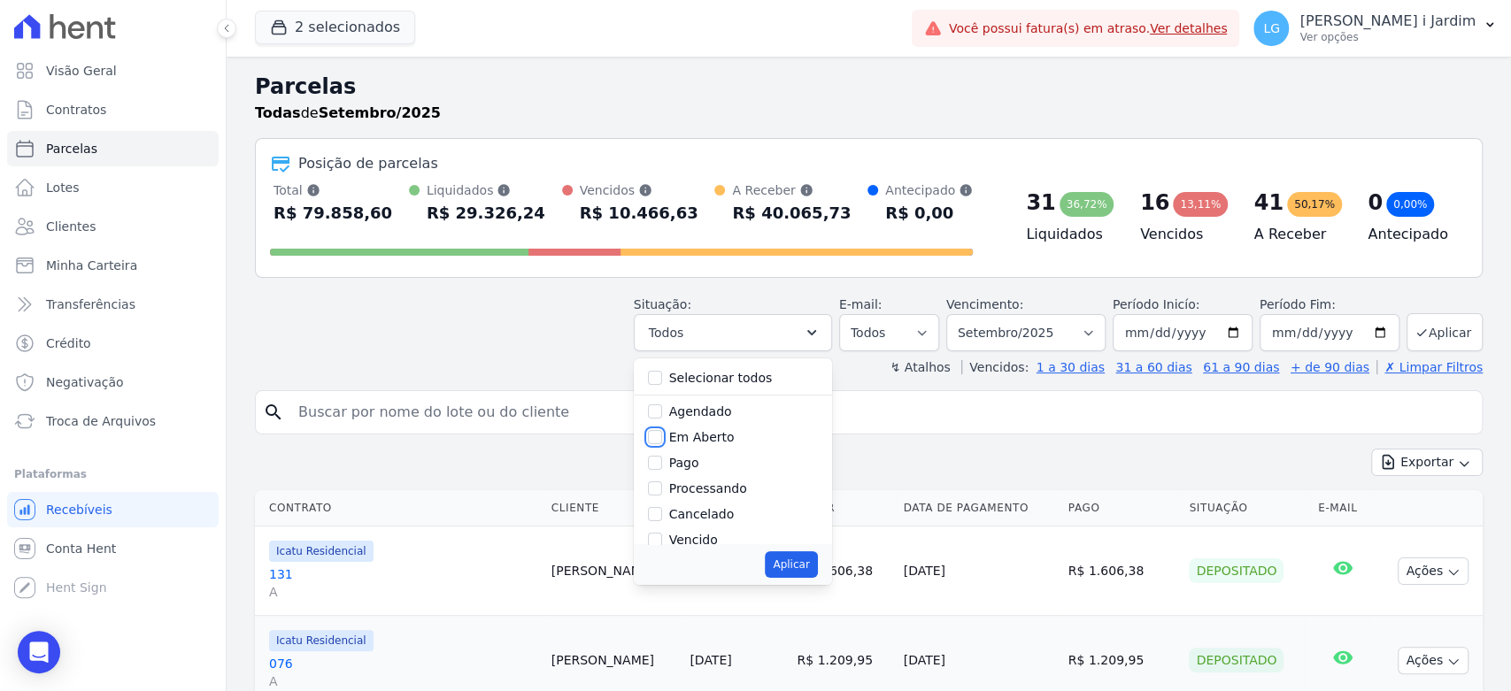
checkbox input "true"
click at [791, 572] on button "Aplicar" at bounding box center [791, 565] width 52 height 27
select select "pending"
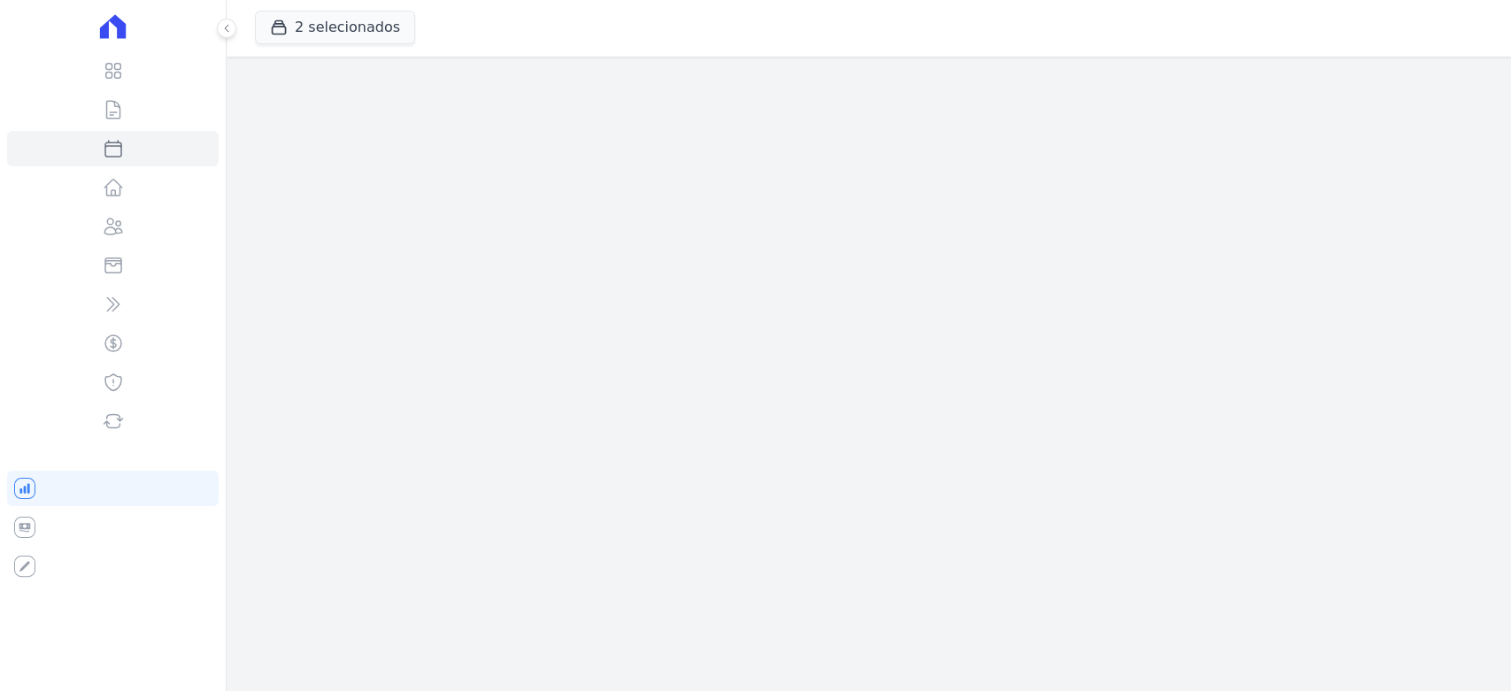
select select
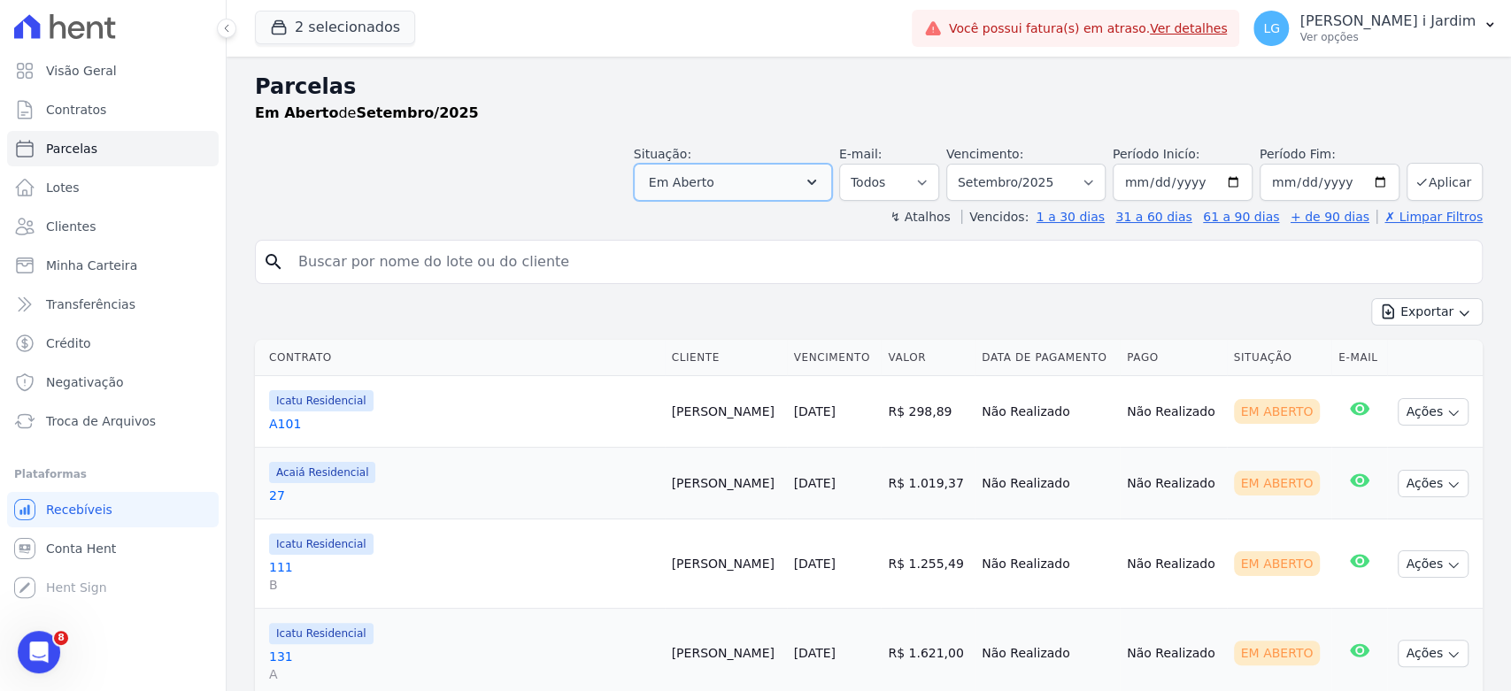
click at [774, 176] on button "Em Aberto" at bounding box center [733, 182] width 198 height 37
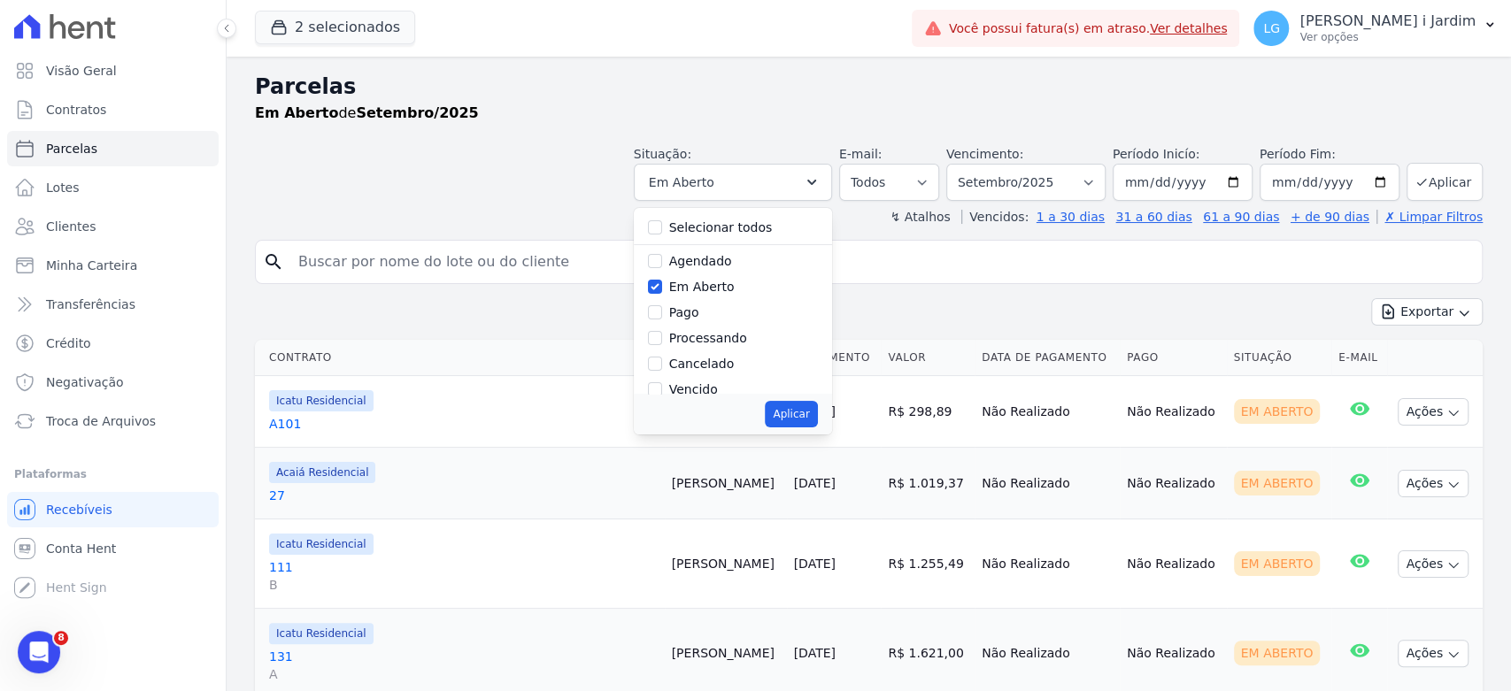
click at [714, 280] on label "Em Aberto" at bounding box center [702, 287] width 66 height 14
click at [662, 280] on input "Em Aberto" at bounding box center [655, 287] width 14 height 14
checkbox input "false"
click at [700, 264] on label "Agendado" at bounding box center [700, 261] width 63 height 14
click at [662, 264] on input "Agendado" at bounding box center [655, 261] width 14 height 14
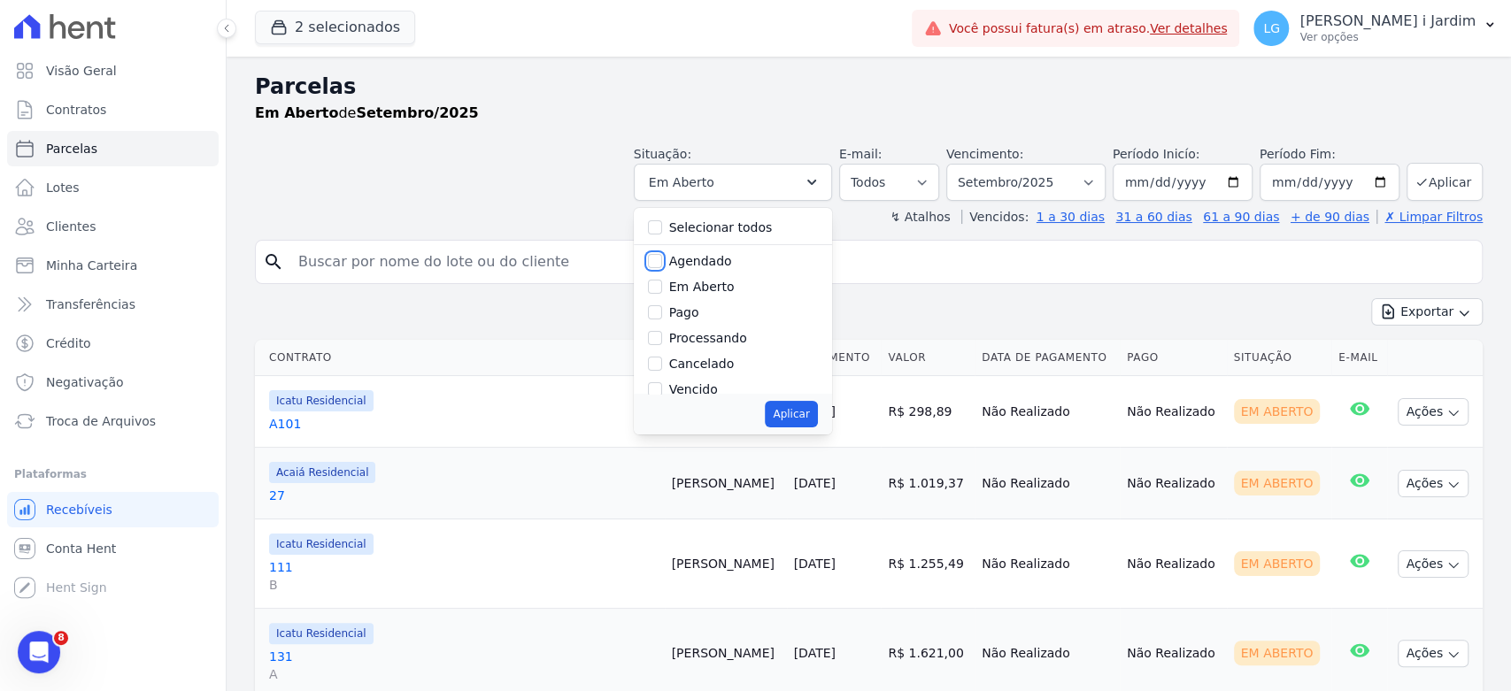
checkbox input "true"
click at [804, 426] on button "Aplicar" at bounding box center [791, 414] width 52 height 27
select select "scheduled"
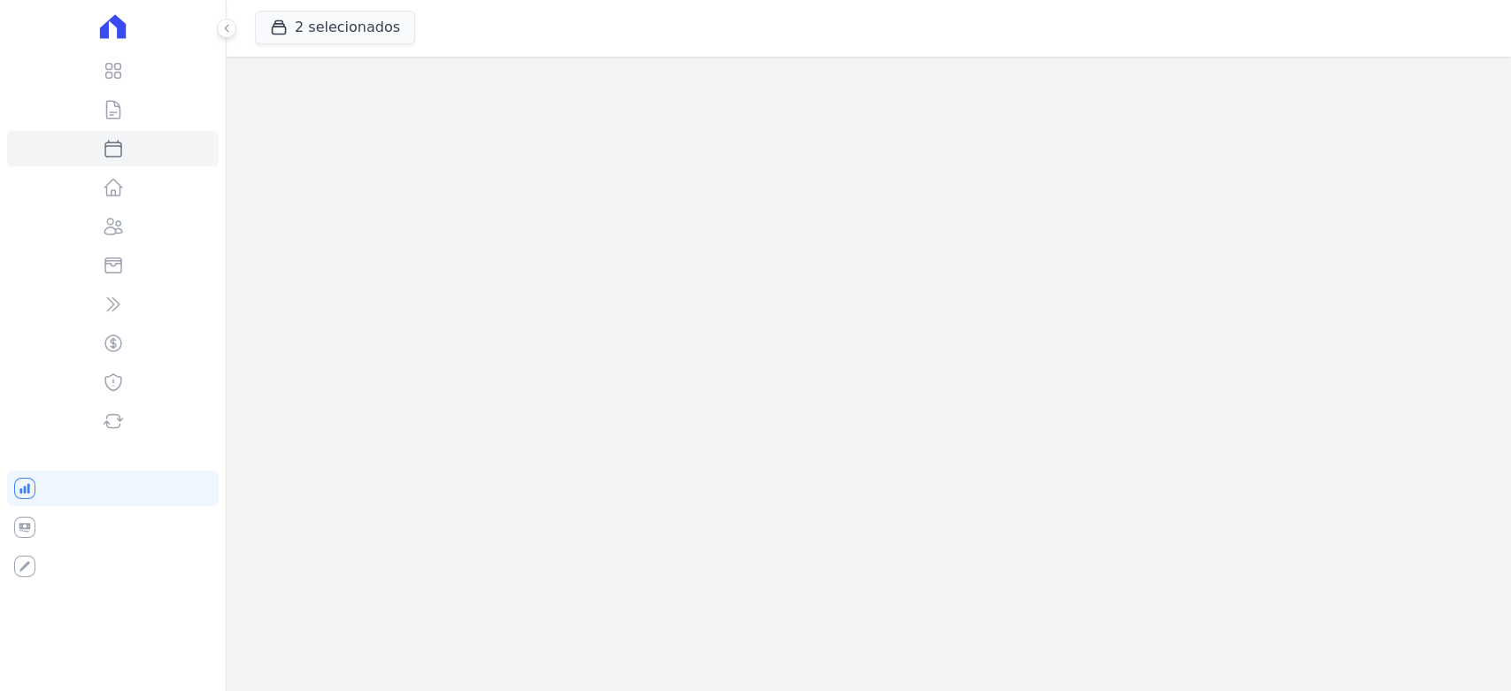
select select
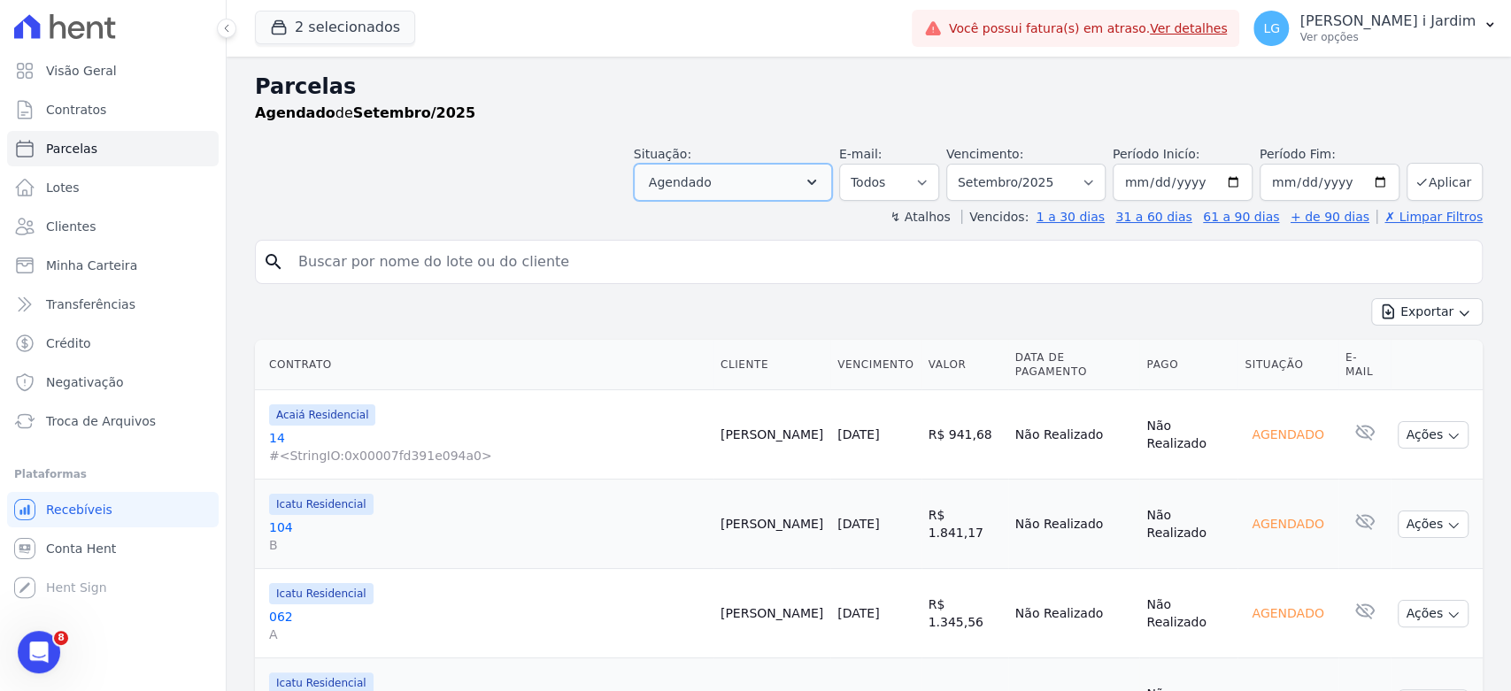
click at [712, 176] on span "Agendado" at bounding box center [680, 182] width 63 height 21
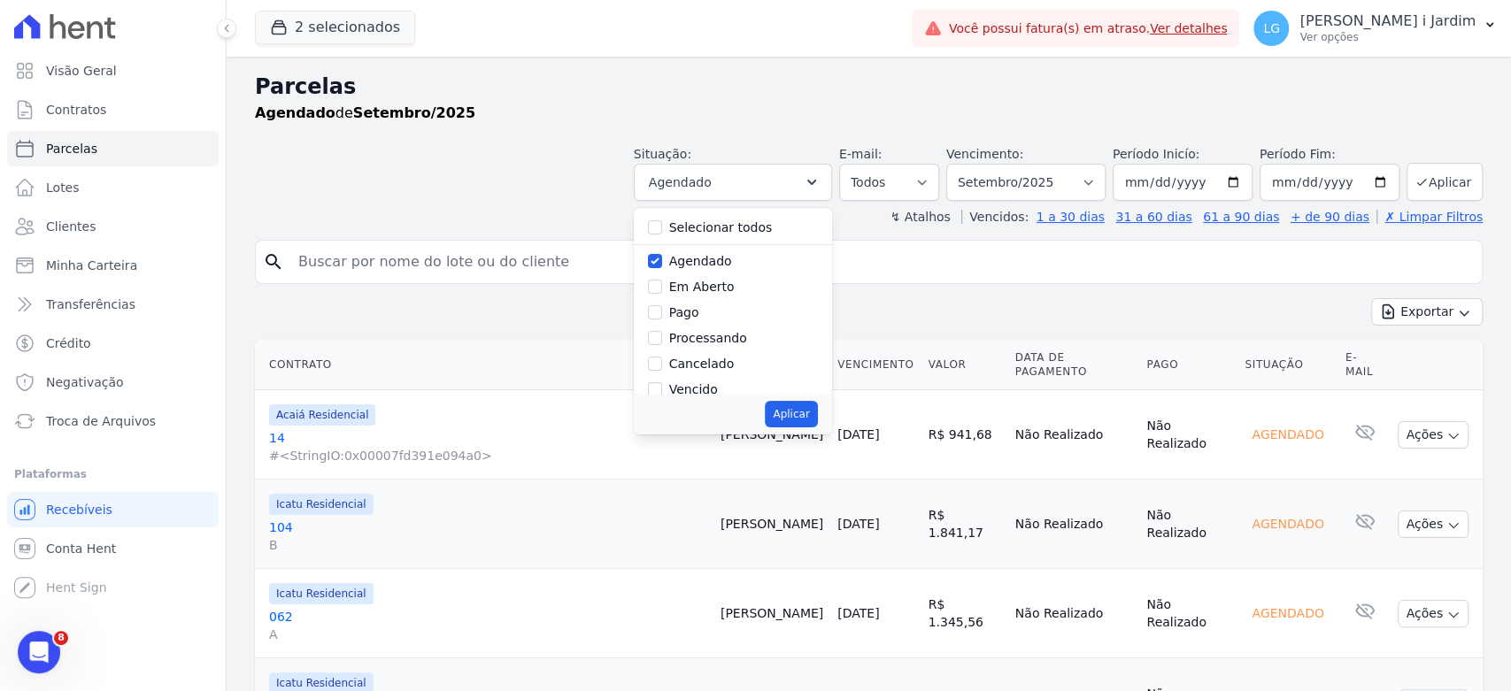
click at [704, 267] on label "Agendado" at bounding box center [700, 261] width 63 height 14
click at [662, 267] on input "Agendado" at bounding box center [655, 261] width 14 height 14
checkbox input "false"
click at [716, 282] on label "Em Aberto" at bounding box center [702, 287] width 66 height 14
click at [662, 282] on input "Em Aberto" at bounding box center [655, 287] width 14 height 14
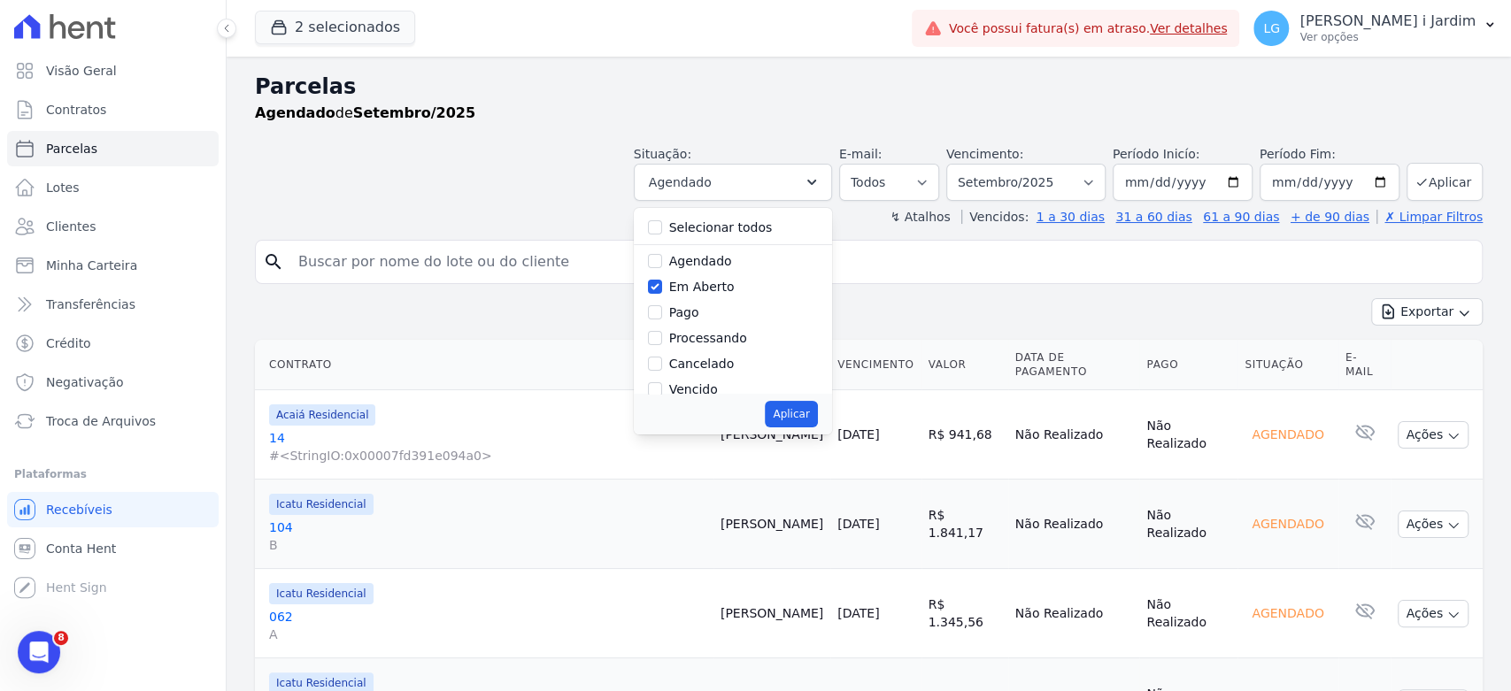
click at [688, 285] on label "Em Aberto" at bounding box center [702, 287] width 66 height 14
click at [662, 285] on input "Em Aberto" at bounding box center [655, 287] width 14 height 14
click at [690, 289] on label "Em Aberto" at bounding box center [702, 287] width 66 height 14
click at [662, 289] on input "Em Aberto" at bounding box center [655, 287] width 14 height 14
checkbox input "true"
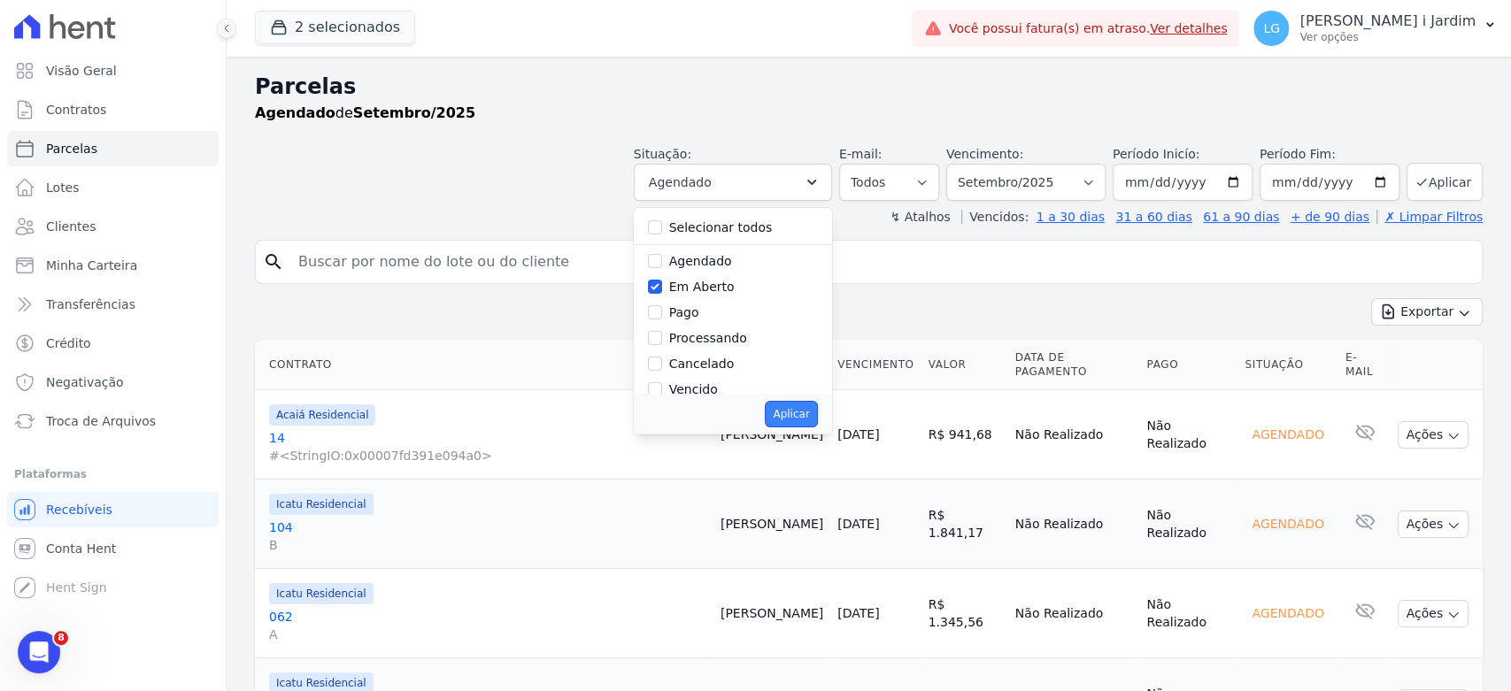
click at [794, 423] on button "Aplicar" at bounding box center [791, 414] width 52 height 27
select select "pending"
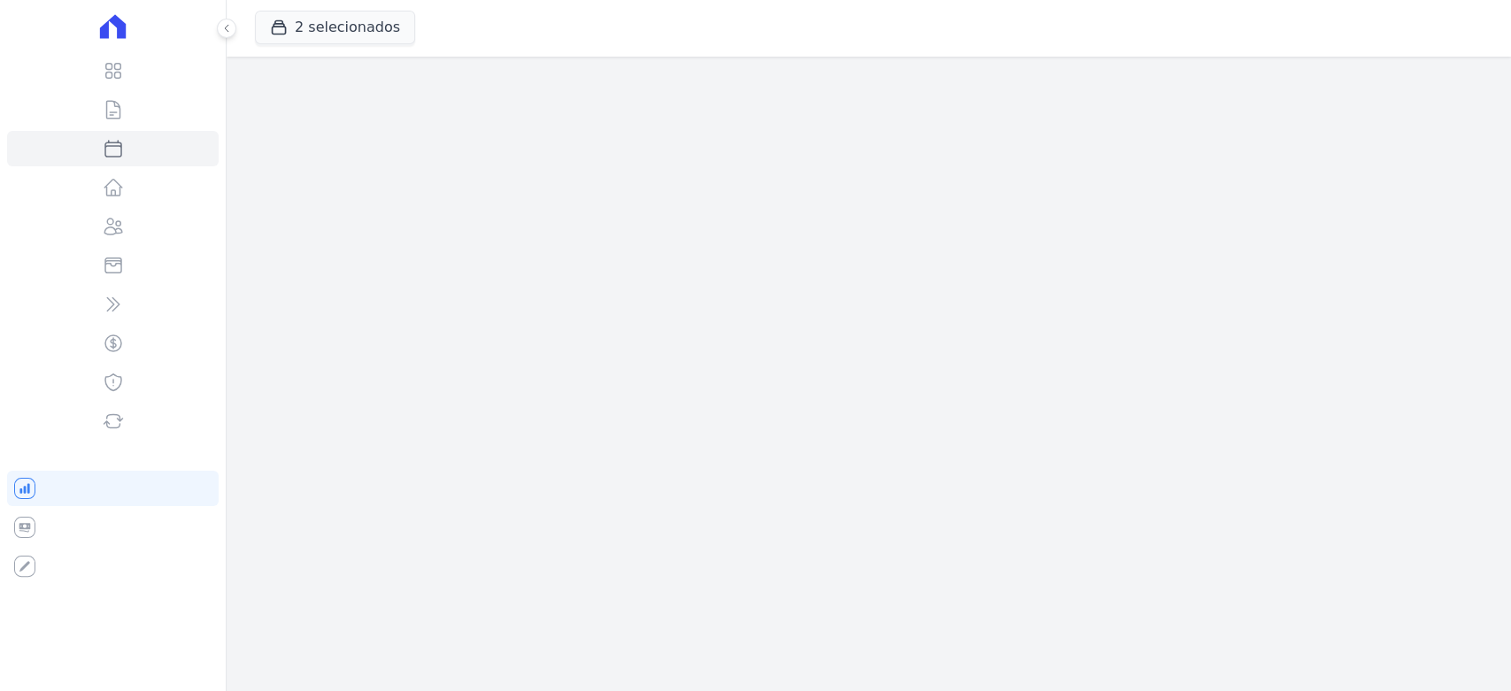
select select
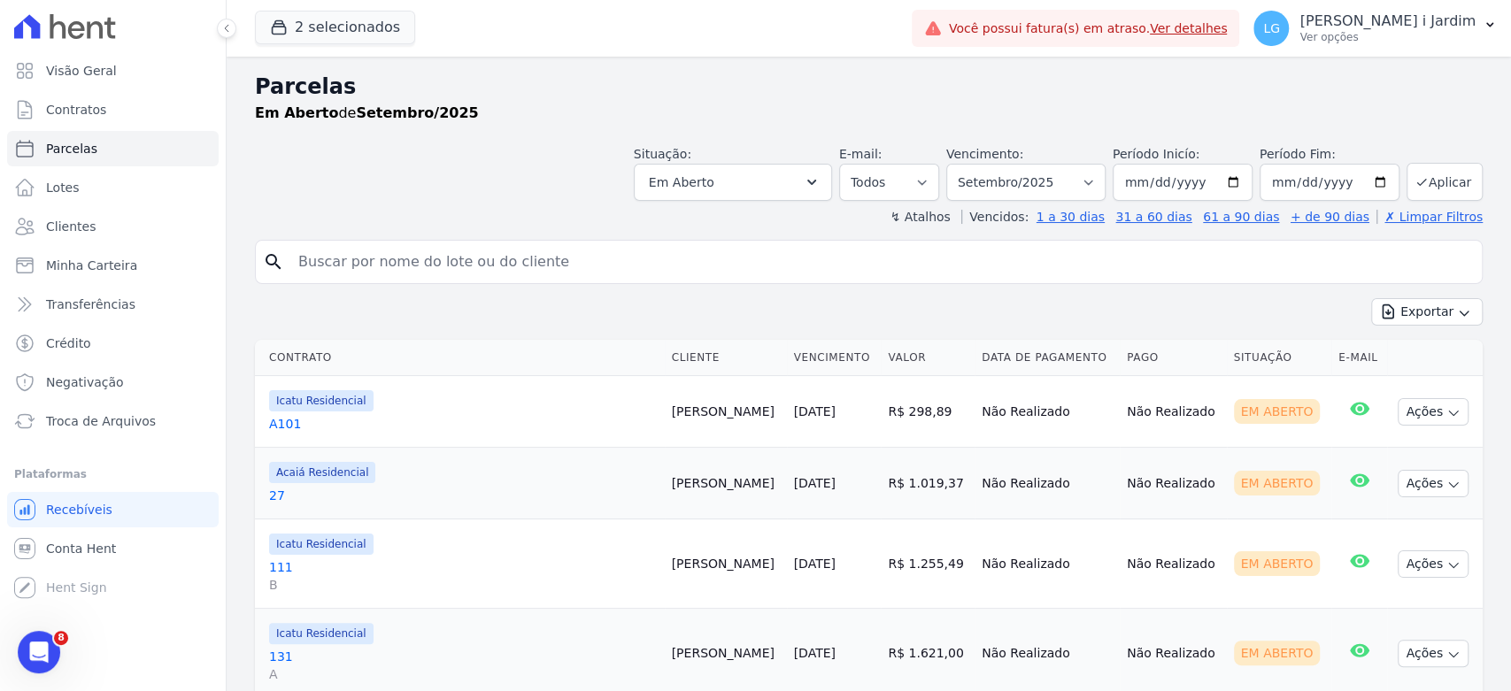
click at [118, 287] on li "Transferências" at bounding box center [113, 304] width 212 height 35
click at [117, 297] on span "Transferências" at bounding box center [90, 305] width 89 height 18
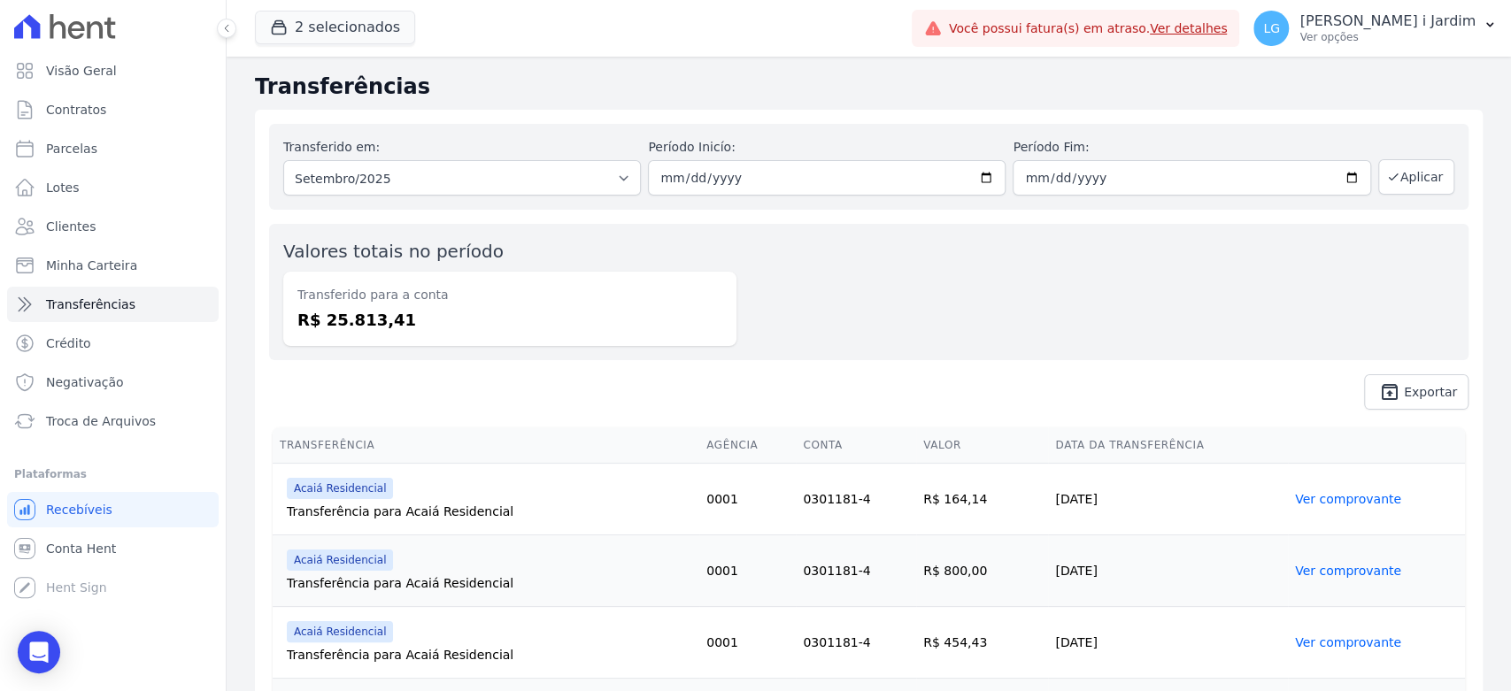
click at [367, 320] on dd "R$ 25.813,41" at bounding box center [509, 320] width 425 height 24
